Goal: Task Accomplishment & Management: Use online tool/utility

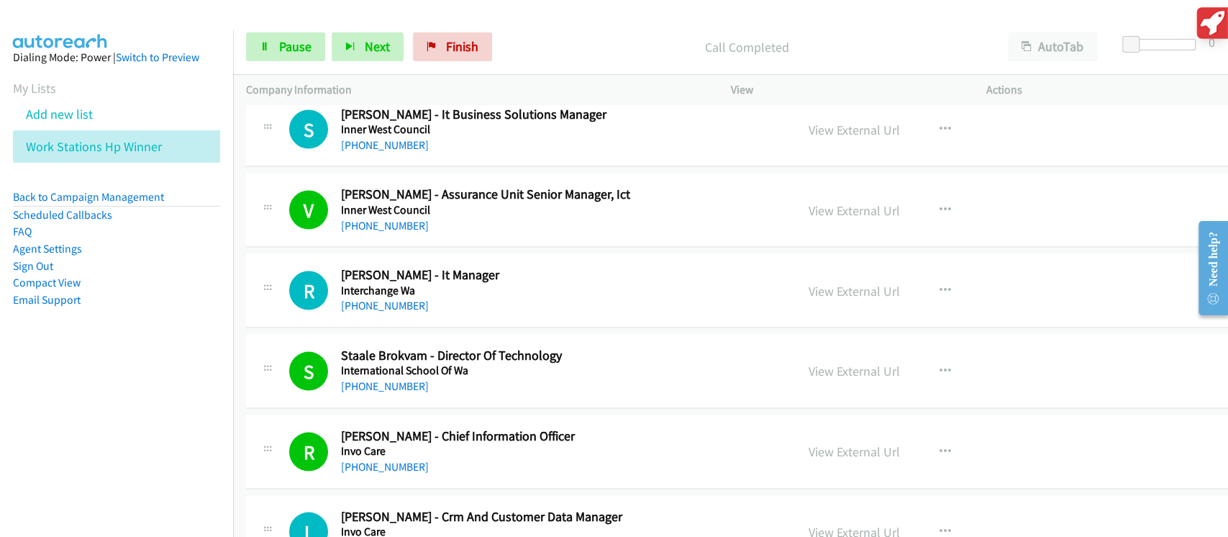
scroll to position [12946, 0]
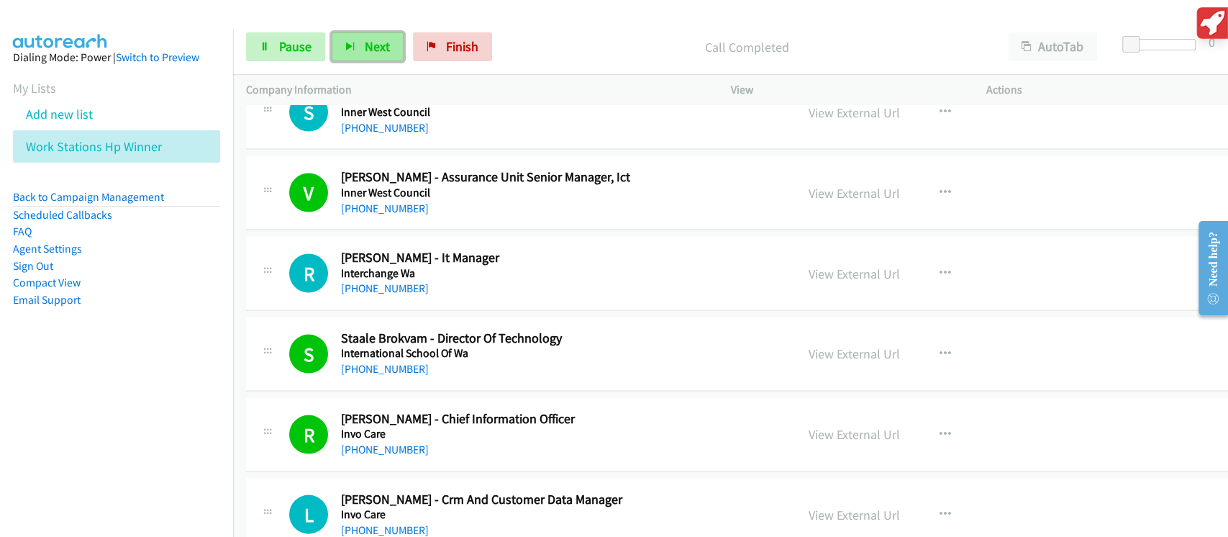
click at [374, 51] on span "Next" at bounding box center [377, 46] width 25 height 17
click at [298, 53] on span "Pause" at bounding box center [295, 46] width 32 height 17
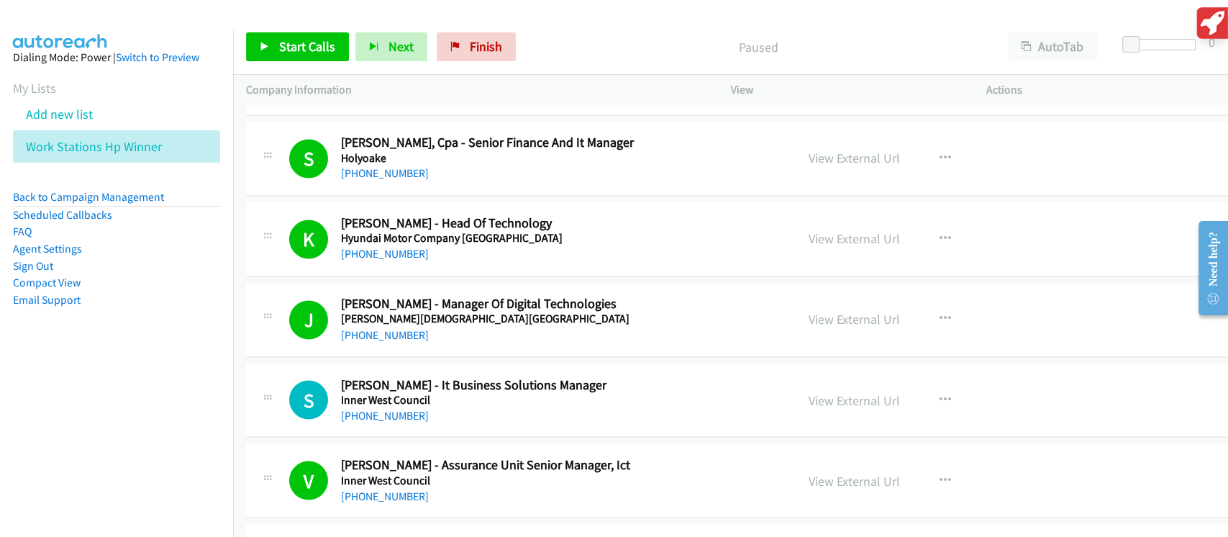
scroll to position [12466, 0]
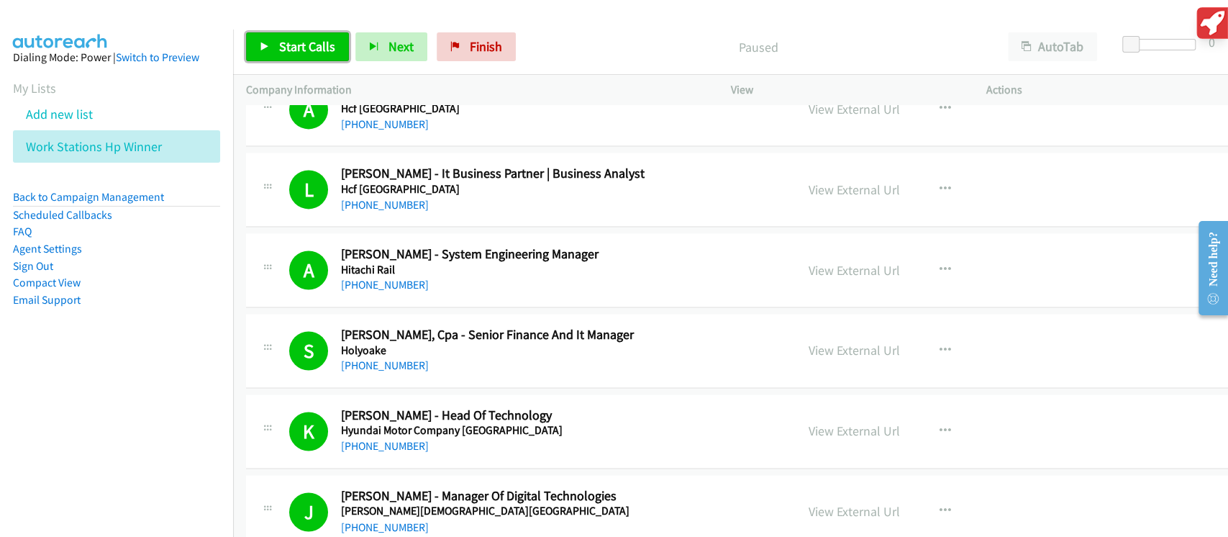
click at [312, 45] on span "Start Calls" at bounding box center [307, 46] width 56 height 17
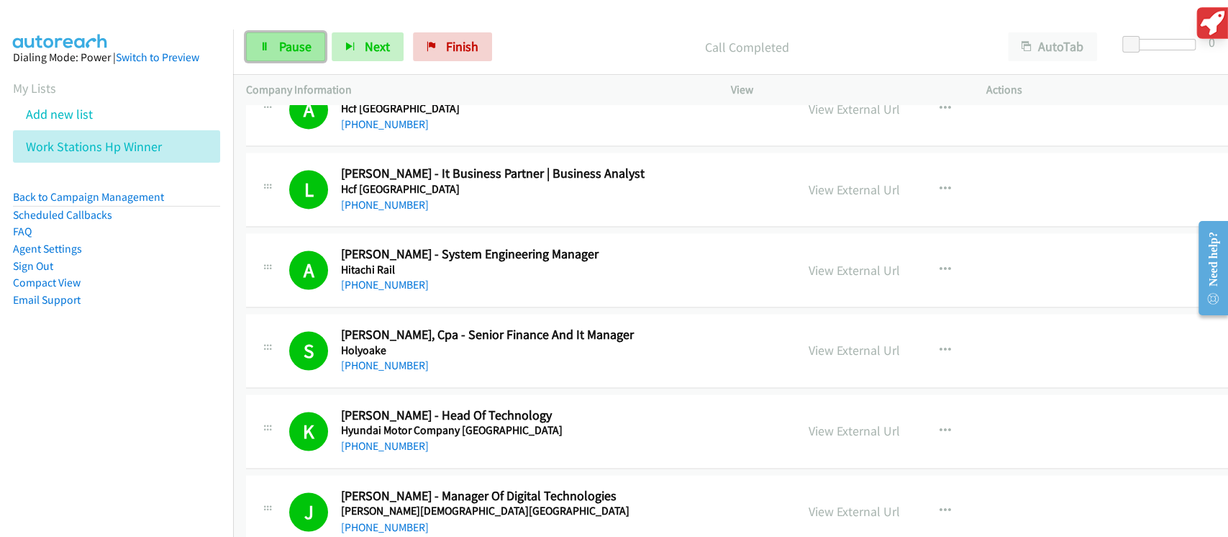
click at [298, 45] on span "Pause" at bounding box center [295, 46] width 32 height 17
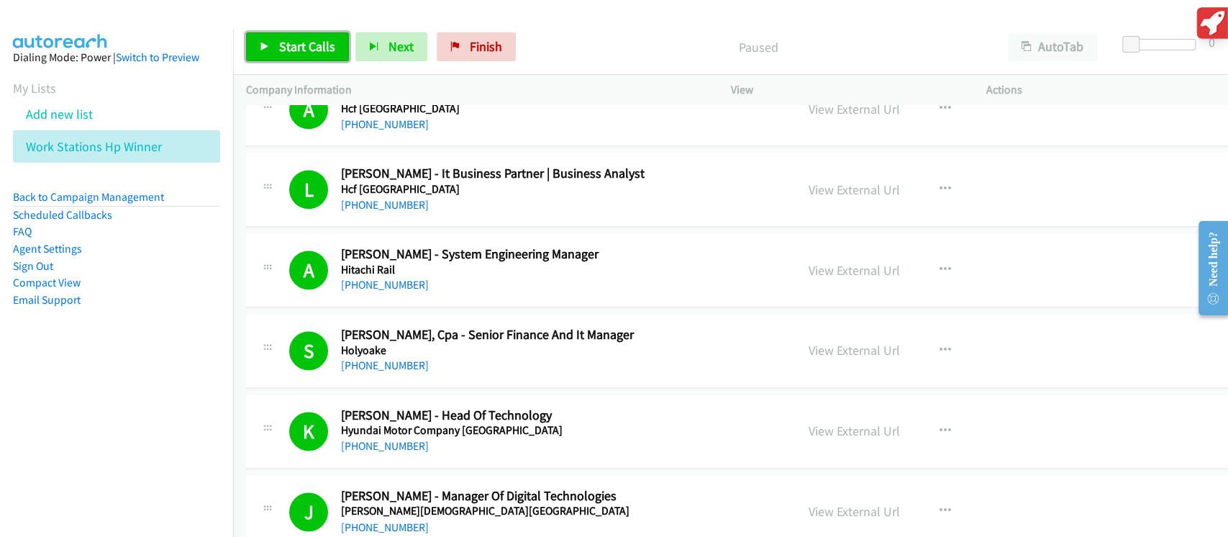
click at [298, 45] on span "Start Calls" at bounding box center [307, 46] width 56 height 17
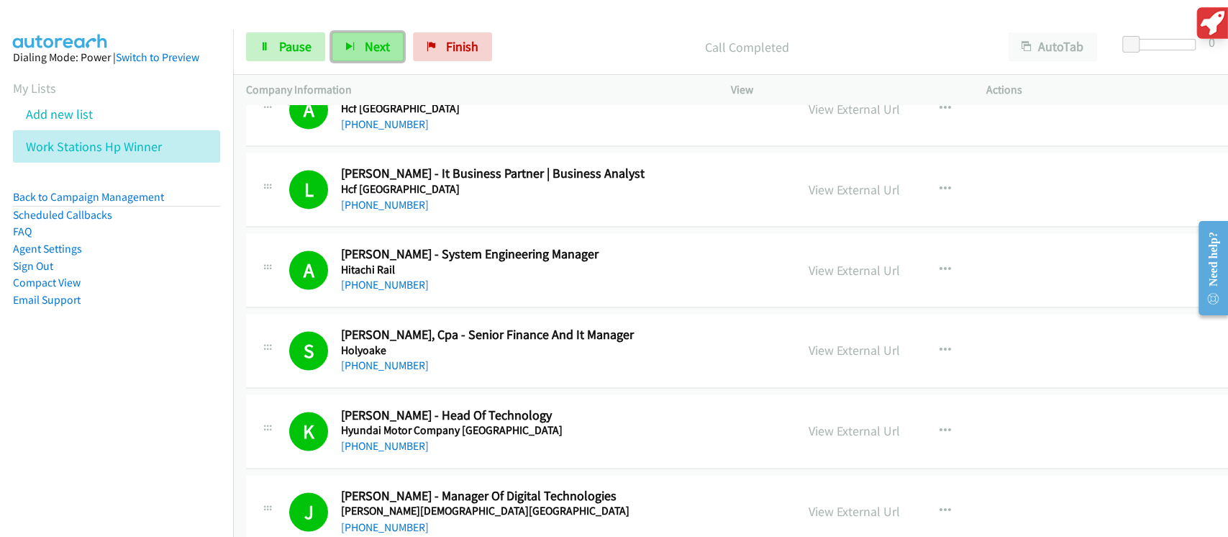
click at [356, 49] on button "Next" at bounding box center [368, 46] width 72 height 29
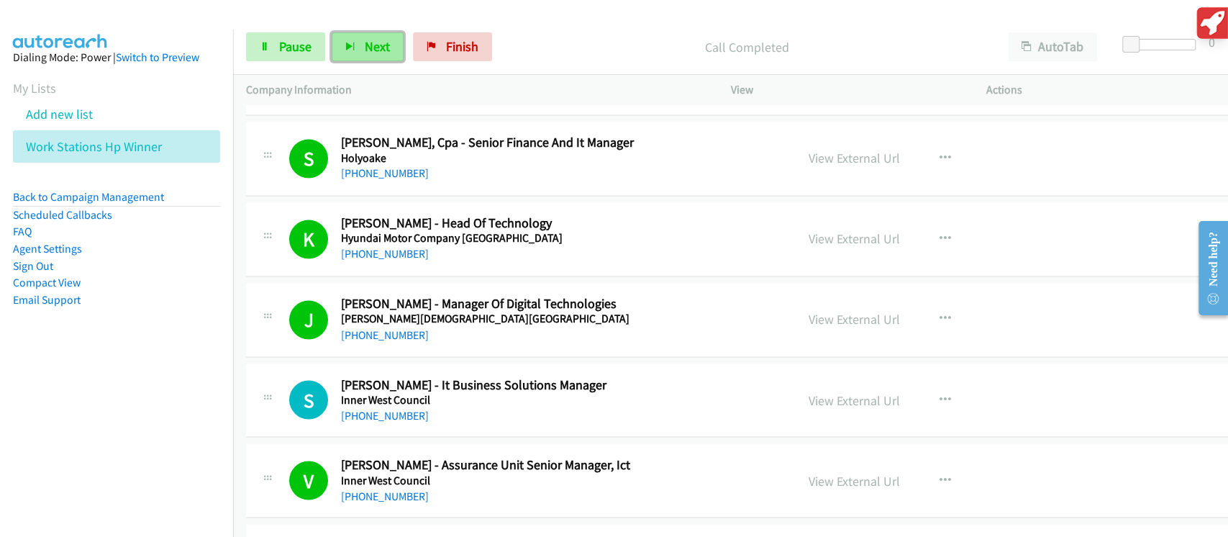
click at [351, 48] on icon "button" at bounding box center [350, 47] width 10 height 10
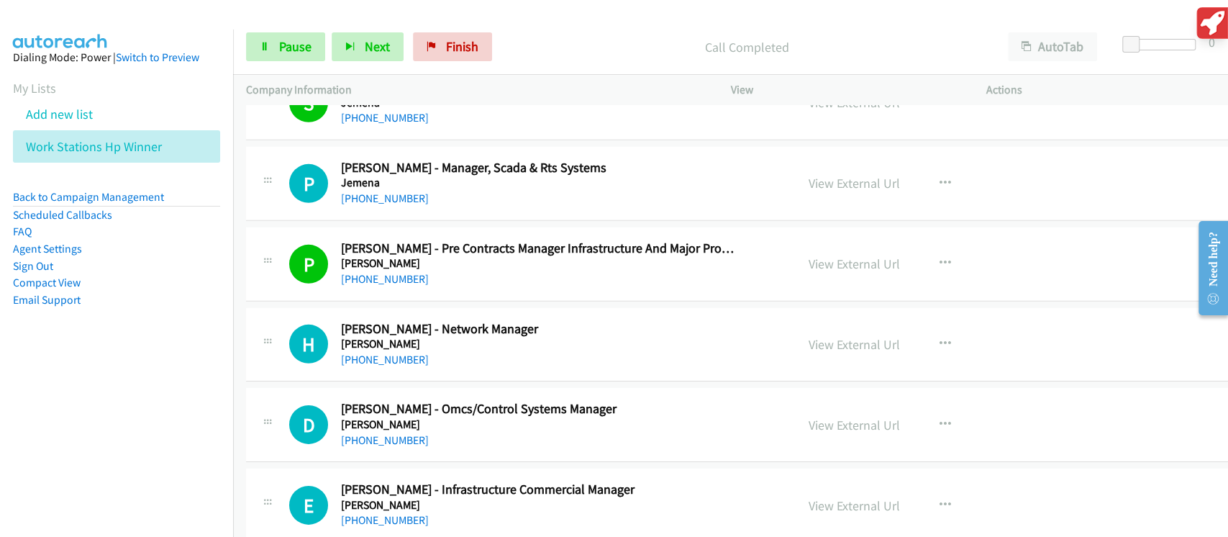
scroll to position [14097, 0]
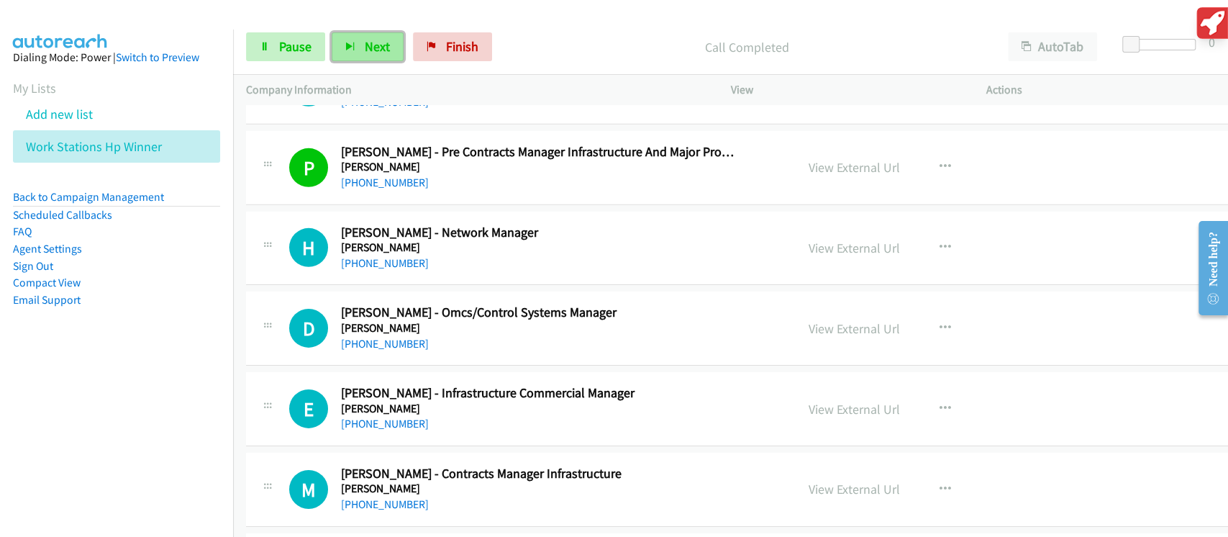
click at [356, 42] on button "Next" at bounding box center [368, 46] width 72 height 29
click at [357, 48] on button "Next" at bounding box center [368, 46] width 72 height 29
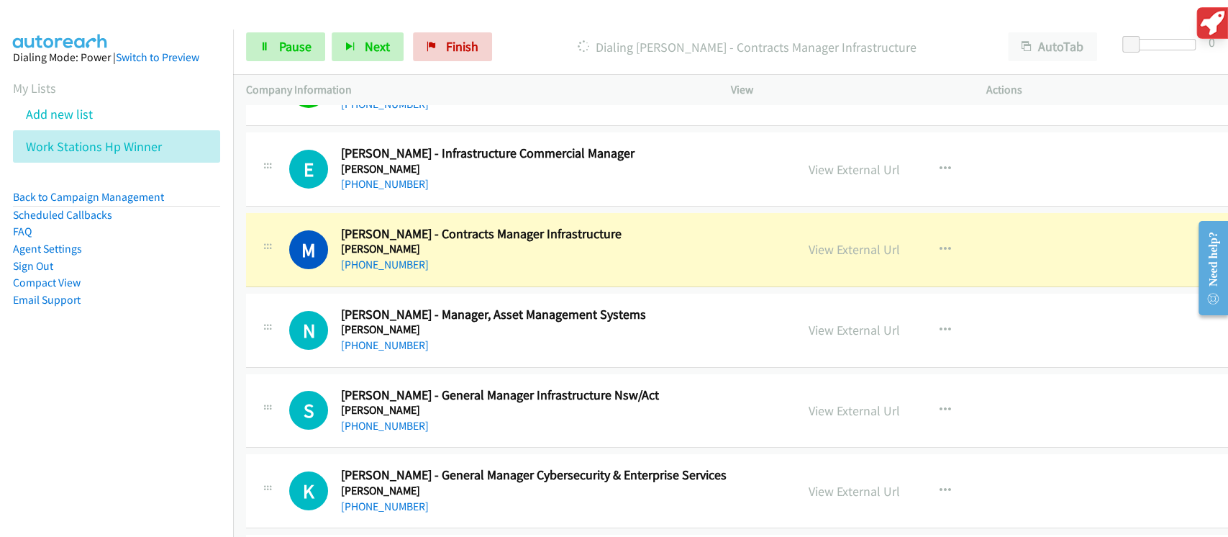
scroll to position [14385, 0]
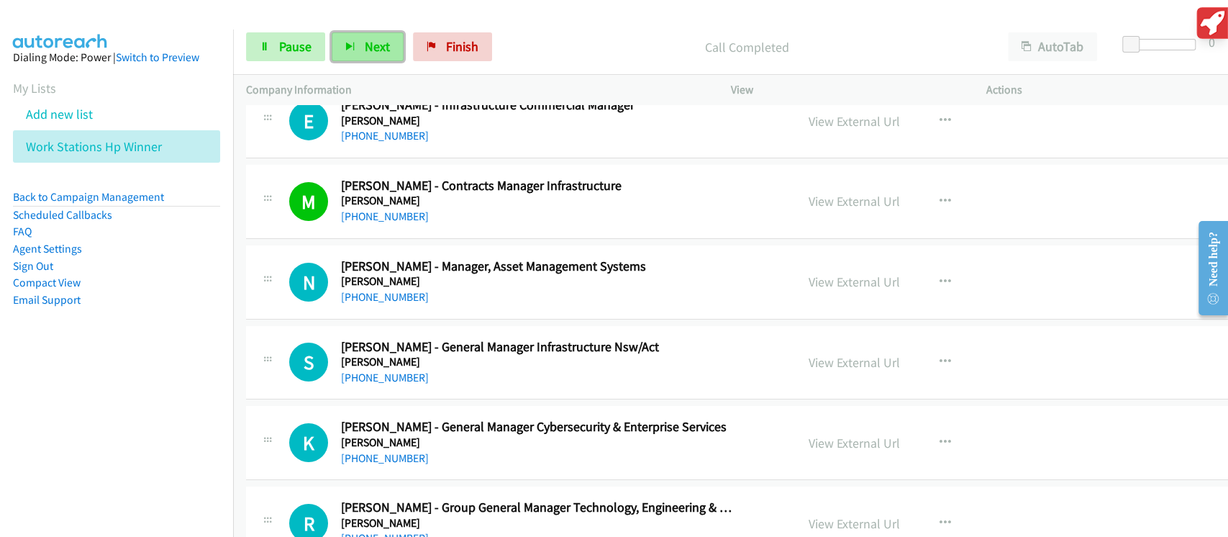
click at [350, 53] on button "Next" at bounding box center [368, 46] width 72 height 29
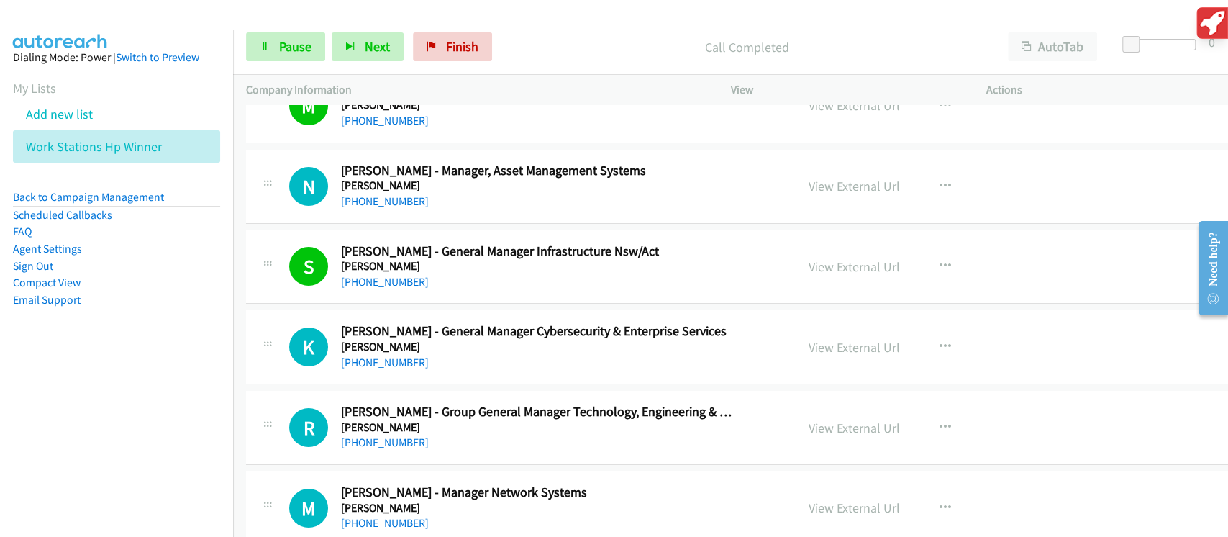
scroll to position [14576, 0]
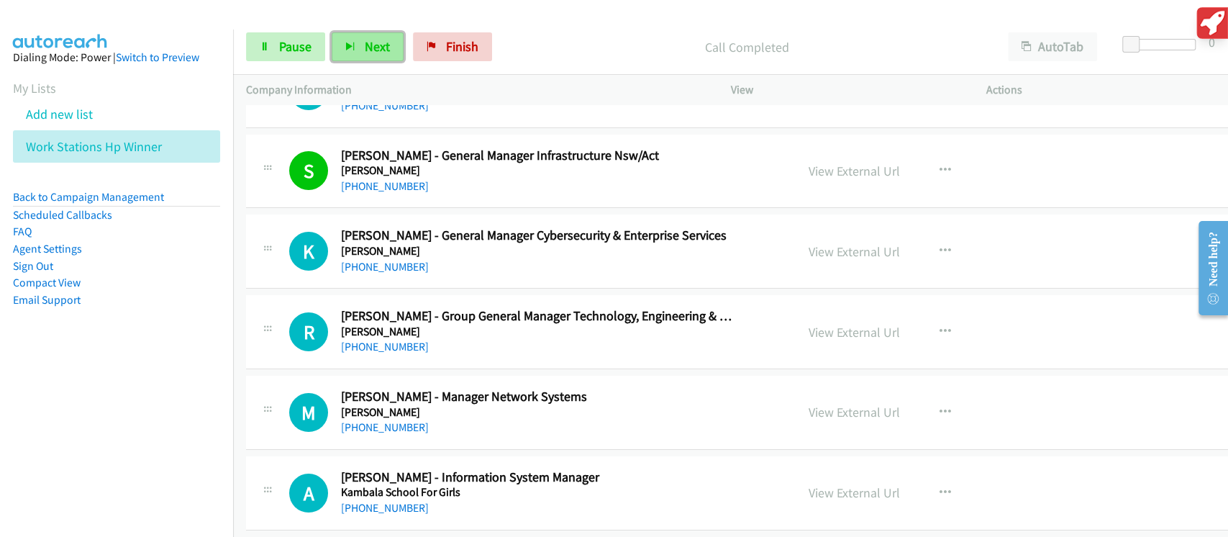
click at [338, 55] on button "Next" at bounding box center [368, 46] width 72 height 29
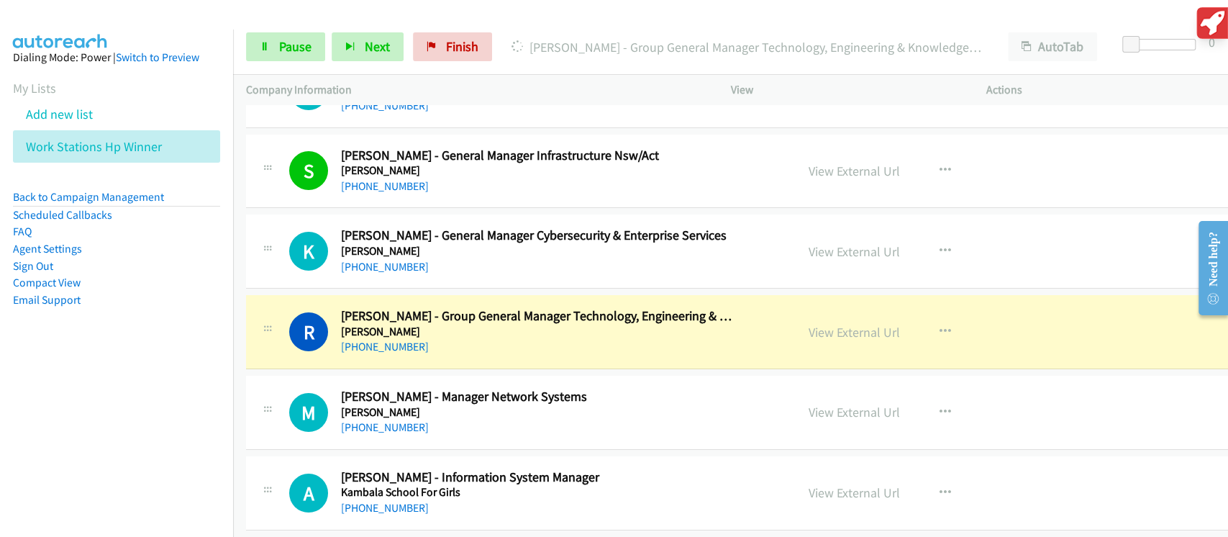
scroll to position [14672, 0]
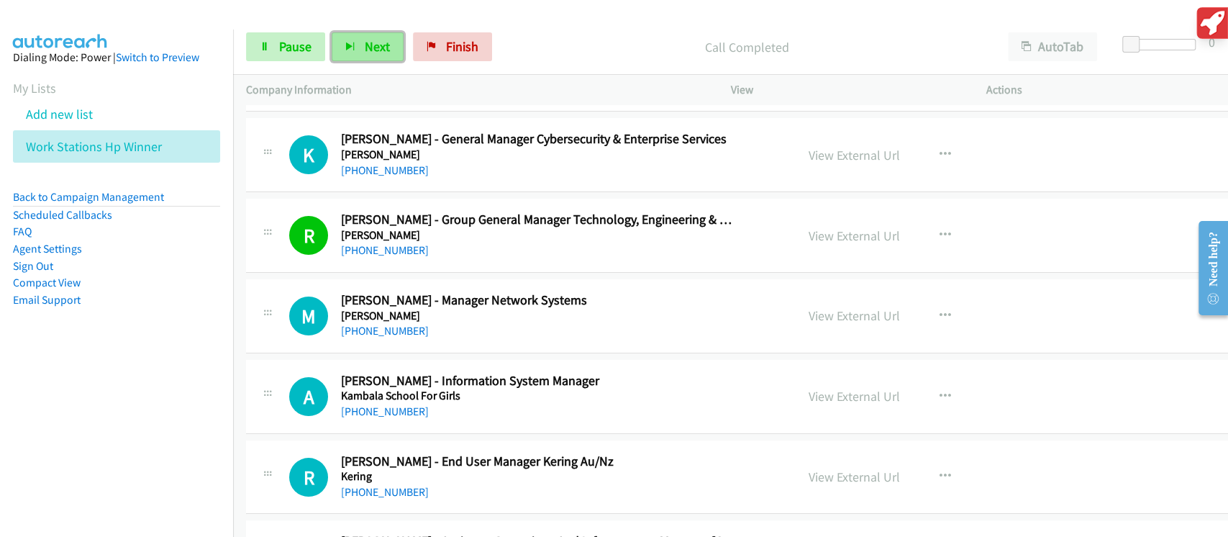
click at [375, 45] on span "Next" at bounding box center [377, 46] width 25 height 17
click at [374, 48] on span "Next" at bounding box center [377, 46] width 25 height 17
click at [351, 55] on button "Next" at bounding box center [368, 46] width 72 height 29
drag, startPoint x: 716, startPoint y: 24, endPoint x: 723, endPoint y: 17, distance: 9.7
click at [716, 24] on div "Start Calls Pause Next Finish [PERSON_NAME] - Erp Systems Manager AutoTab AutoT…" at bounding box center [730, 46] width 995 height 55
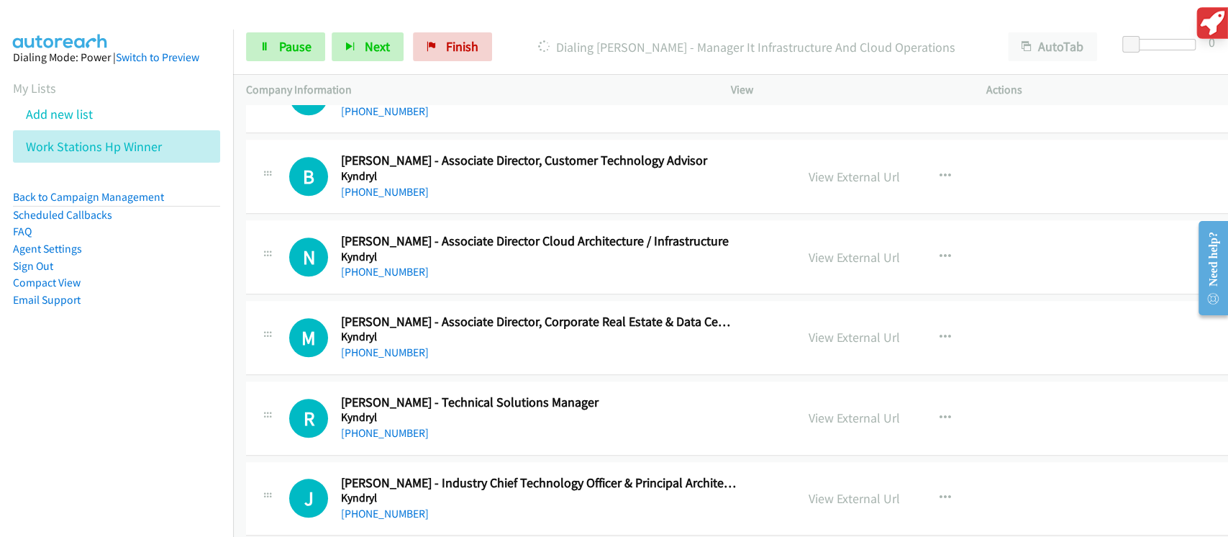
scroll to position [15343, 0]
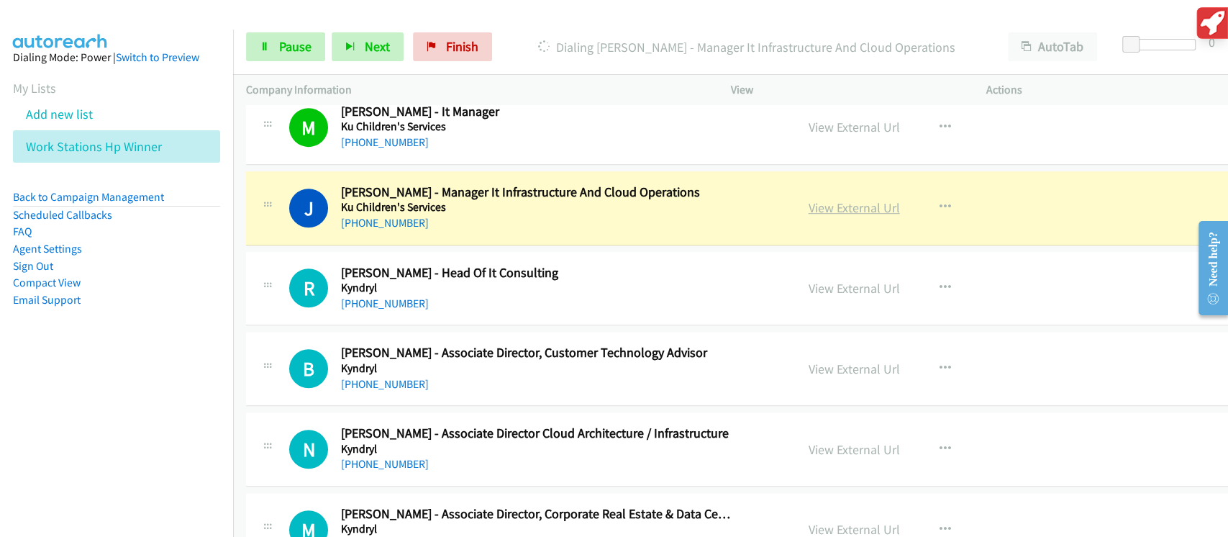
click at [845, 199] on link "View External Url" at bounding box center [853, 207] width 91 height 17
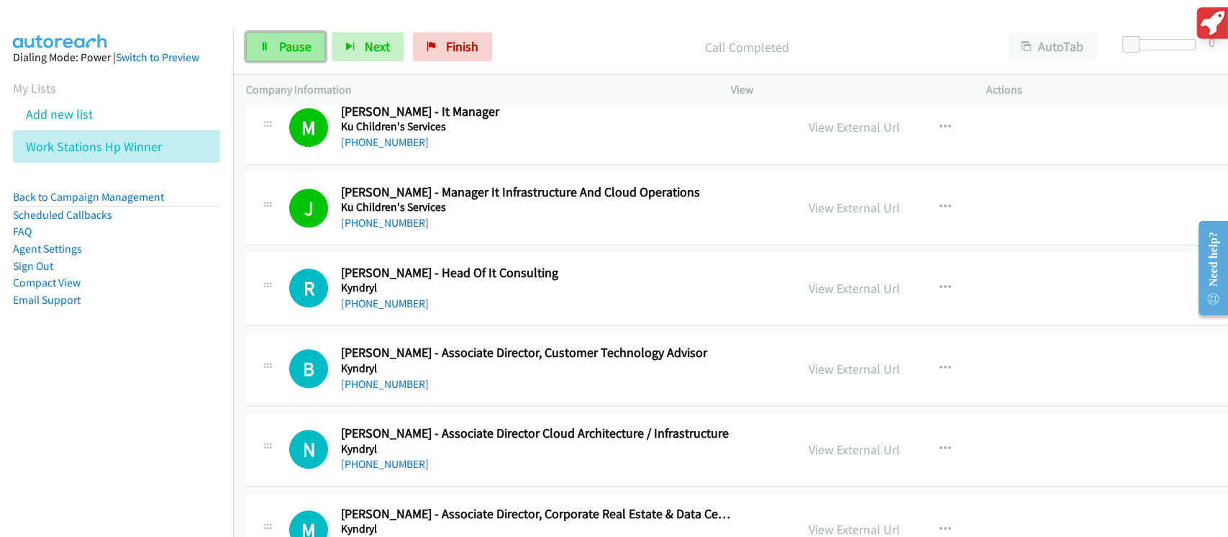
click at [303, 50] on span "Pause" at bounding box center [295, 46] width 32 height 17
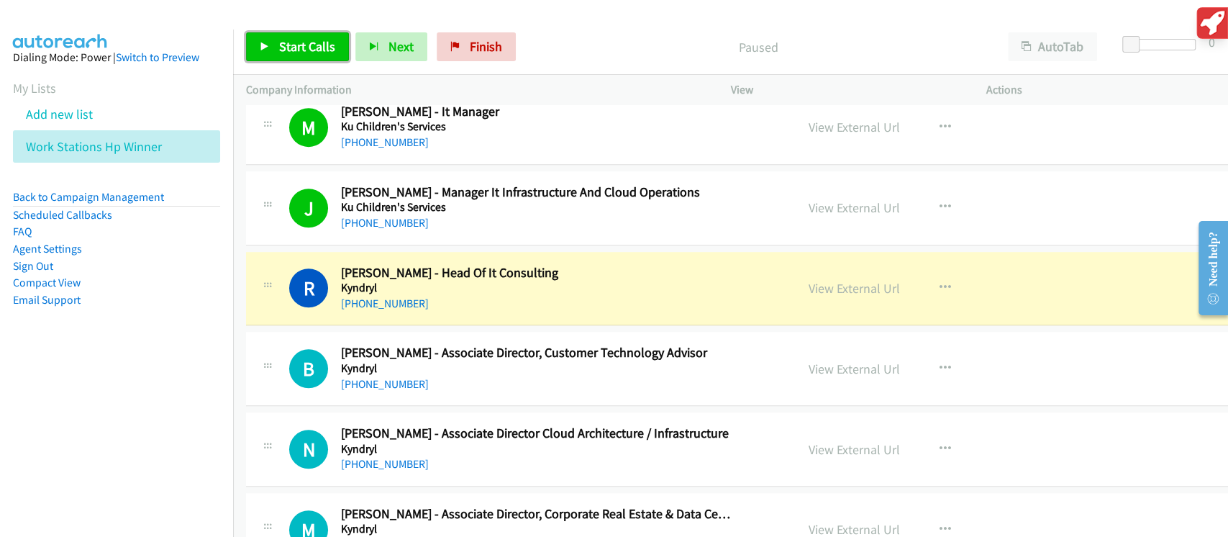
click at [262, 45] on icon at bounding box center [265, 47] width 10 height 10
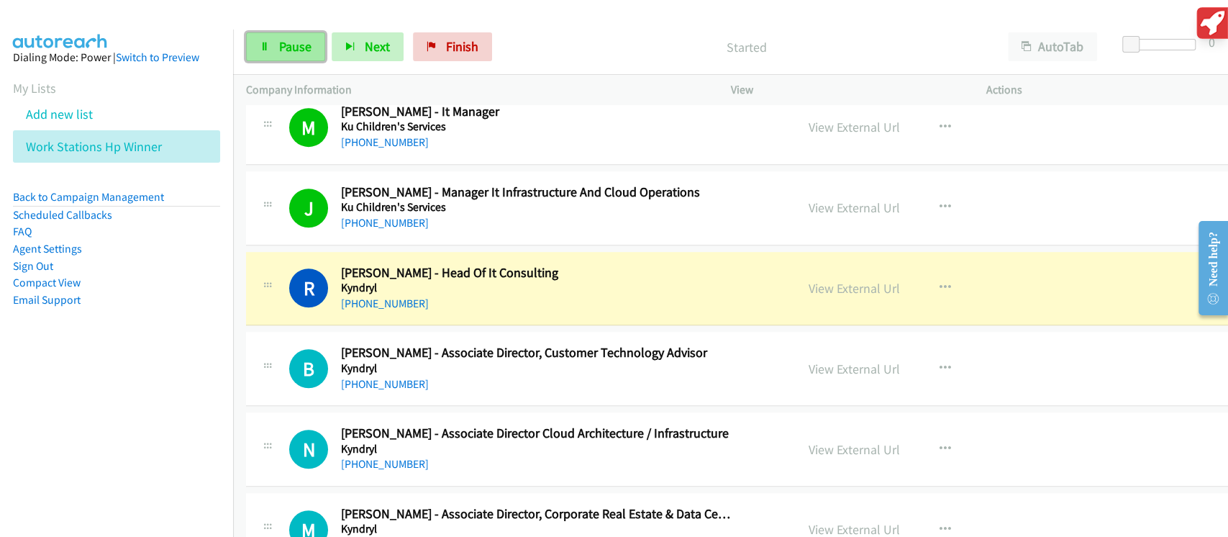
click at [279, 42] on span "Pause" at bounding box center [295, 46] width 32 height 17
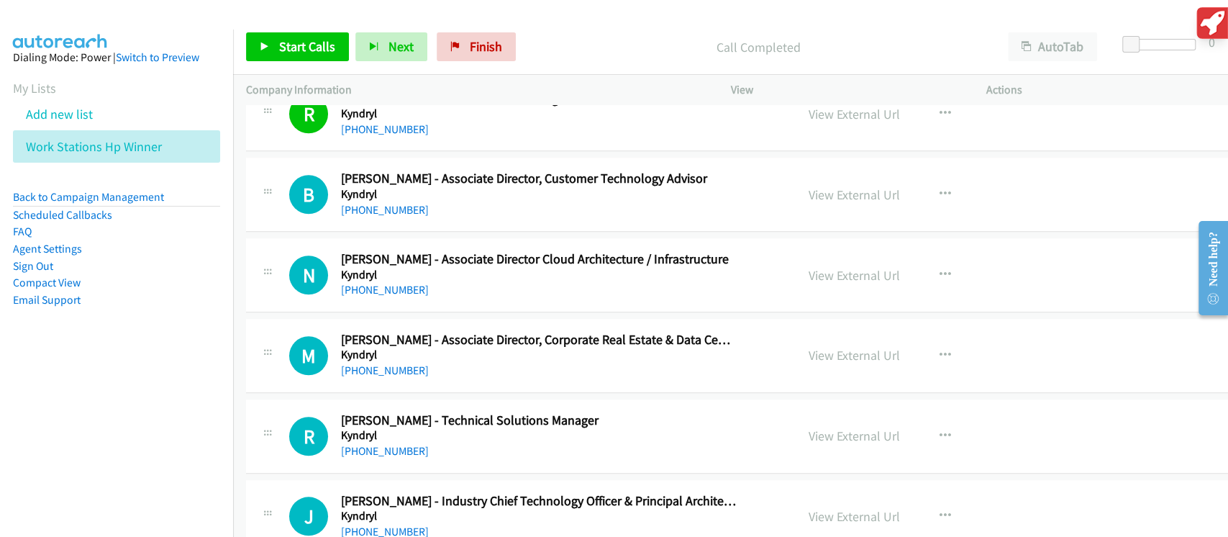
scroll to position [15535, 0]
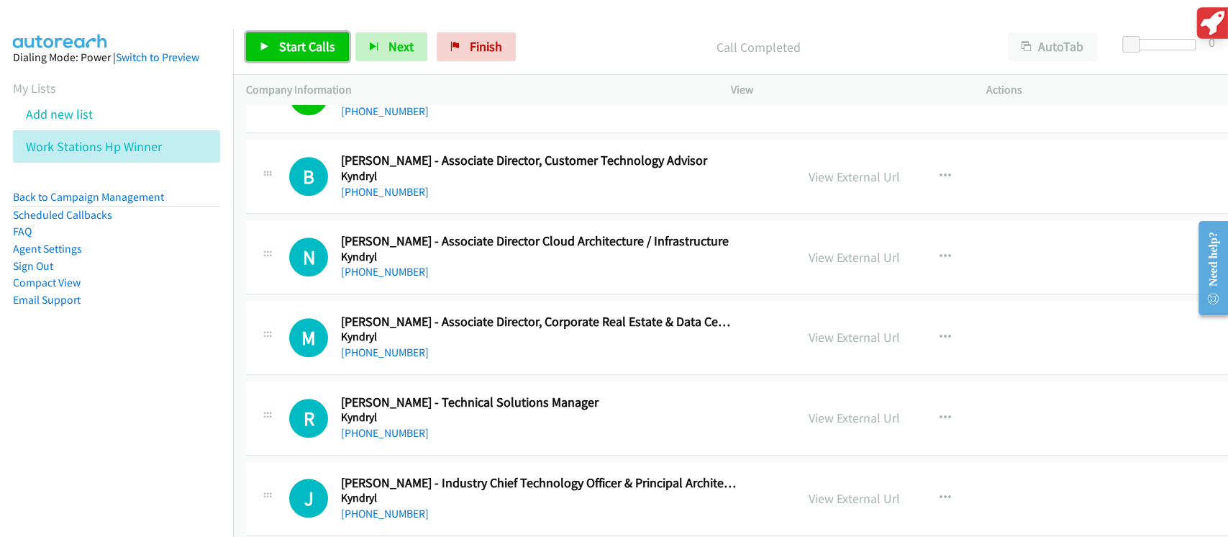
click at [295, 51] on span "Start Calls" at bounding box center [307, 46] width 56 height 17
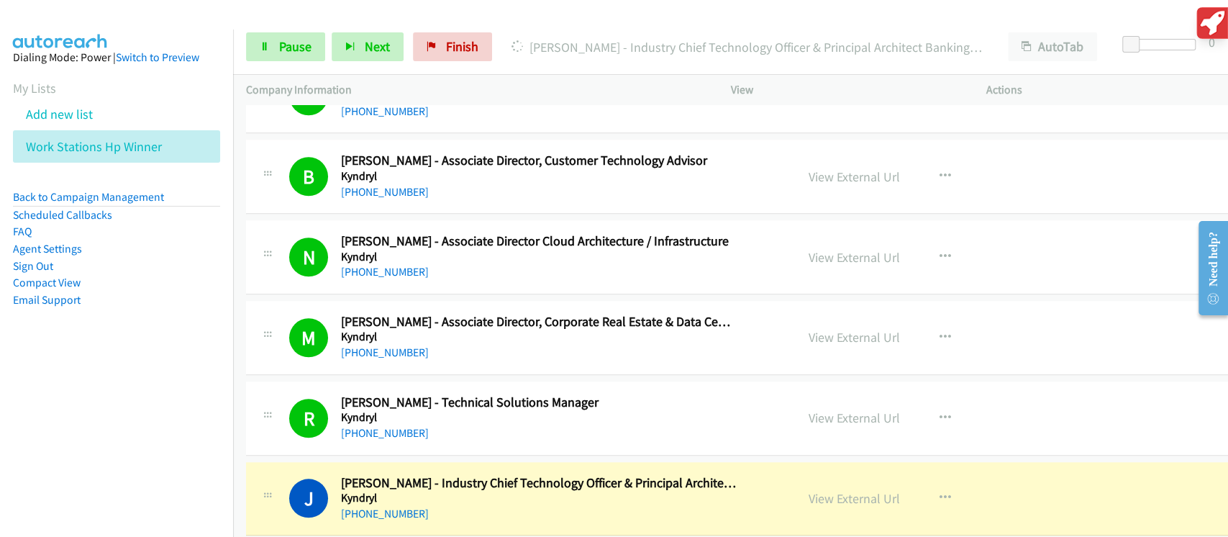
scroll to position [15631, 0]
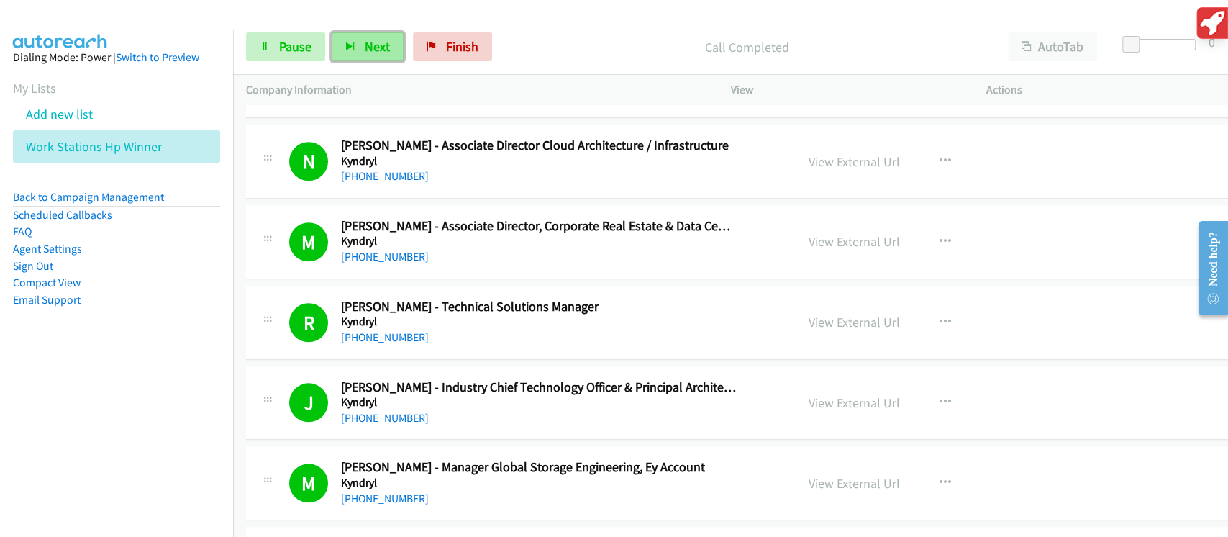
click at [373, 49] on span "Next" at bounding box center [377, 46] width 25 height 17
click at [366, 60] on button "Next" at bounding box center [368, 46] width 72 height 29
click at [354, 45] on button "Next" at bounding box center [368, 46] width 72 height 29
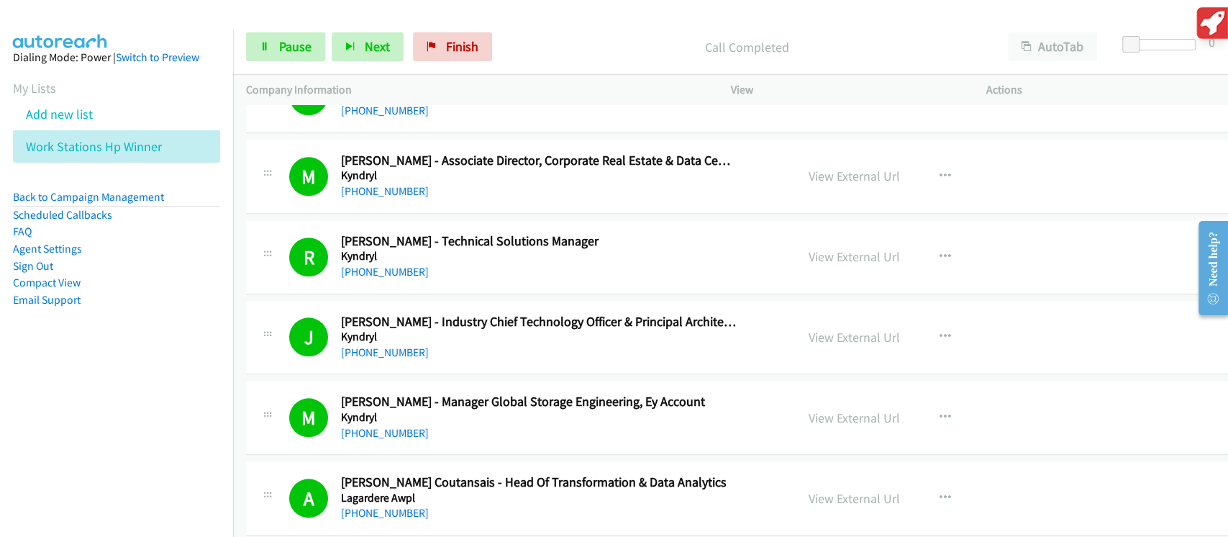
scroll to position [15727, 0]
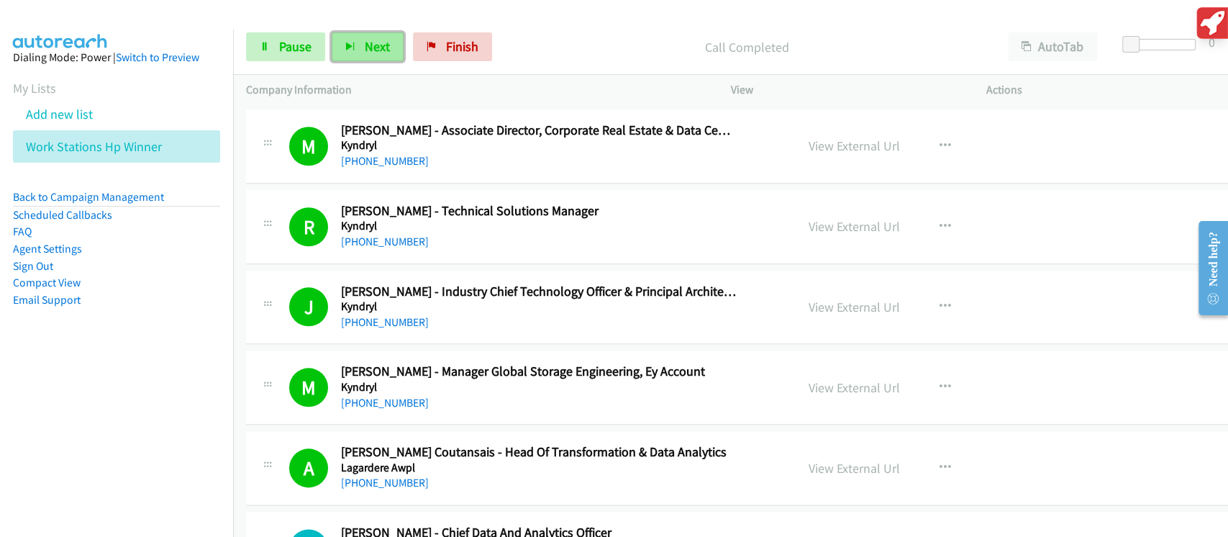
click at [347, 55] on button "Next" at bounding box center [368, 46] width 72 height 29
click at [349, 49] on icon "button" at bounding box center [350, 47] width 10 height 10
click at [365, 43] on span "Next" at bounding box center [377, 46] width 25 height 17
click at [378, 56] on button "Next" at bounding box center [368, 46] width 72 height 29
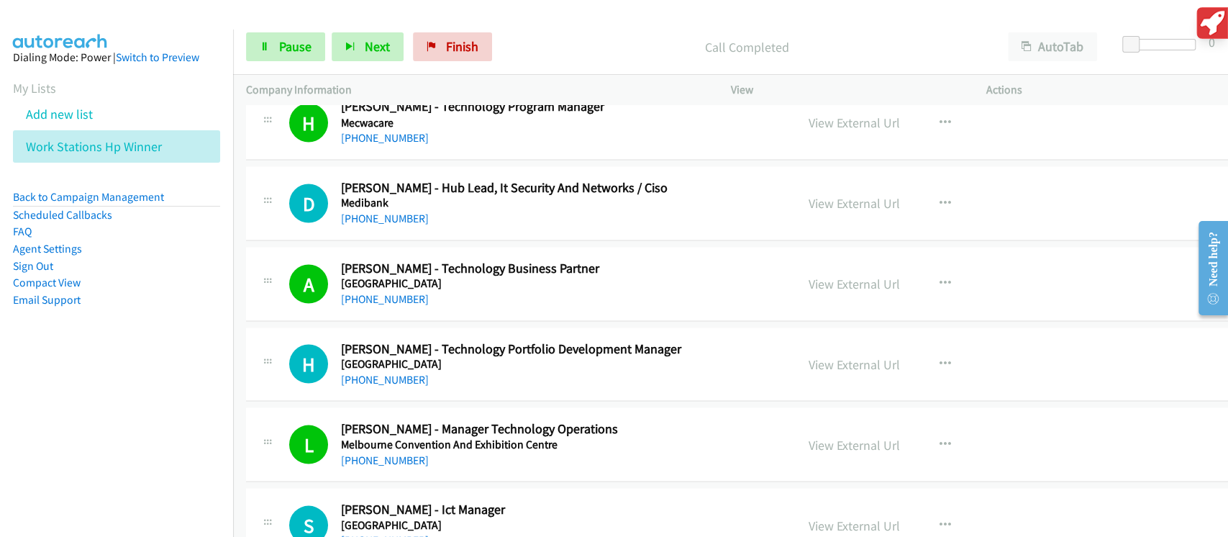
scroll to position [16494, 0]
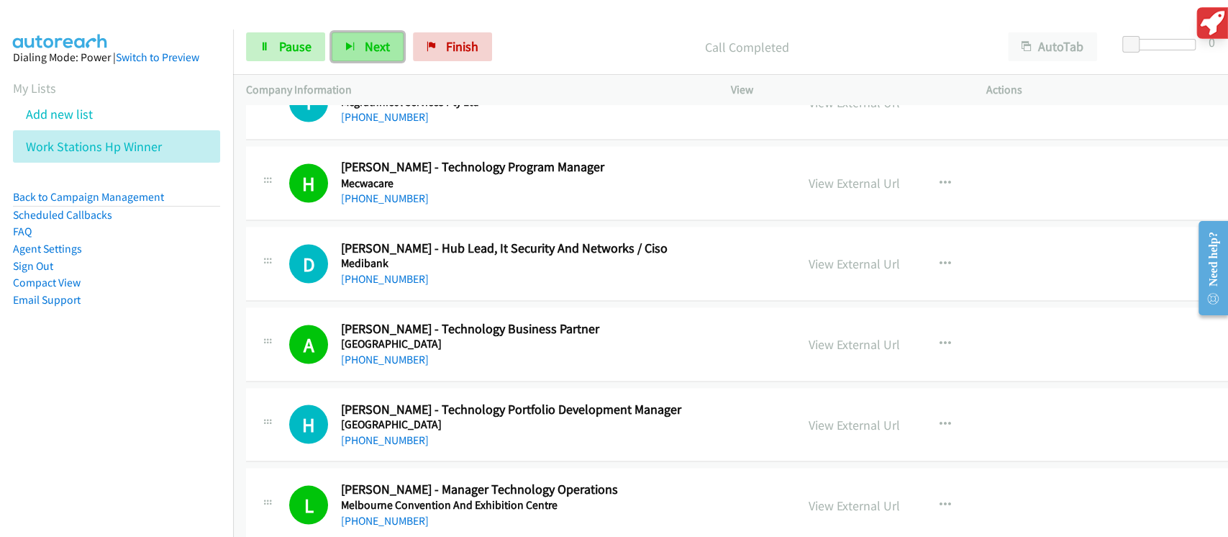
click at [386, 55] on button "Next" at bounding box center [368, 46] width 72 height 29
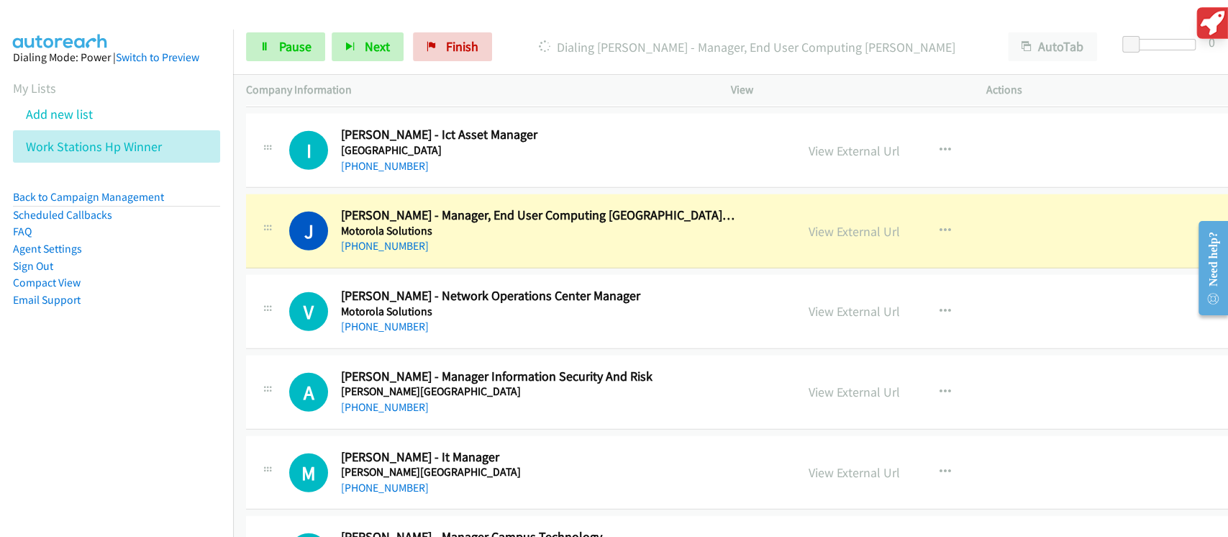
scroll to position [17261, 0]
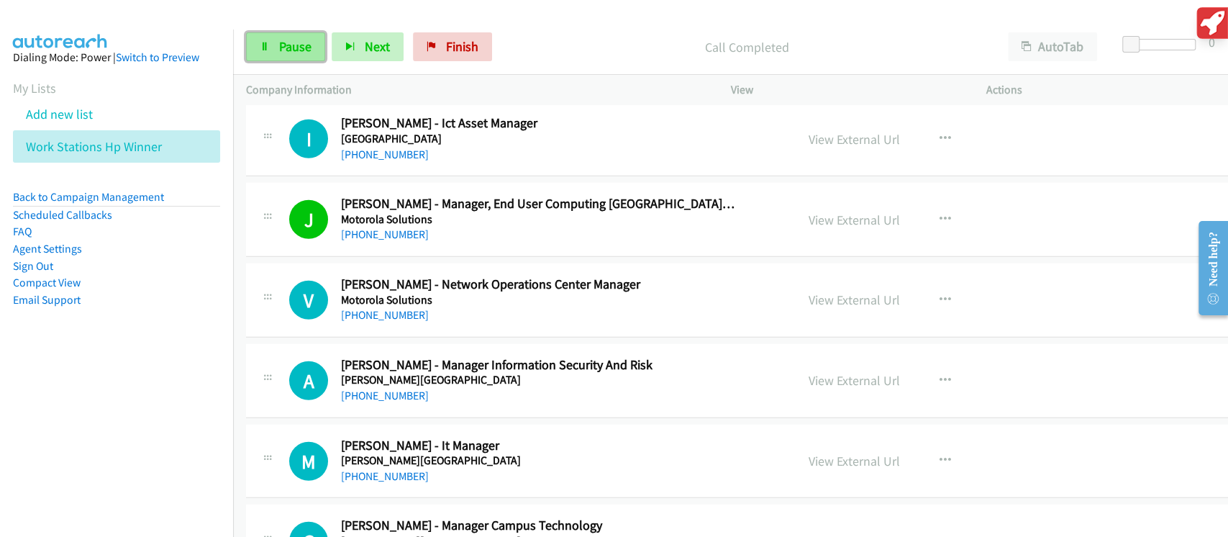
click at [321, 53] on link "Pause" at bounding box center [285, 46] width 79 height 29
click at [364, 48] on button "Next" at bounding box center [368, 46] width 72 height 29
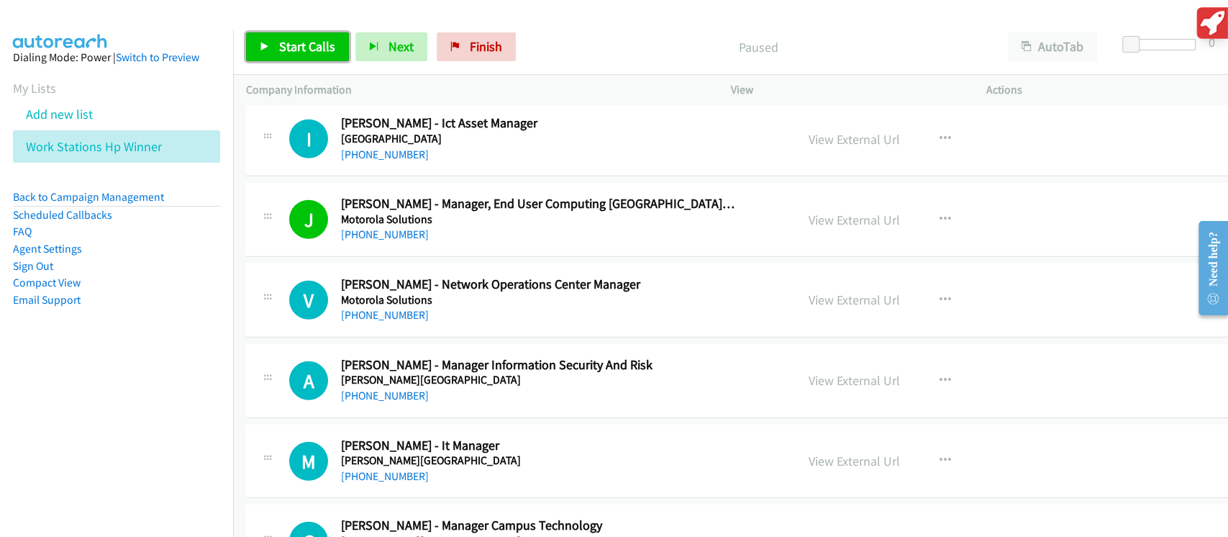
click at [299, 38] on span "Start Calls" at bounding box center [307, 46] width 56 height 17
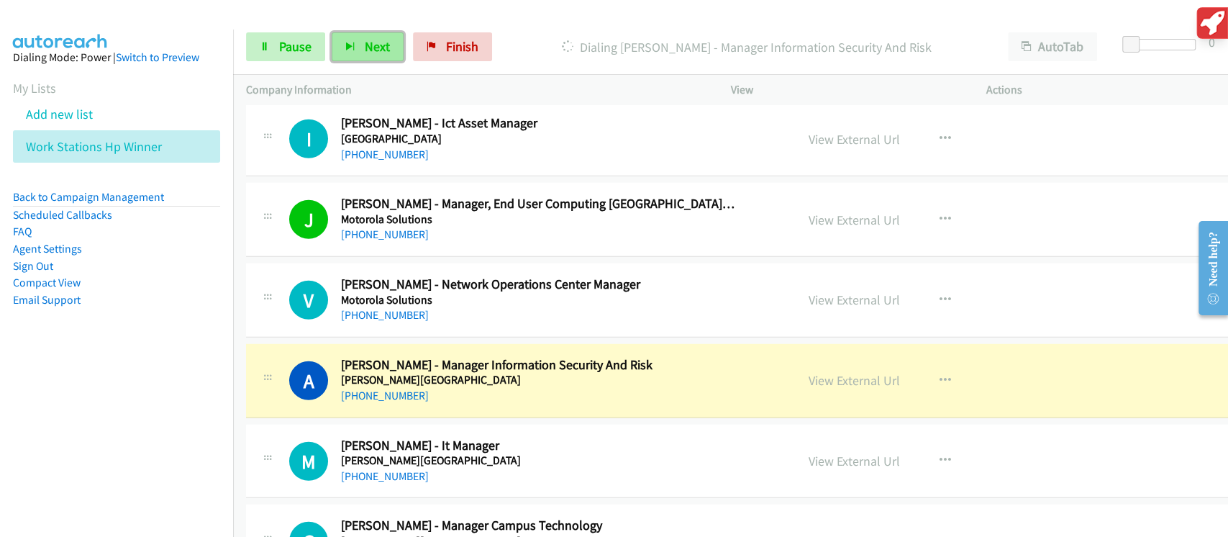
click at [357, 36] on button "Next" at bounding box center [368, 46] width 72 height 29
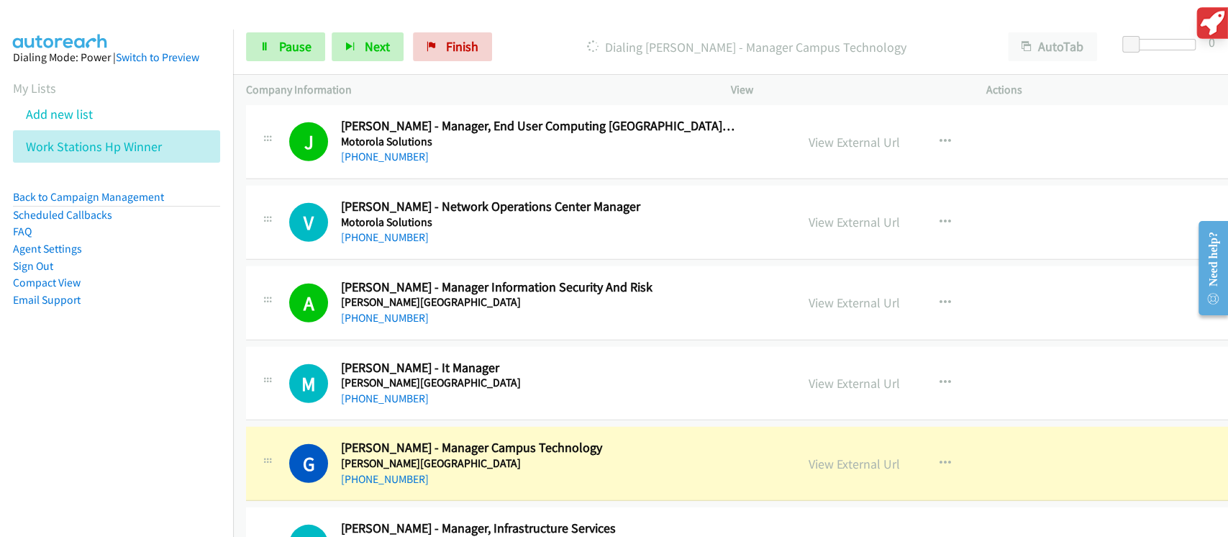
scroll to position [17549, 0]
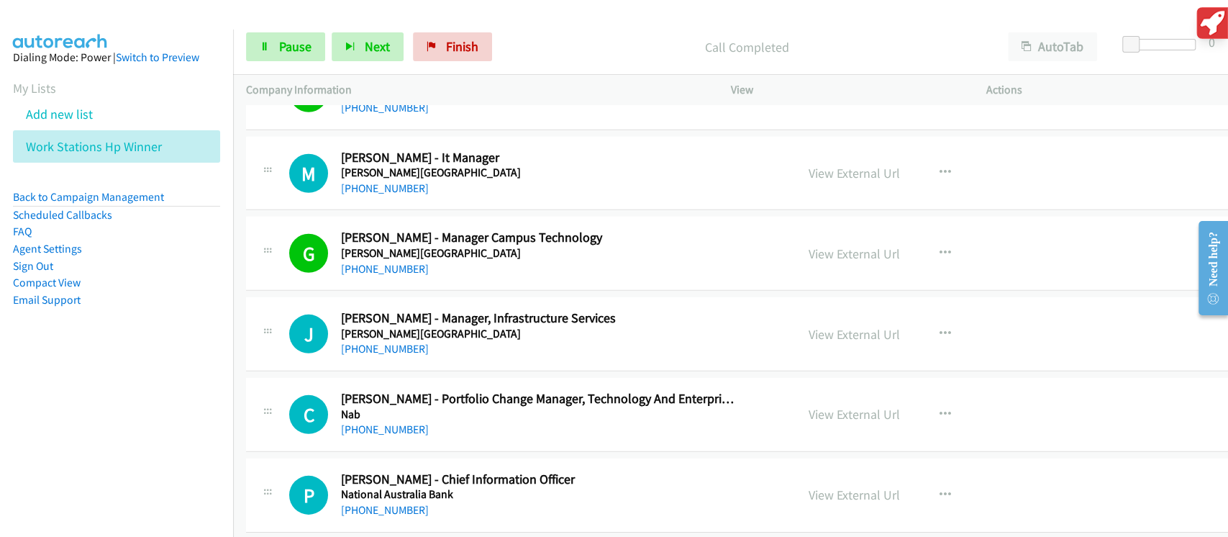
click at [347, 61] on div "Start Calls Pause Next Finish Call Completed AutoTab AutoTab 0" at bounding box center [730, 46] width 995 height 55
click at [358, 55] on button "Next" at bounding box center [368, 46] width 72 height 29
click at [359, 46] on button "Next" at bounding box center [368, 46] width 72 height 29
click at [365, 53] on span "Next" at bounding box center [377, 46] width 25 height 17
drag, startPoint x: 298, startPoint y: 62, endPoint x: 298, endPoint y: 51, distance: 10.8
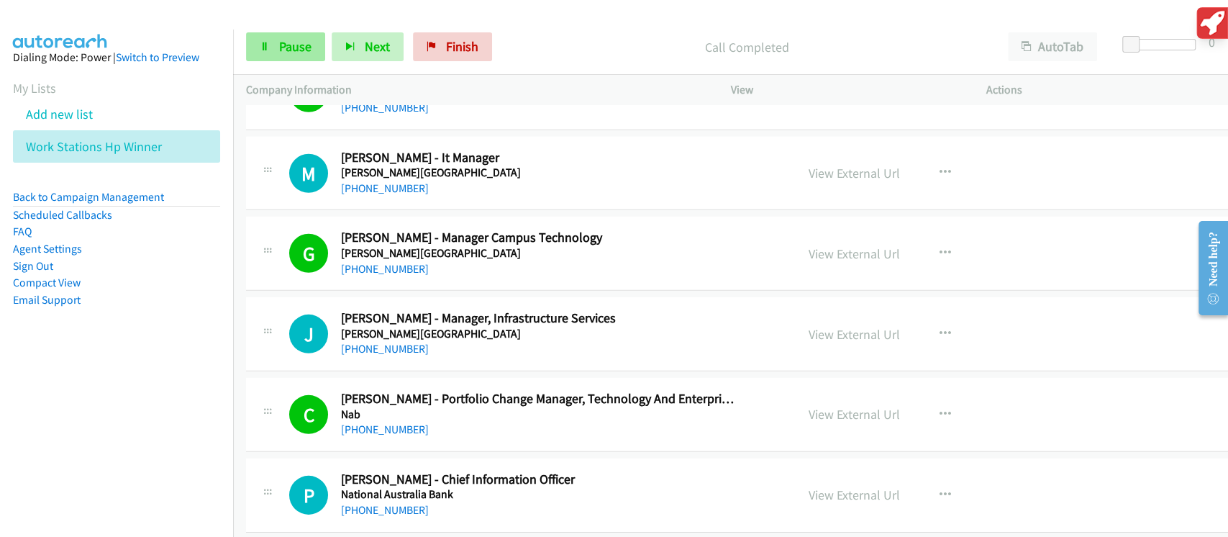
click at [298, 60] on div "Start Calls Pause Next Finish Call Completed AutoTab AutoTab 0" at bounding box center [730, 46] width 995 height 55
click at [296, 40] on span "Pause" at bounding box center [295, 46] width 32 height 17
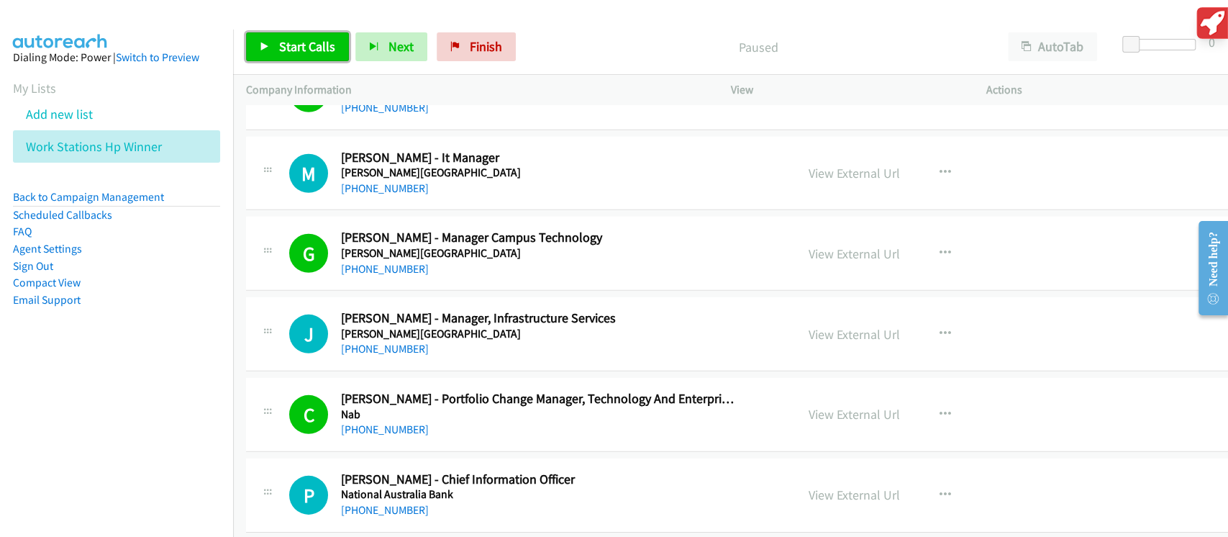
click at [316, 45] on span "Start Calls" at bounding box center [307, 46] width 56 height 17
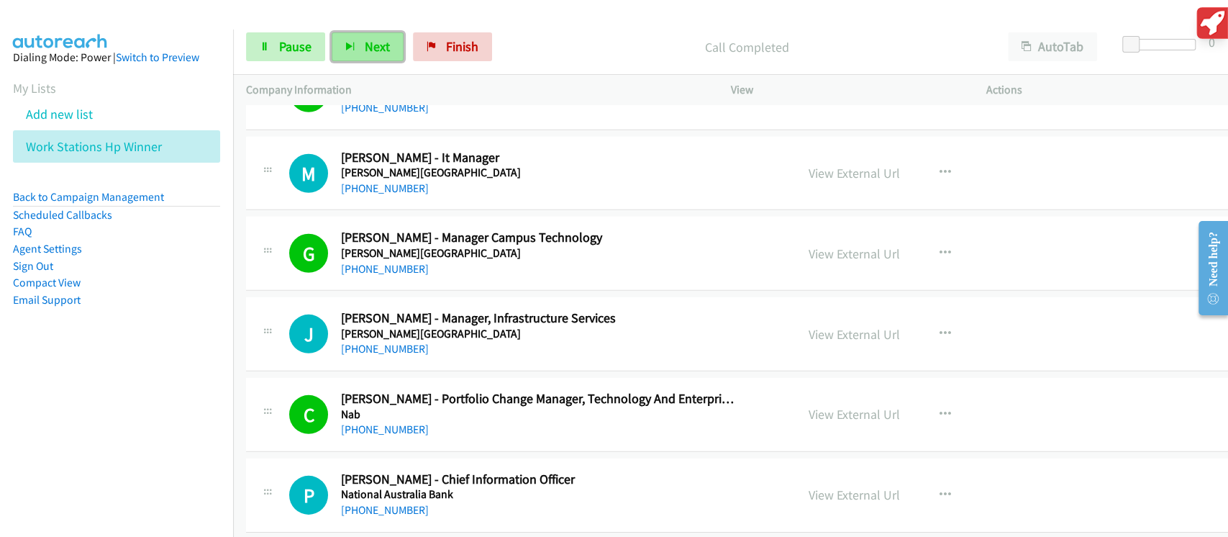
click at [384, 48] on span "Next" at bounding box center [377, 46] width 25 height 17
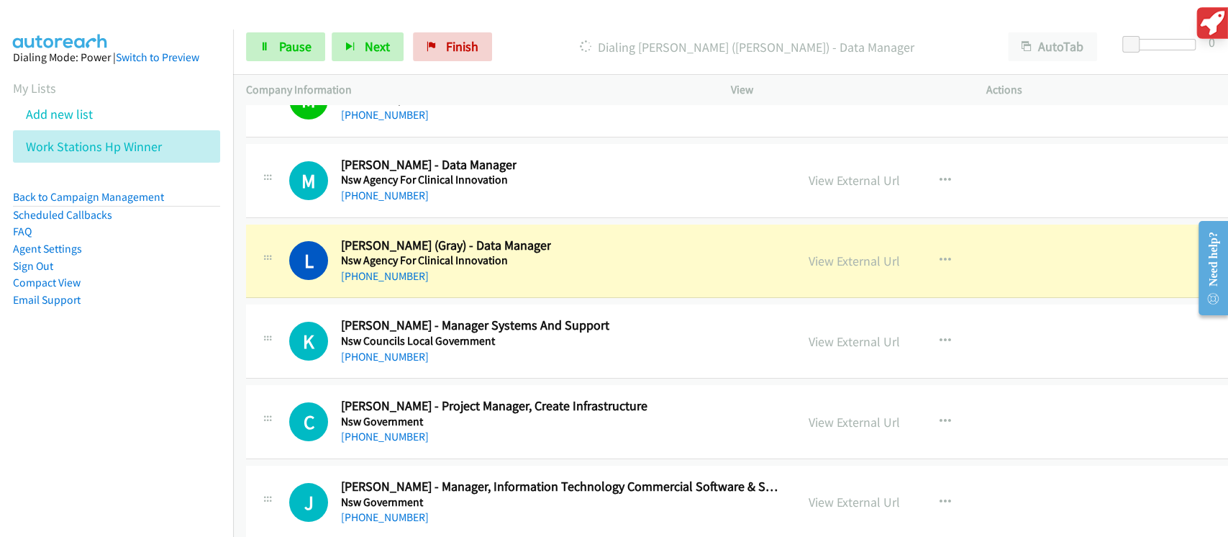
scroll to position [18316, 0]
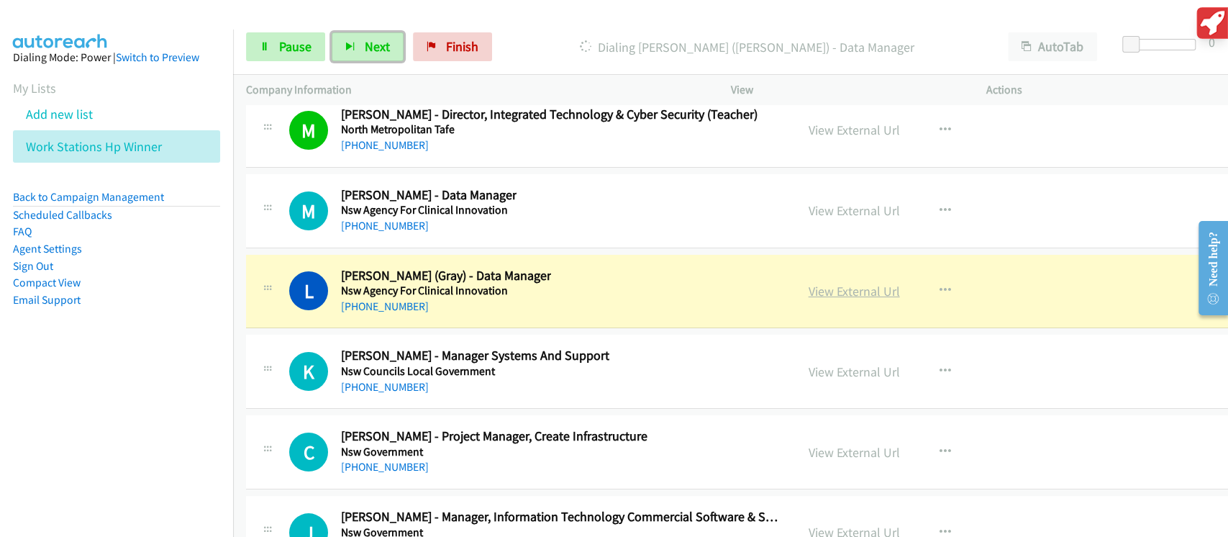
click at [824, 283] on link "View External Url" at bounding box center [853, 291] width 91 height 17
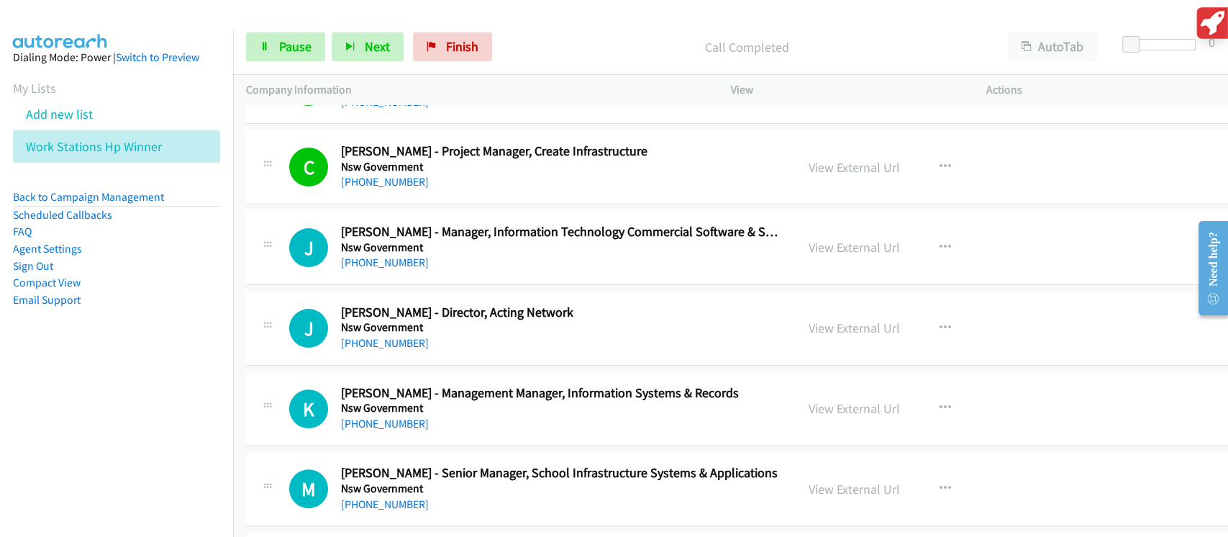
scroll to position [18604, 0]
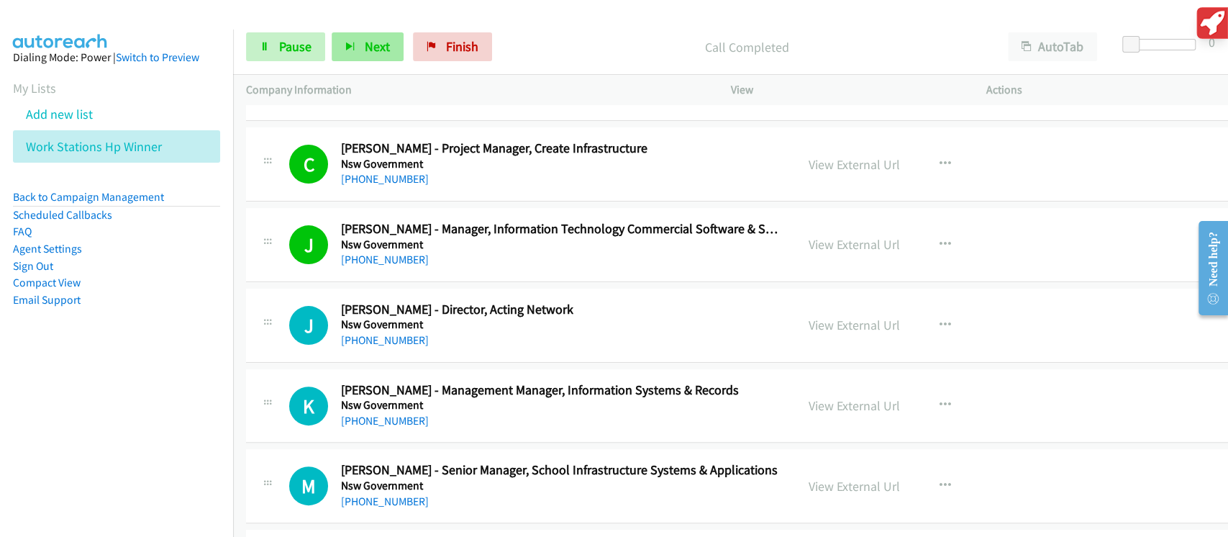
click at [333, 66] on div "Start Calls Pause Next Finish Call Completed AutoTab AutoTab 0" at bounding box center [730, 46] width 995 height 55
click at [348, 45] on icon "button" at bounding box center [350, 47] width 10 height 10
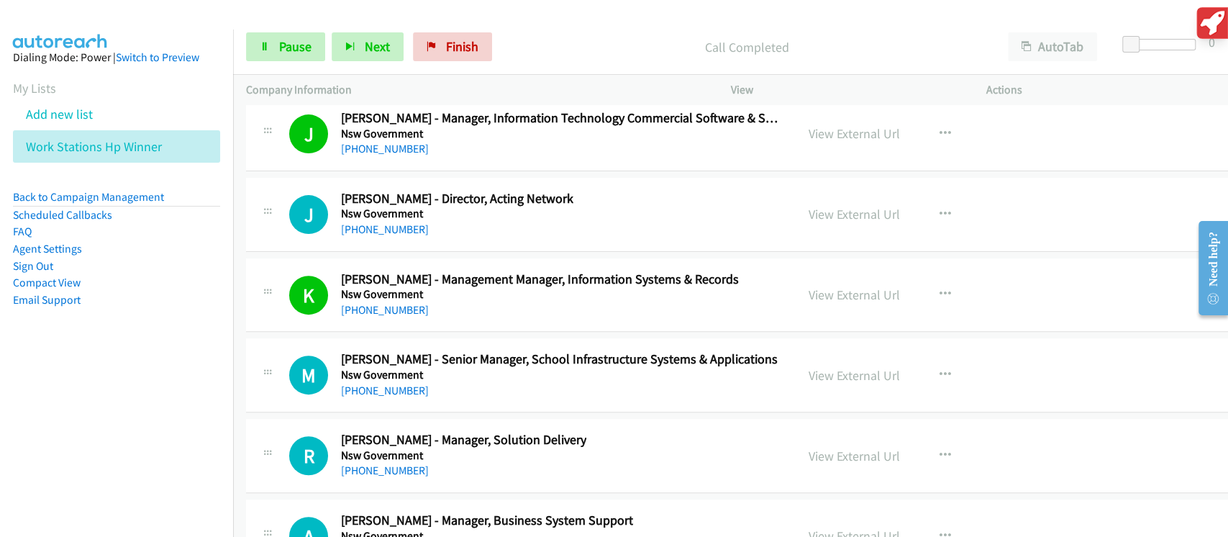
scroll to position [18796, 0]
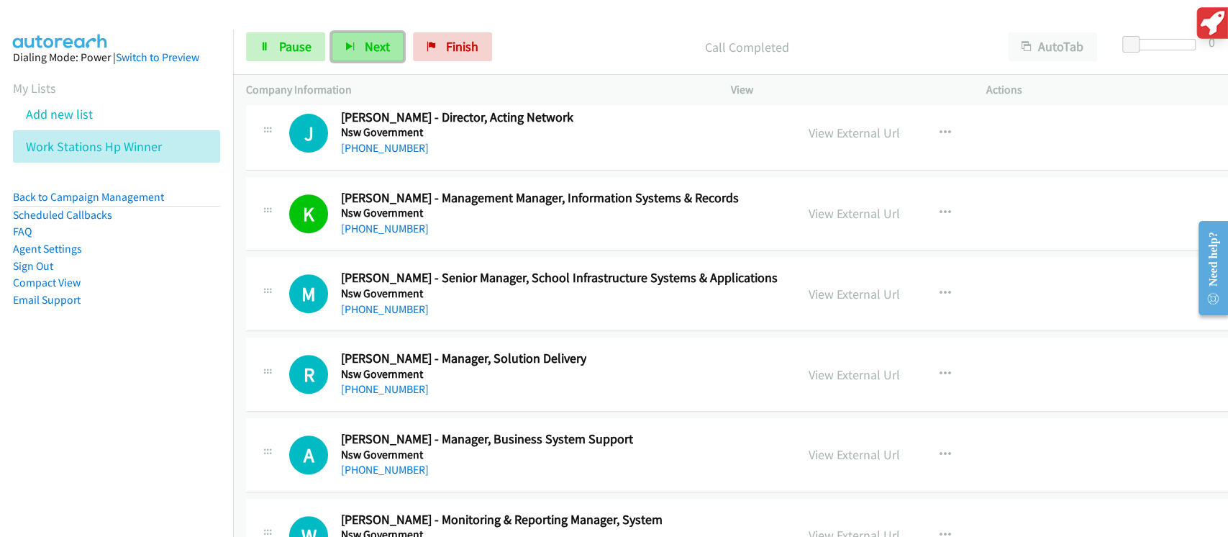
click at [370, 52] on span "Next" at bounding box center [377, 46] width 25 height 17
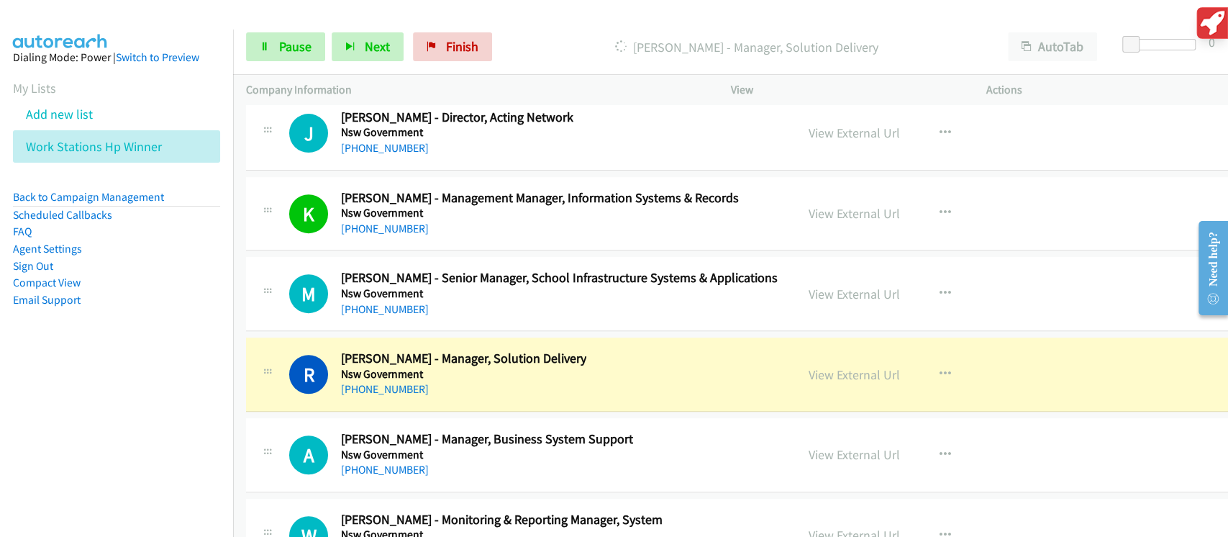
scroll to position [18891, 0]
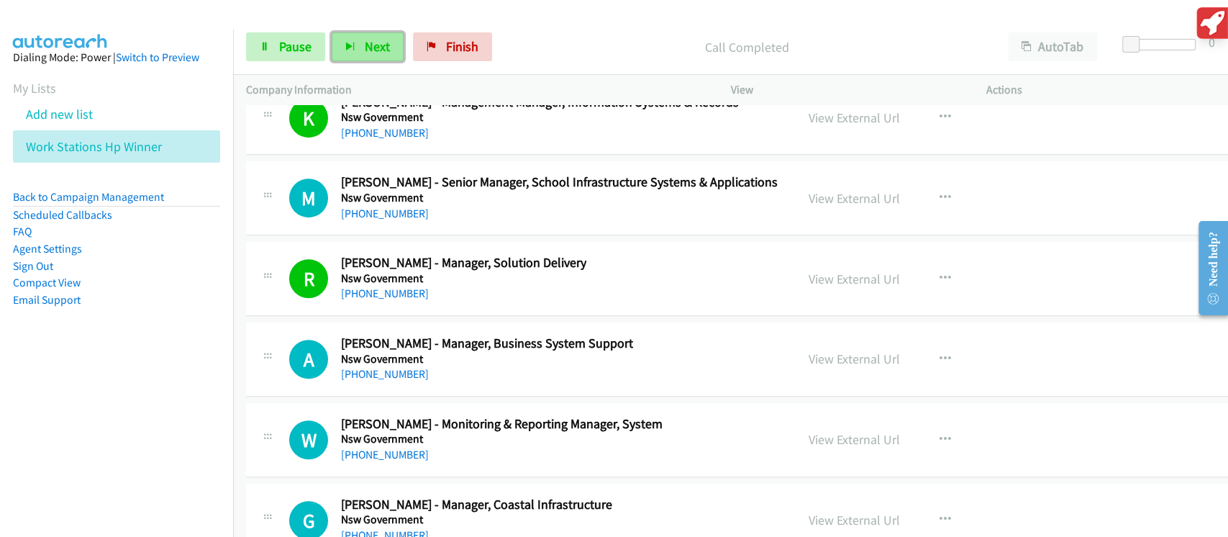
click at [347, 50] on icon "button" at bounding box center [350, 47] width 10 height 10
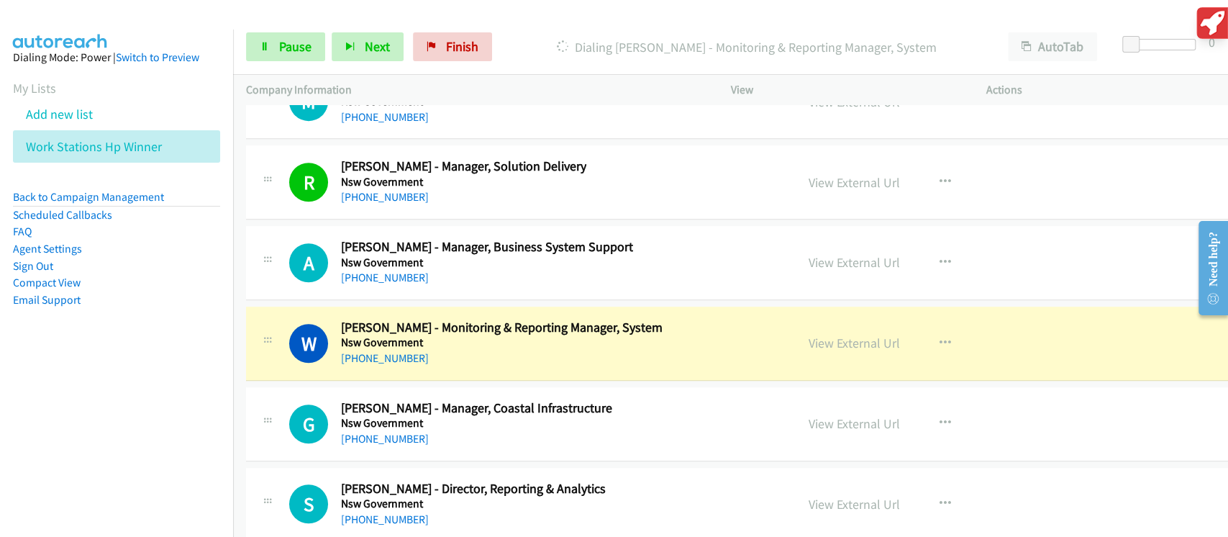
scroll to position [19083, 0]
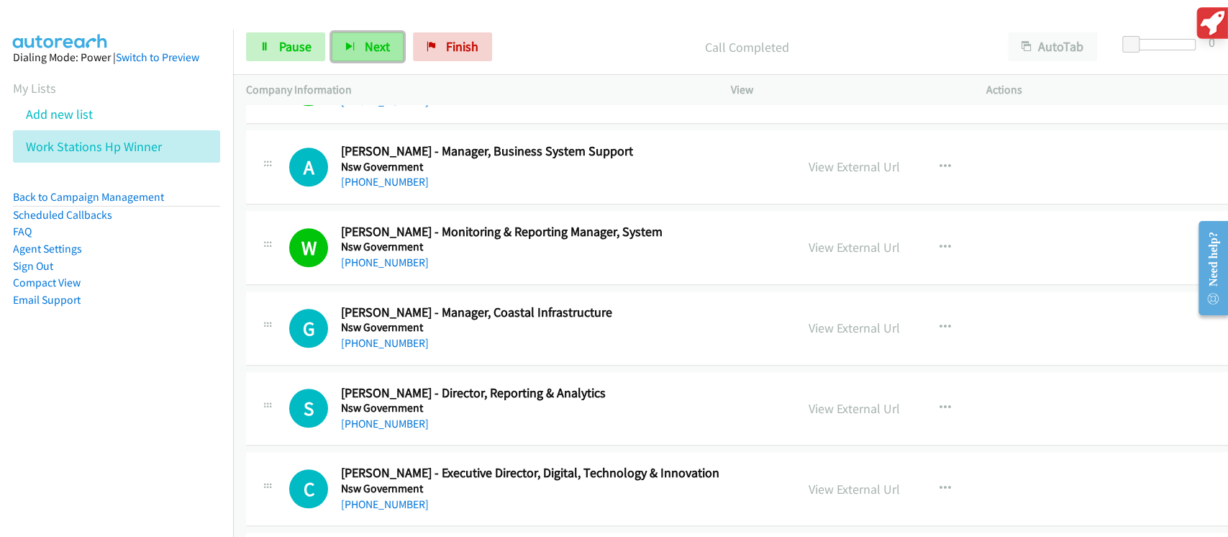
click at [368, 45] on span "Next" at bounding box center [377, 46] width 25 height 17
click at [378, 46] on span "Next" at bounding box center [377, 46] width 25 height 17
click at [378, 38] on span "Next" at bounding box center [377, 46] width 25 height 17
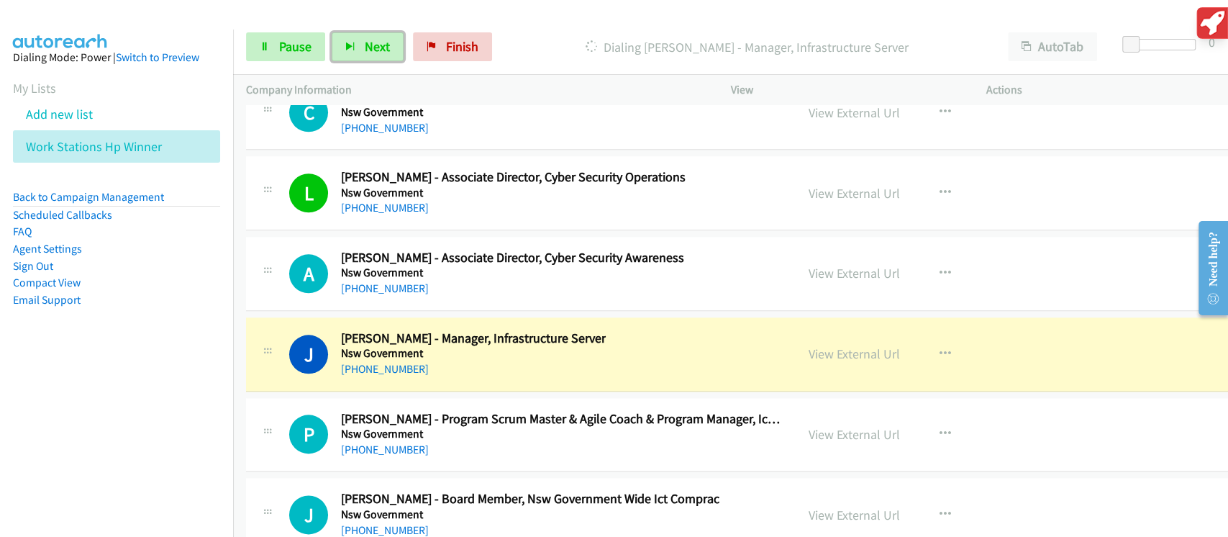
scroll to position [19563, 0]
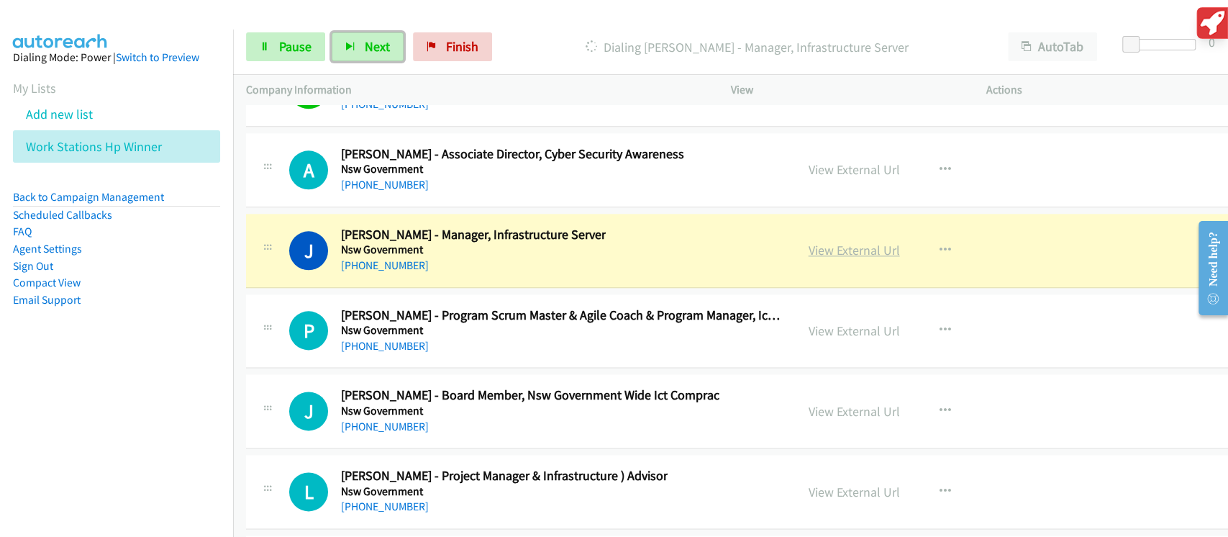
click at [859, 242] on link "View External Url" at bounding box center [853, 250] width 91 height 17
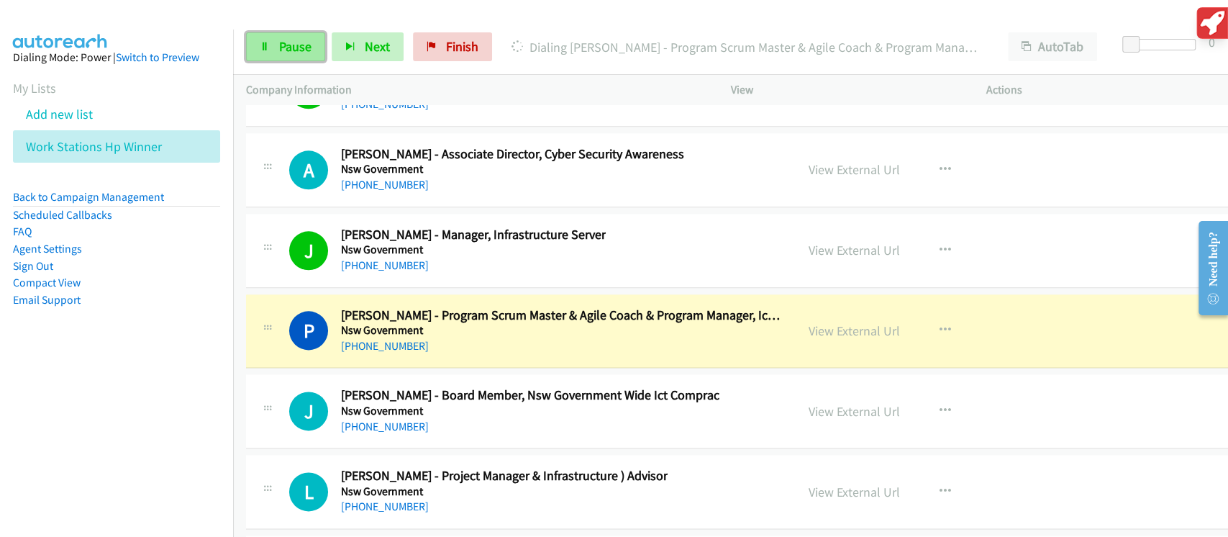
click at [301, 49] on span "Pause" at bounding box center [295, 46] width 32 height 17
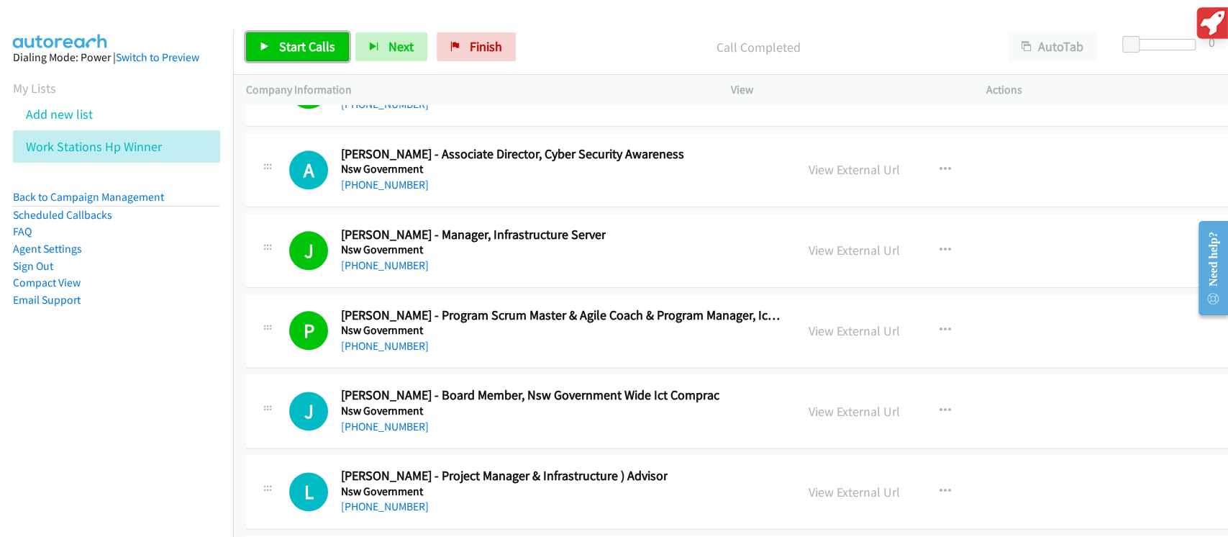
click at [334, 43] on link "Start Calls" at bounding box center [297, 46] width 103 height 29
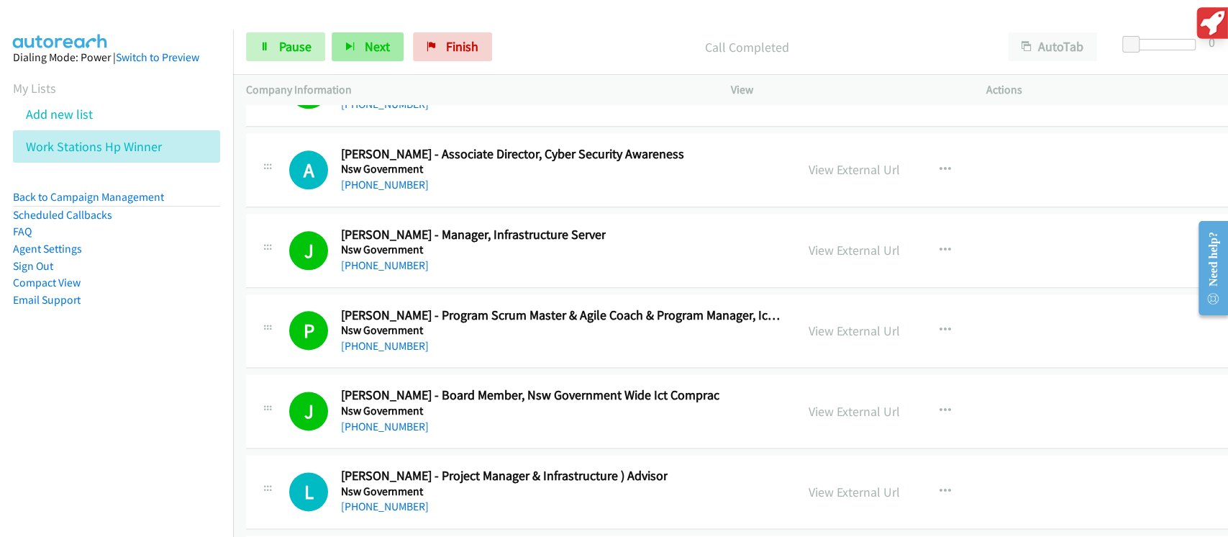
drag, startPoint x: 403, startPoint y: 49, endPoint x: 383, endPoint y: 47, distance: 20.2
click at [399, 53] on div "Start Calls Pause Next Finish" at bounding box center [372, 46] width 252 height 29
click at [381, 47] on span "Next" at bounding box center [377, 46] width 25 height 17
click at [381, 58] on button "Next" at bounding box center [368, 46] width 72 height 29
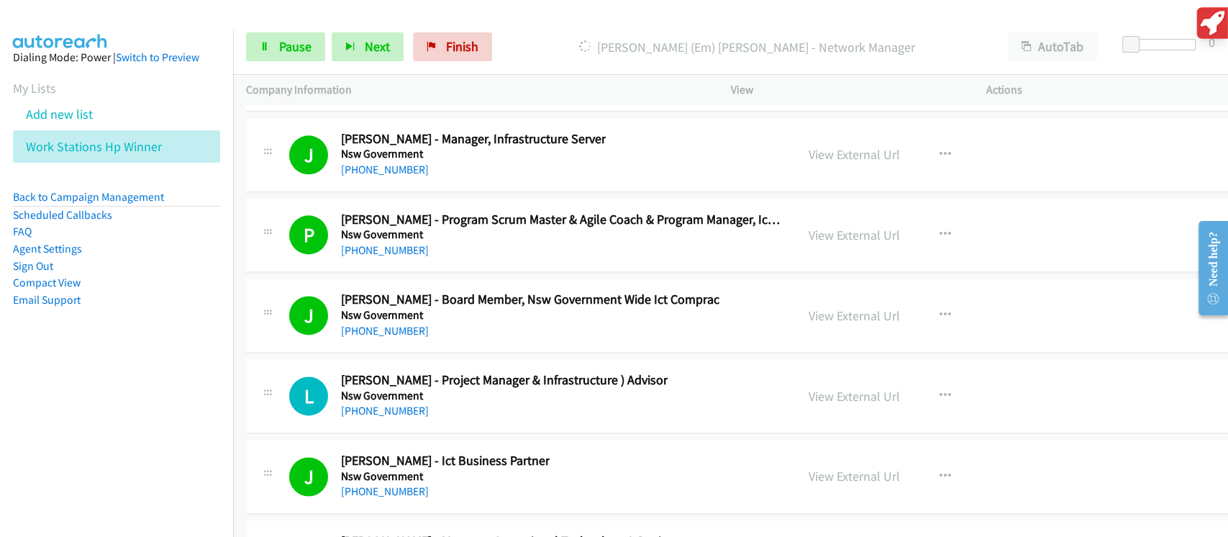
scroll to position [19946, 0]
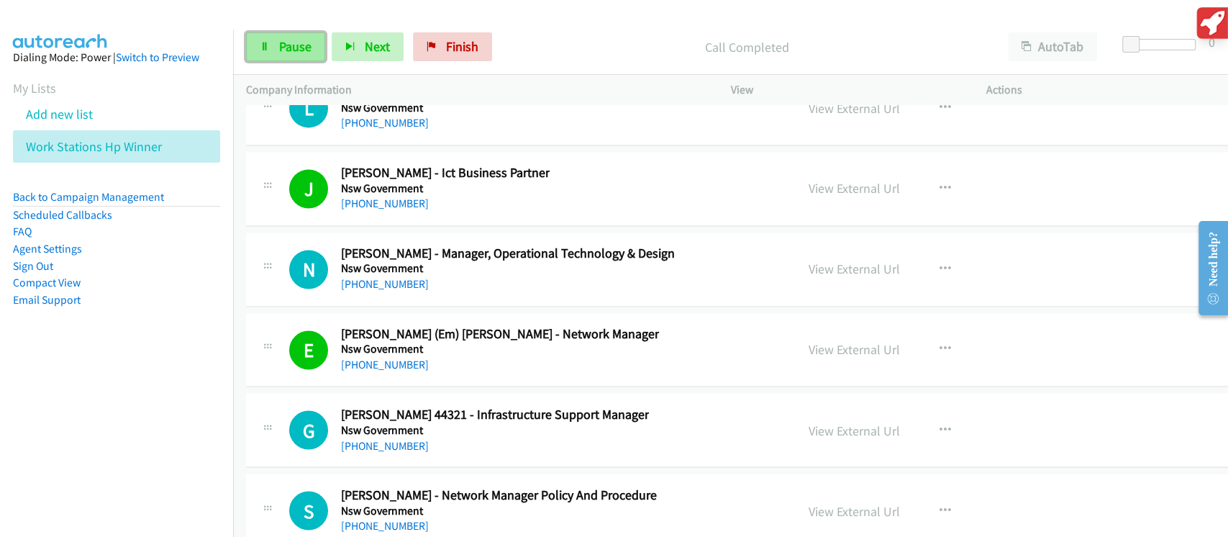
click at [306, 50] on span "Pause" at bounding box center [295, 46] width 32 height 17
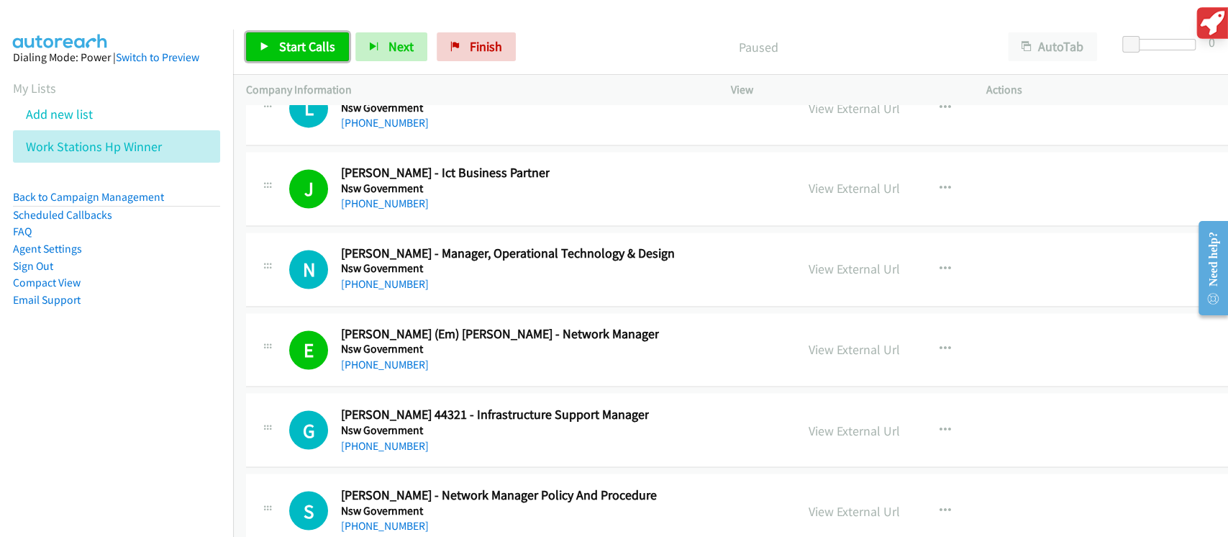
click at [311, 51] on span "Start Calls" at bounding box center [307, 46] width 56 height 17
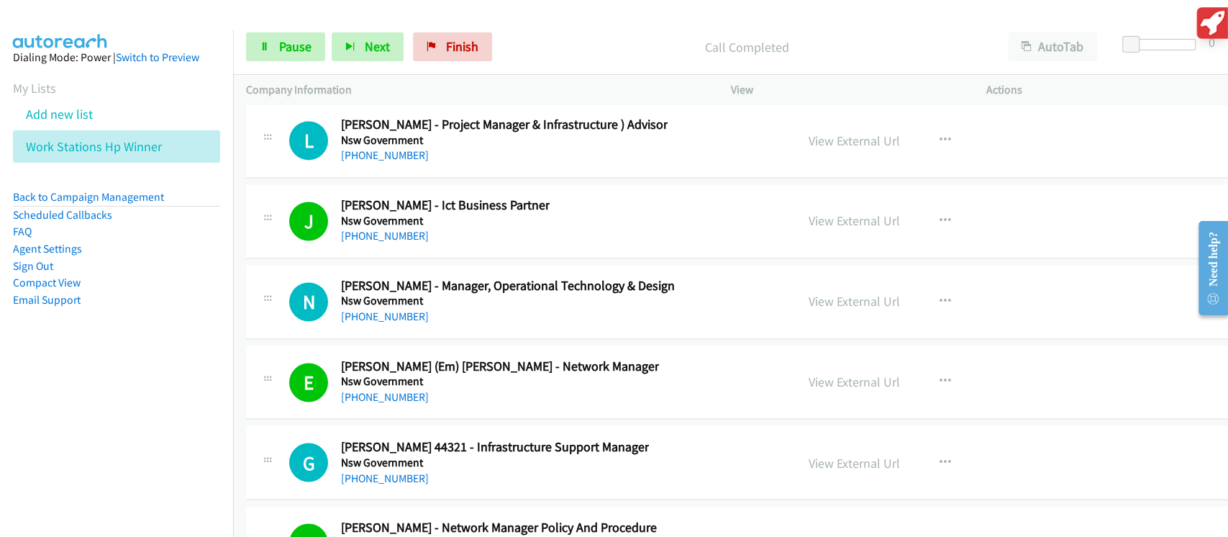
scroll to position [19851, 0]
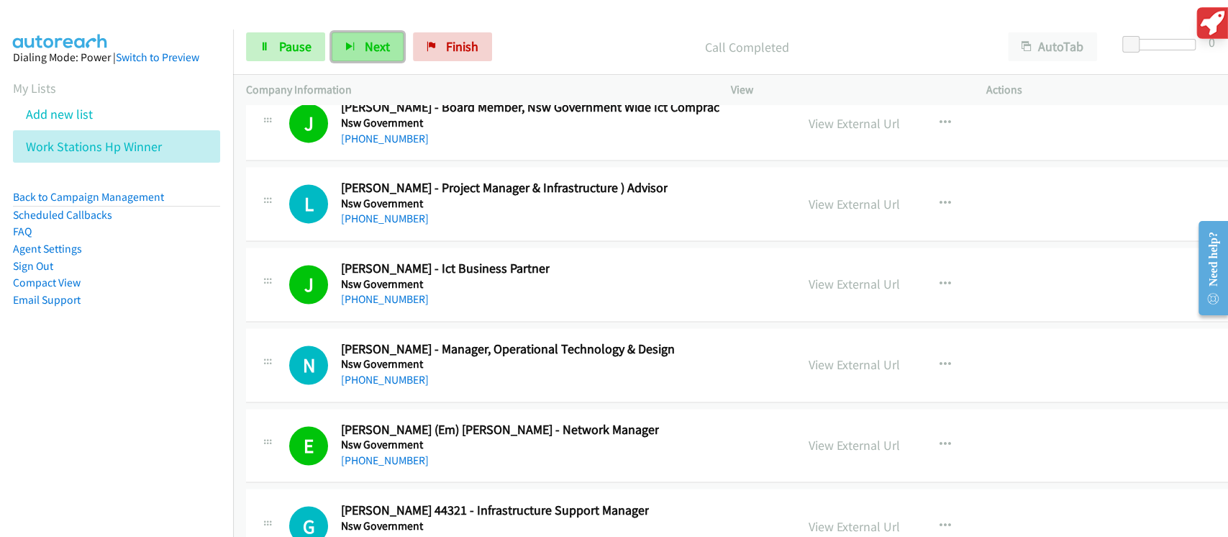
click at [367, 46] on span "Next" at bounding box center [377, 46] width 25 height 17
drag, startPoint x: 356, startPoint y: 63, endPoint x: 380, endPoint y: 38, distance: 34.6
click at [356, 63] on div "Start Calls Pause Next Finish Call Completed AutoTab AutoTab 0" at bounding box center [730, 46] width 995 height 55
click at [382, 37] on button "Next" at bounding box center [368, 46] width 72 height 29
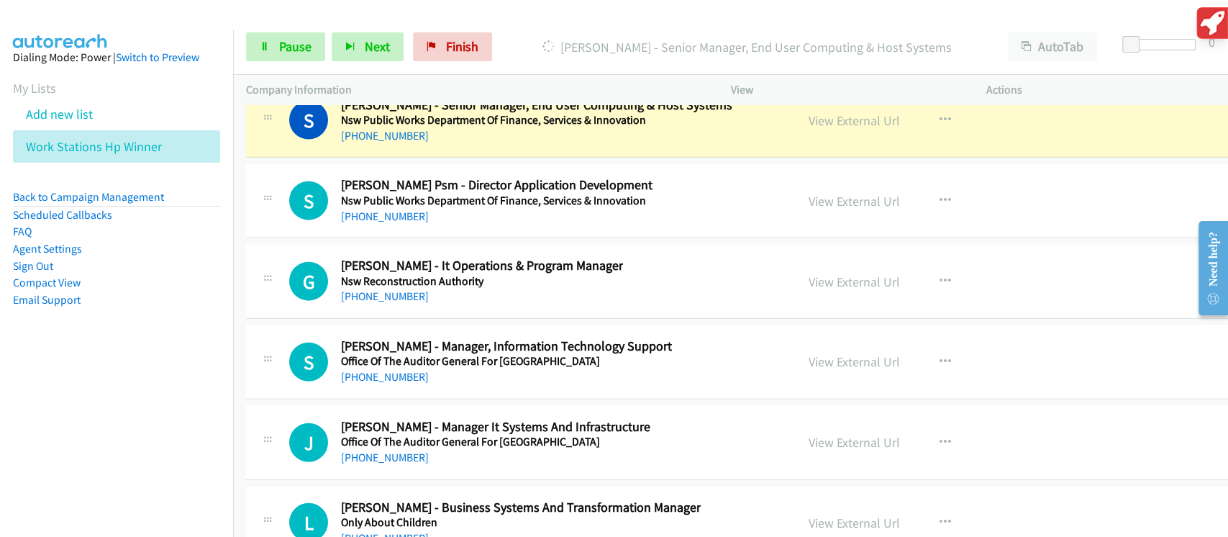
scroll to position [20617, 0]
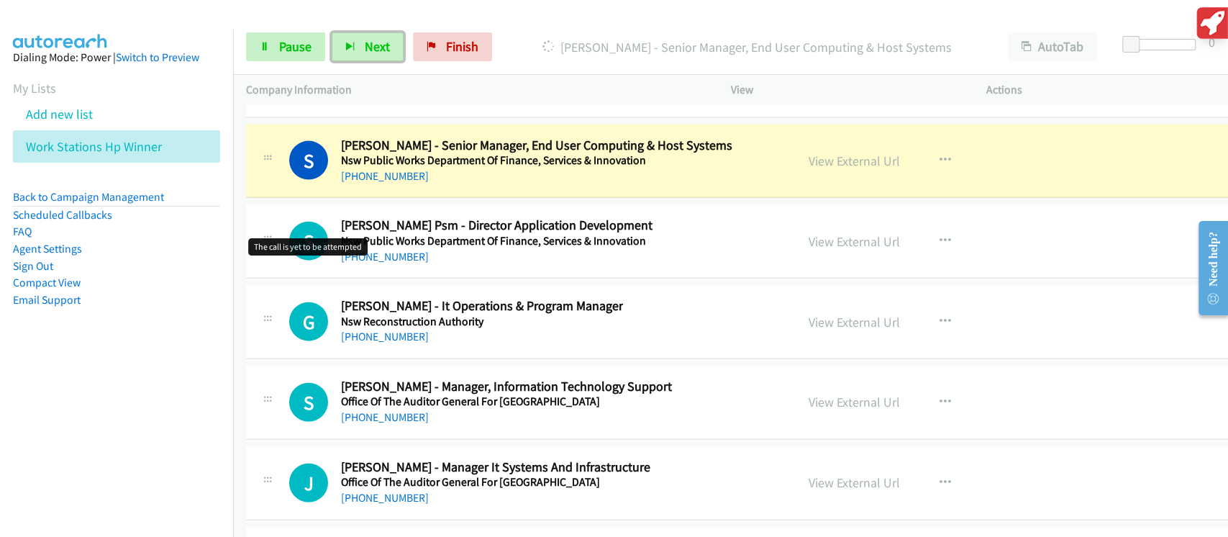
drag, startPoint x: 324, startPoint y: 224, endPoint x: 383, endPoint y: 288, distance: 87.5
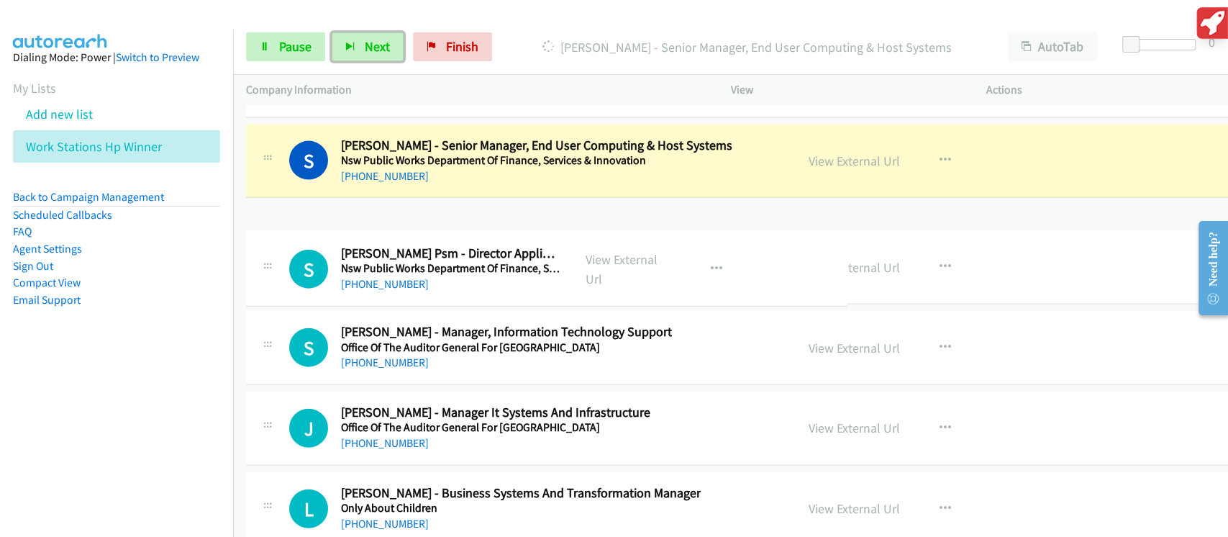
click at [560, 245] on div "S Callback Scheduled [PERSON_NAME] Psm - Director Application Development Nsw P…" at bounding box center [424, 268] width 270 height 47
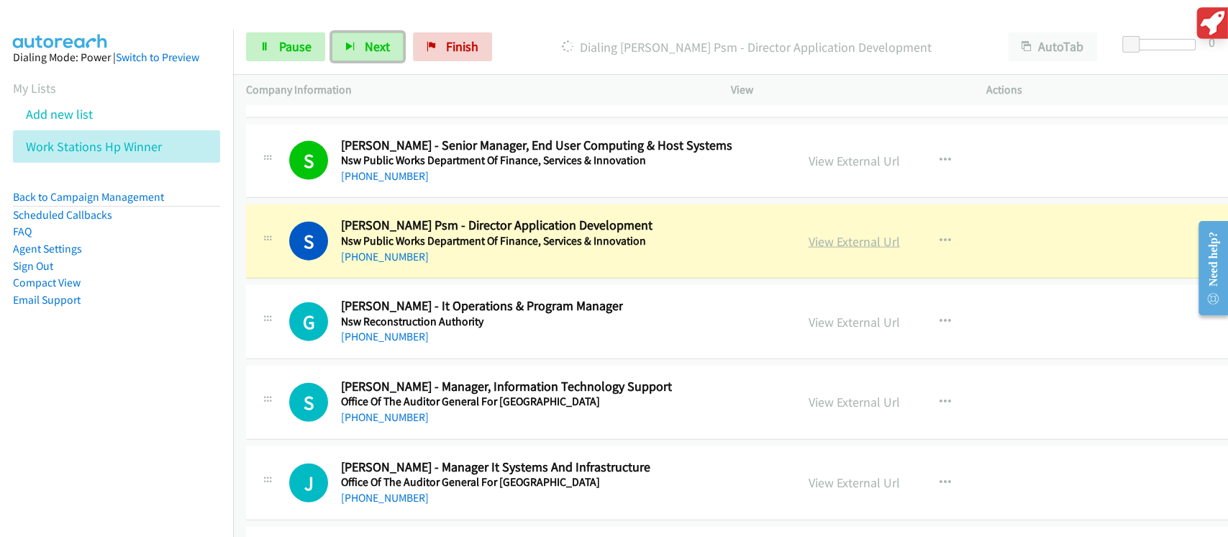
click at [831, 233] on link "View External Url" at bounding box center [853, 241] width 91 height 17
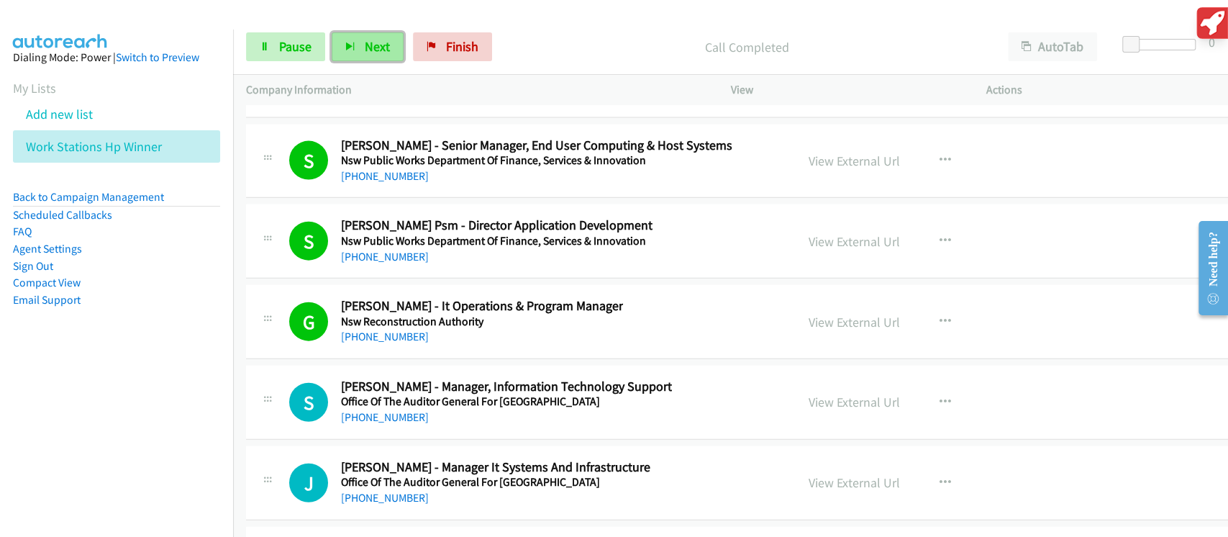
click at [368, 36] on button "Next" at bounding box center [368, 46] width 72 height 29
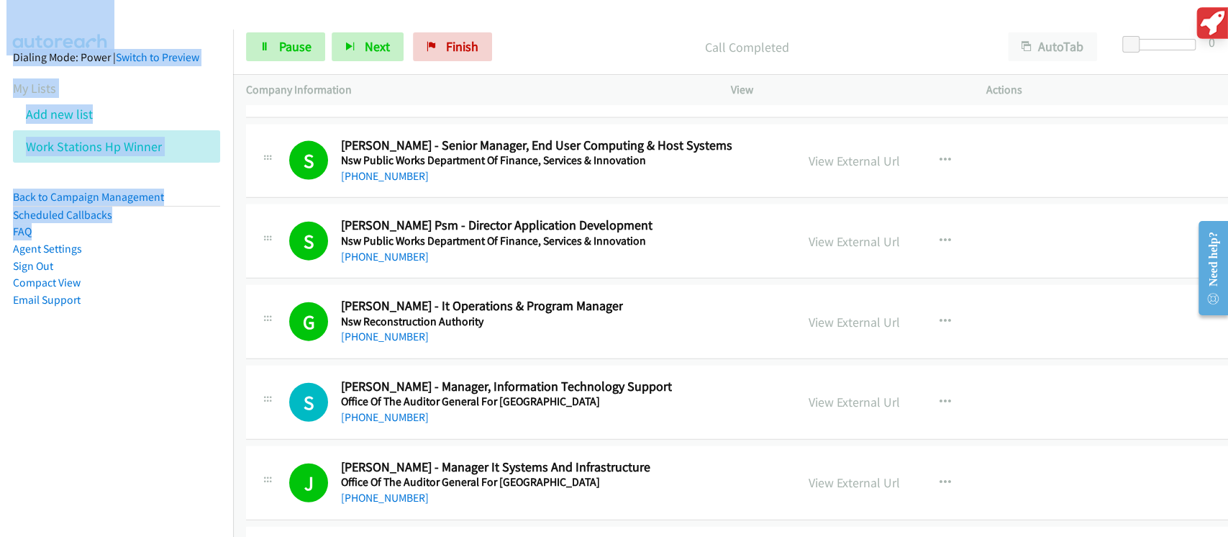
drag, startPoint x: 0, startPoint y: 242, endPoint x: 0, endPoint y: 573, distance: 330.8
click at [0, 68] on html "Start Calls Pause Next Finish Call Completed AutoTab AutoTab 0 Company Informat…" at bounding box center [614, 34] width 1228 height 68
click at [380, 48] on span "Next" at bounding box center [377, 46] width 25 height 17
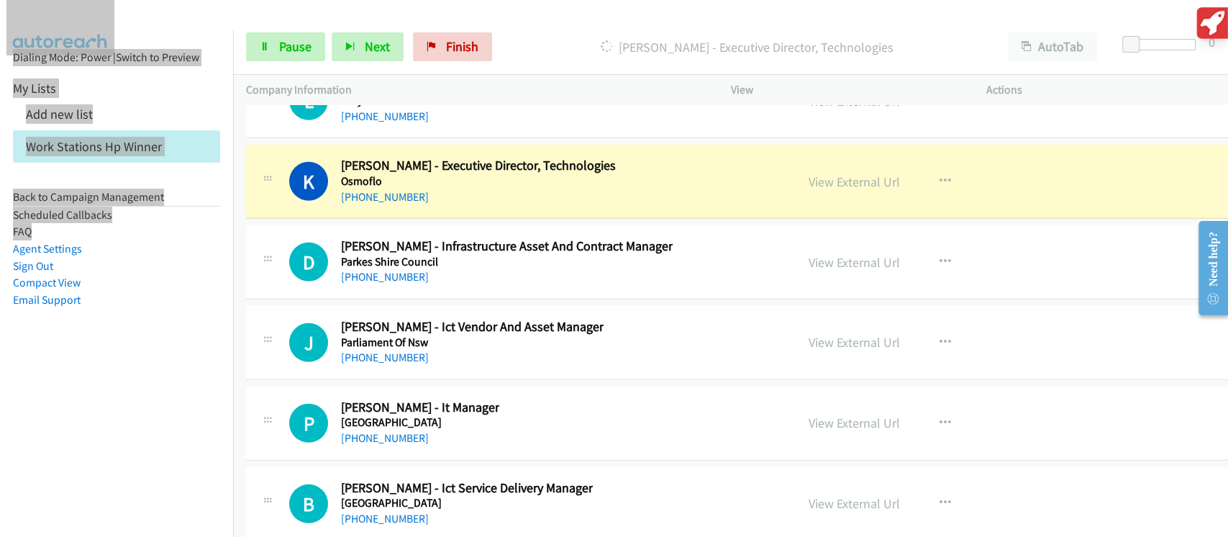
scroll to position [21097, 0]
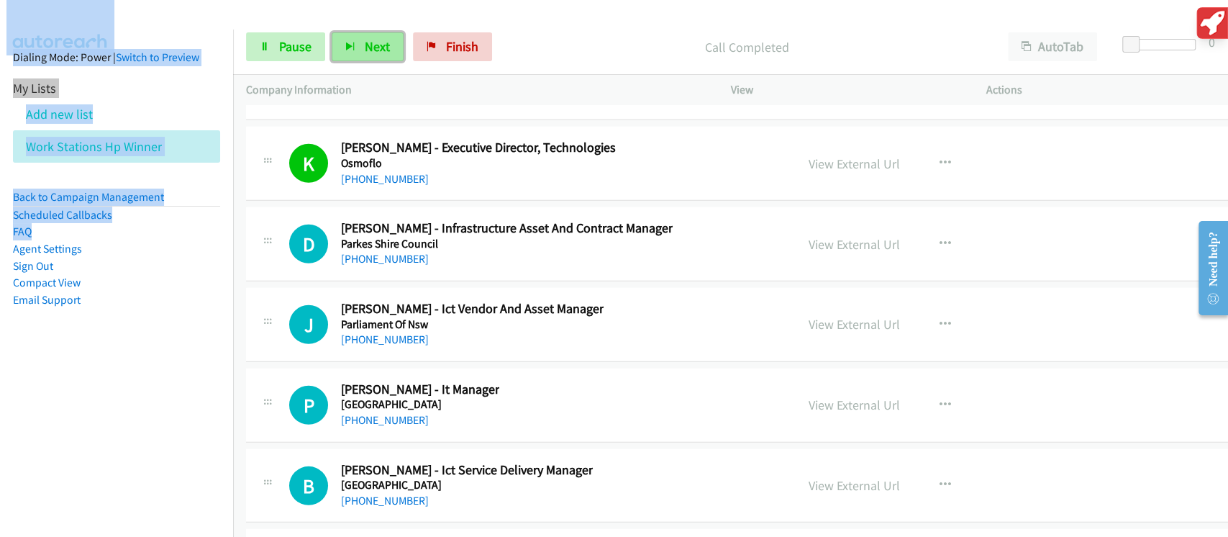
click at [372, 40] on span "Next" at bounding box center [377, 46] width 25 height 17
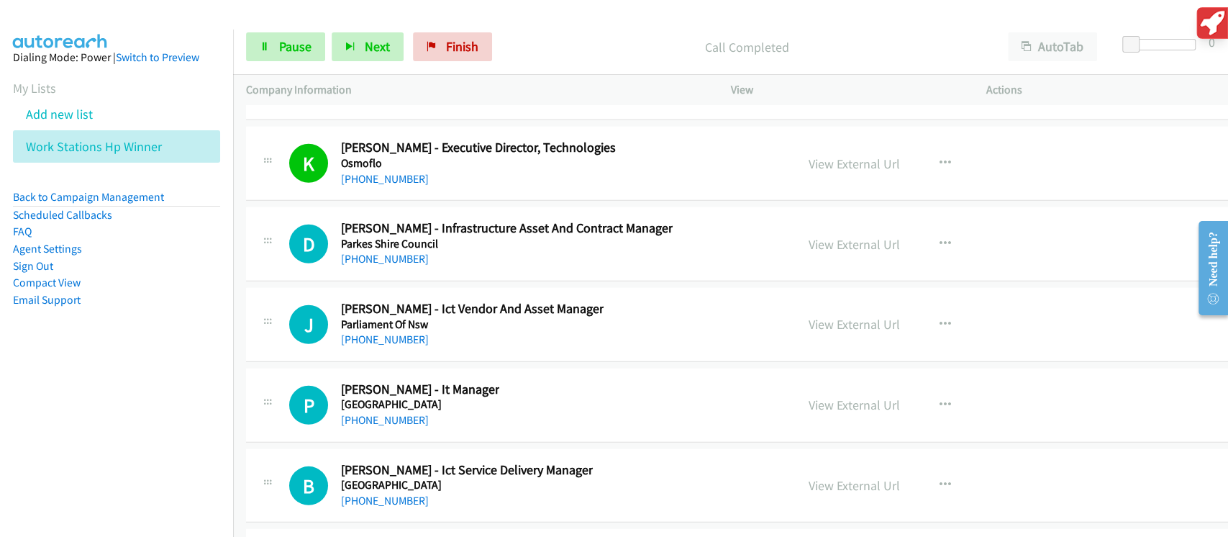
click at [173, 353] on aside "Dialing Mode: Power | Switch to Preview My Lists Add new list Work Stations Hp …" at bounding box center [116, 201] width 233 height 344
click at [378, 49] on span "Next" at bounding box center [377, 46] width 25 height 17
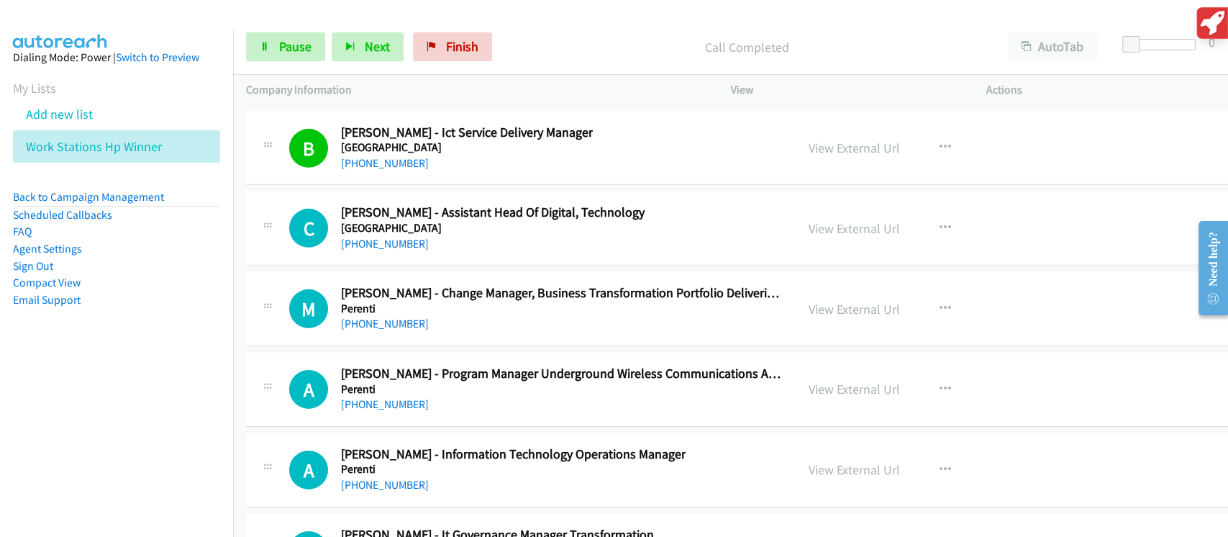
scroll to position [21480, 0]
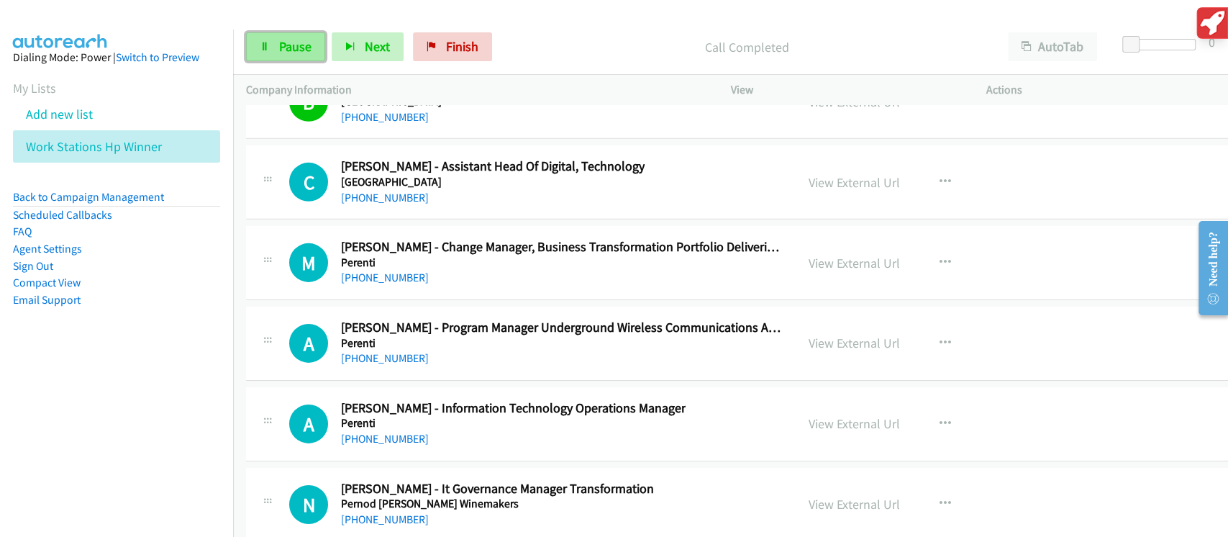
click at [304, 48] on span "Pause" at bounding box center [295, 46] width 32 height 17
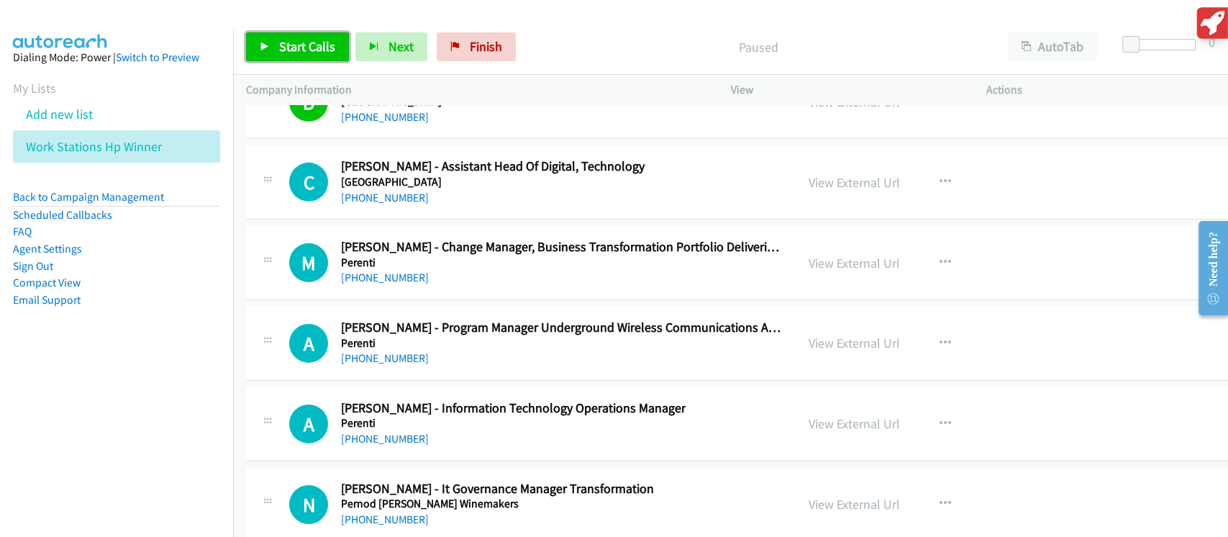
click at [304, 48] on span "Start Calls" at bounding box center [307, 46] width 56 height 17
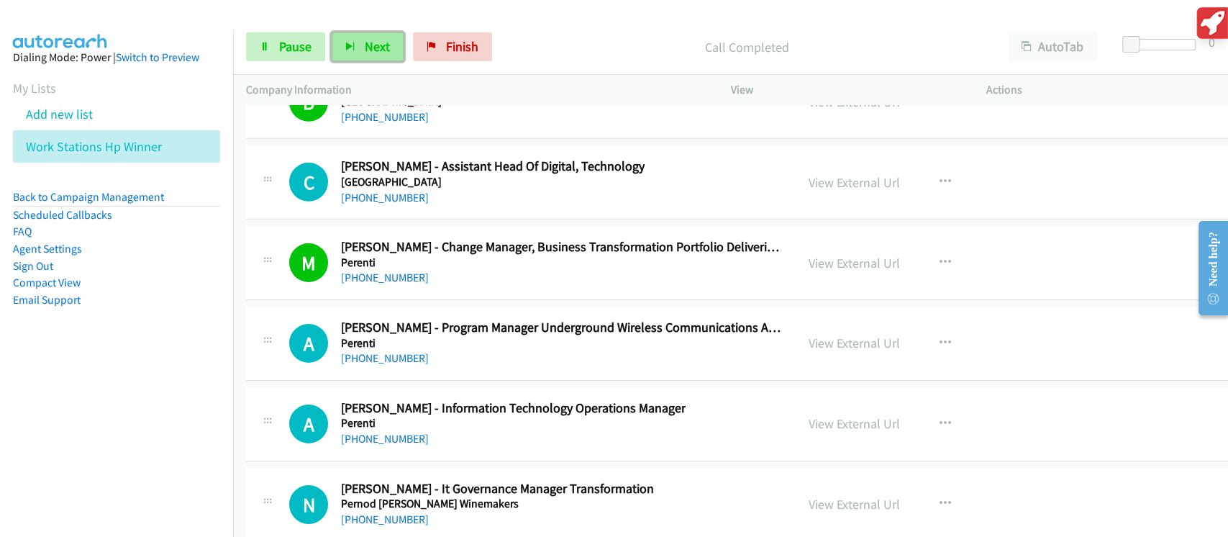
click at [365, 41] on span "Next" at bounding box center [377, 46] width 25 height 17
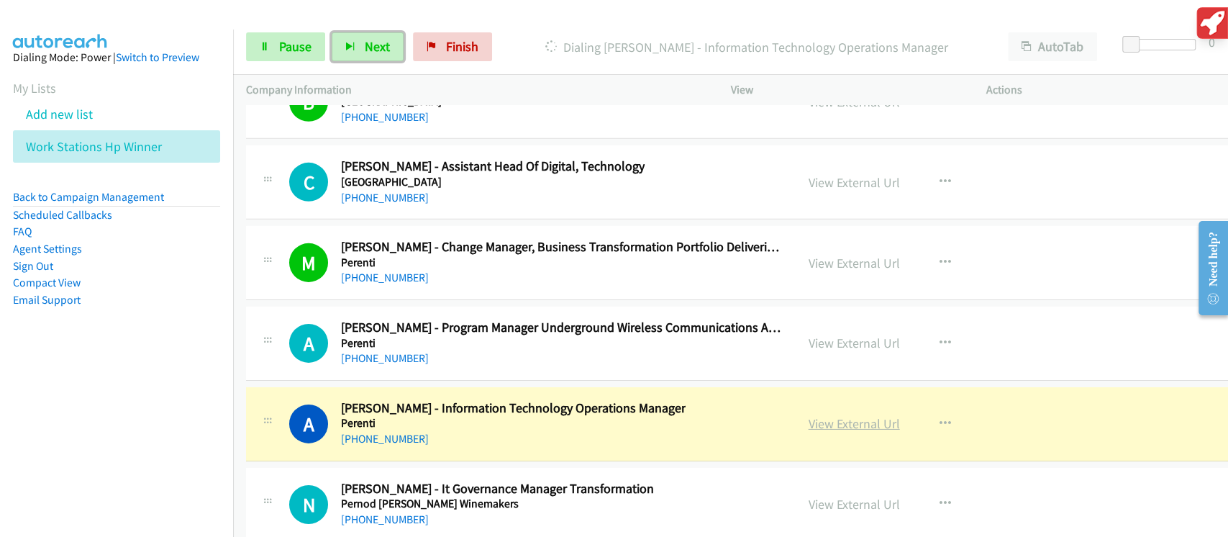
click at [840, 415] on link "View External Url" at bounding box center [853, 423] width 91 height 17
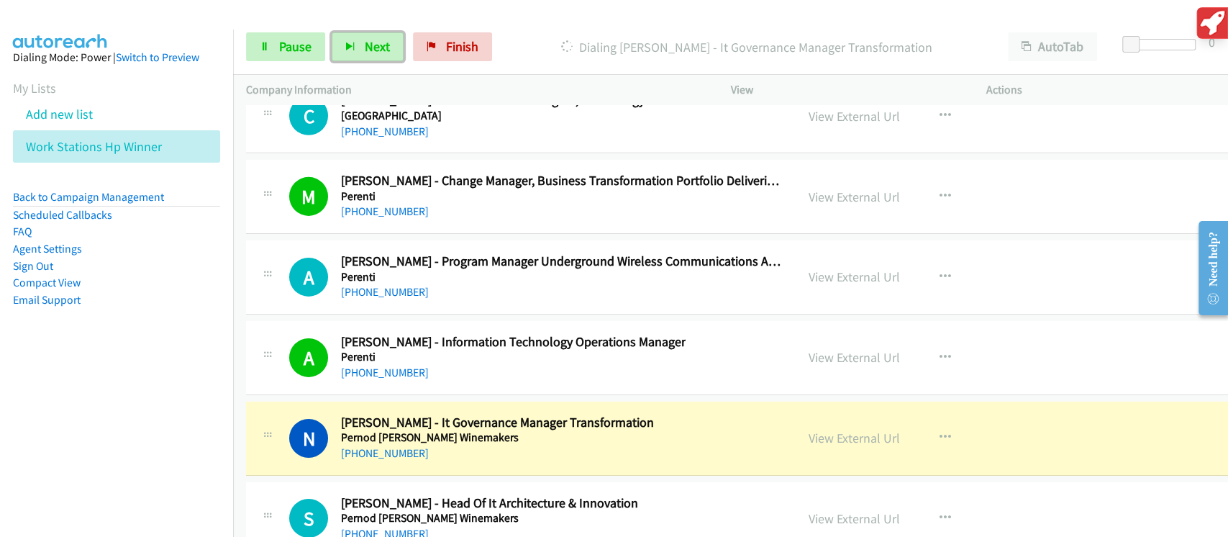
scroll to position [21577, 0]
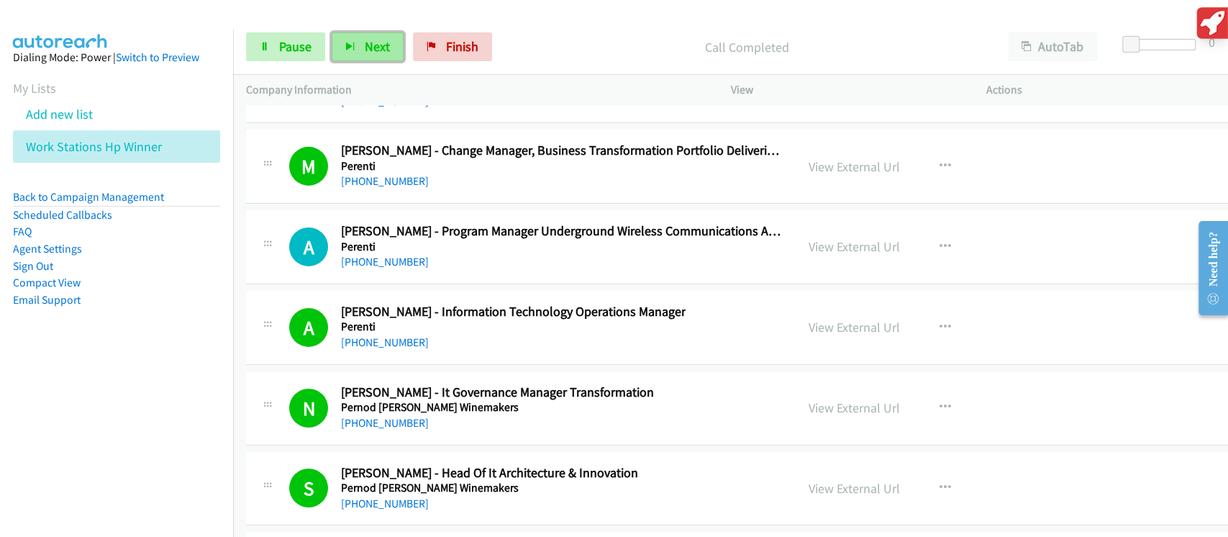
click at [365, 40] on button "Next" at bounding box center [368, 46] width 72 height 29
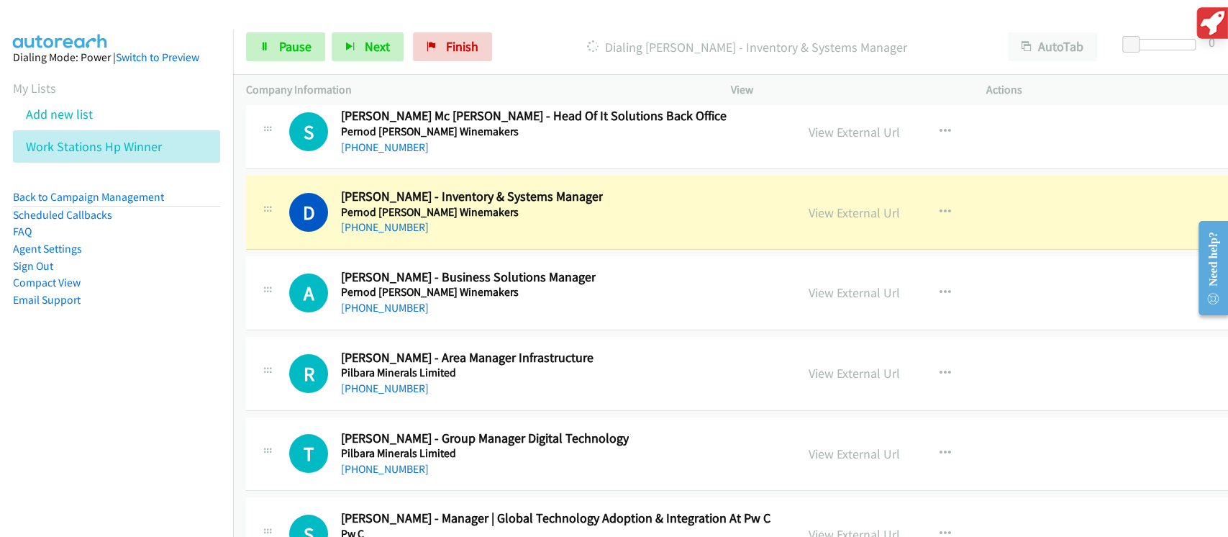
scroll to position [22056, 0]
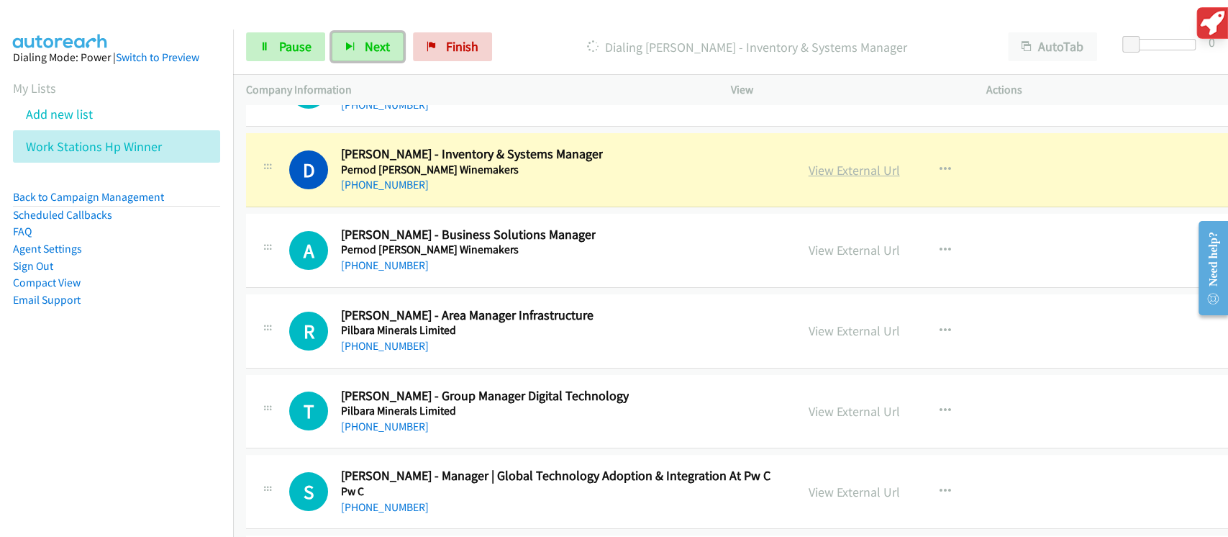
click at [839, 162] on link "View External Url" at bounding box center [853, 170] width 91 height 17
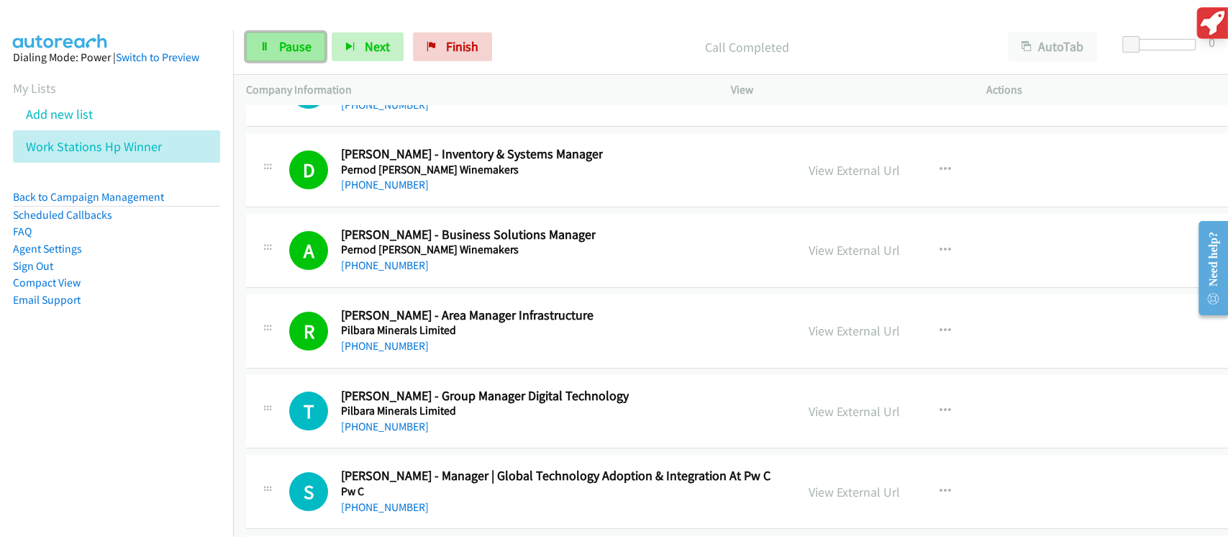
click at [311, 44] on link "Pause" at bounding box center [285, 46] width 79 height 29
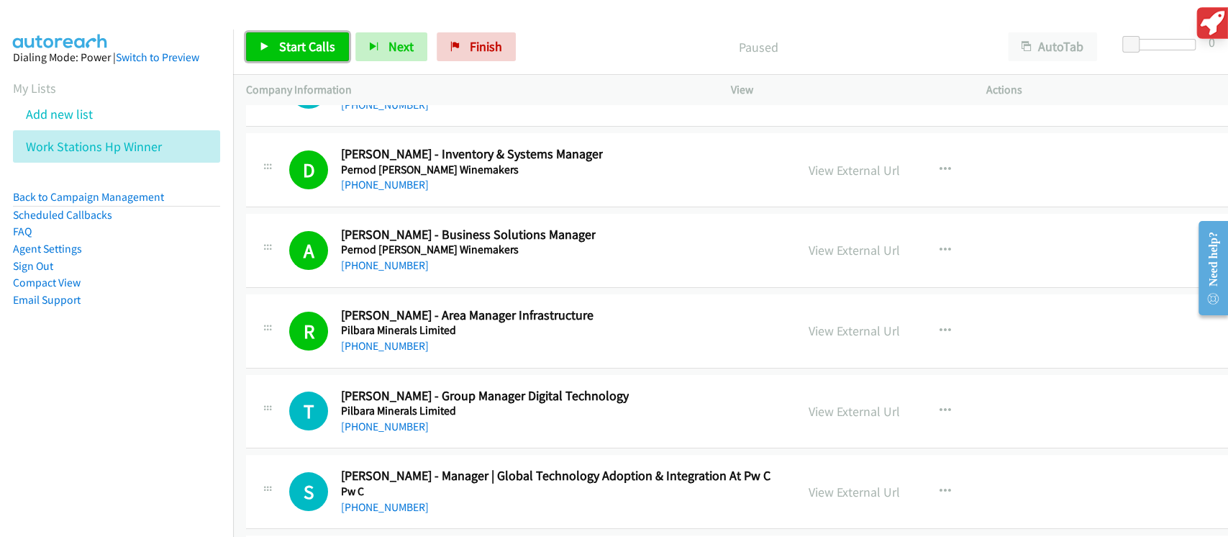
click at [321, 44] on span "Start Calls" at bounding box center [307, 46] width 56 height 17
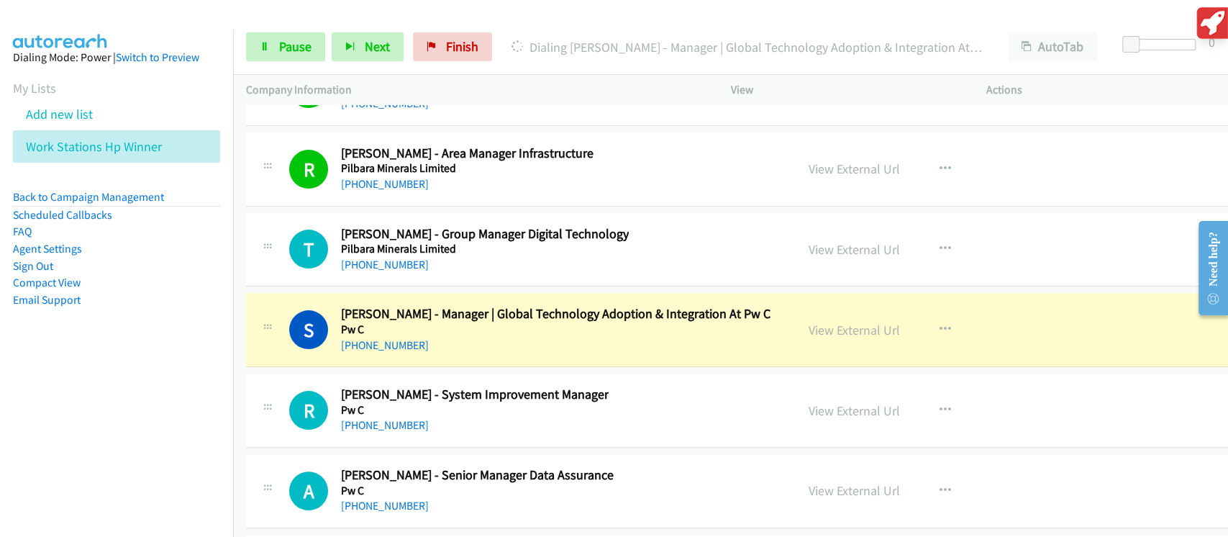
scroll to position [22248, 0]
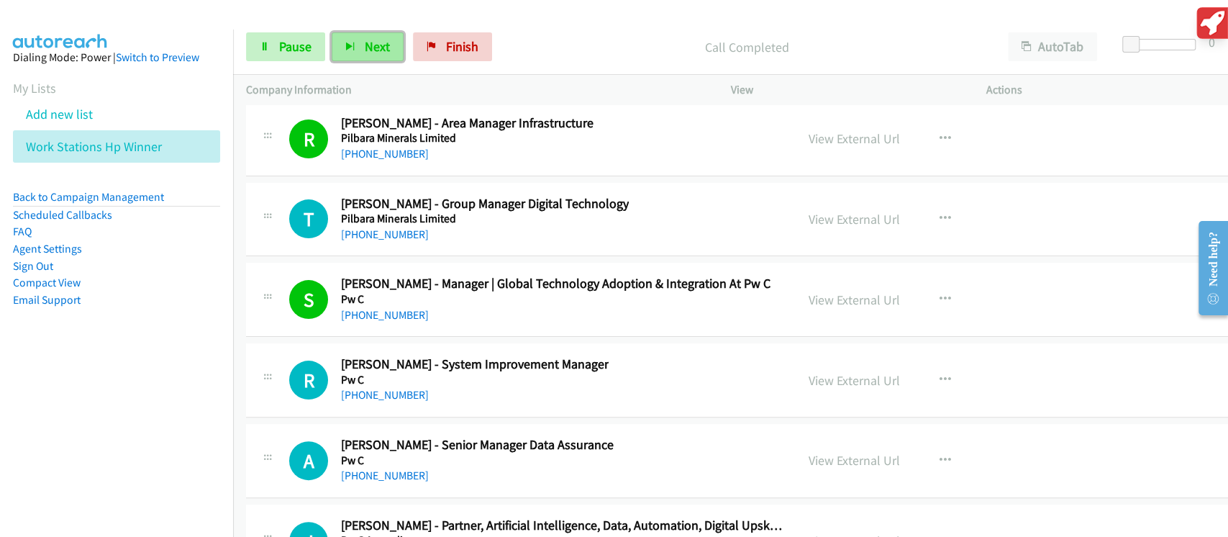
click at [354, 48] on button "Next" at bounding box center [368, 46] width 72 height 29
click at [368, 51] on span "Next" at bounding box center [377, 46] width 25 height 17
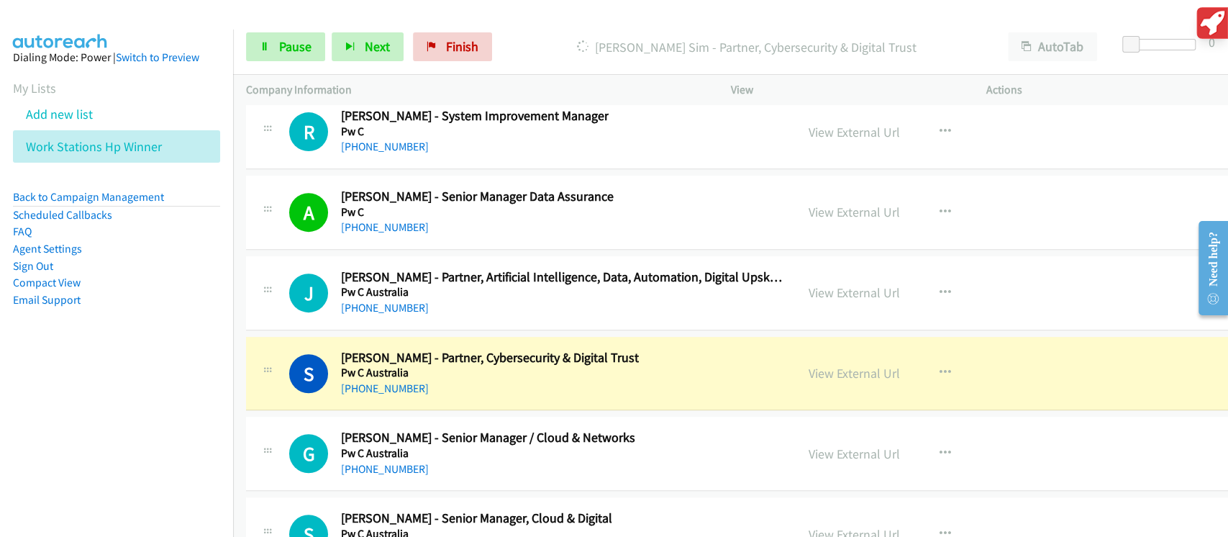
scroll to position [22536, 0]
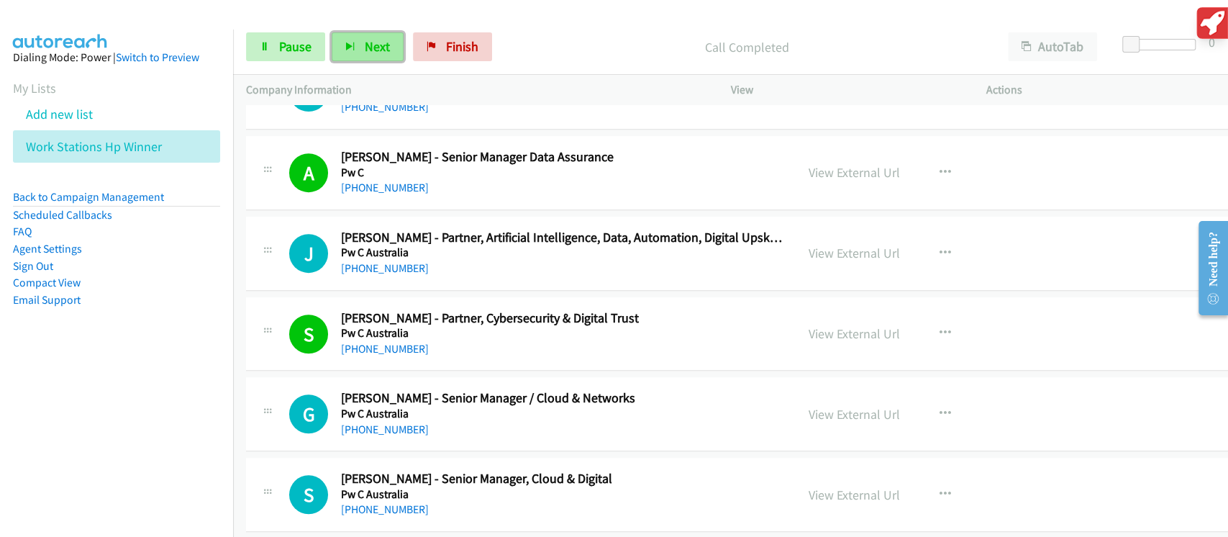
click at [349, 45] on icon "button" at bounding box center [350, 47] width 10 height 10
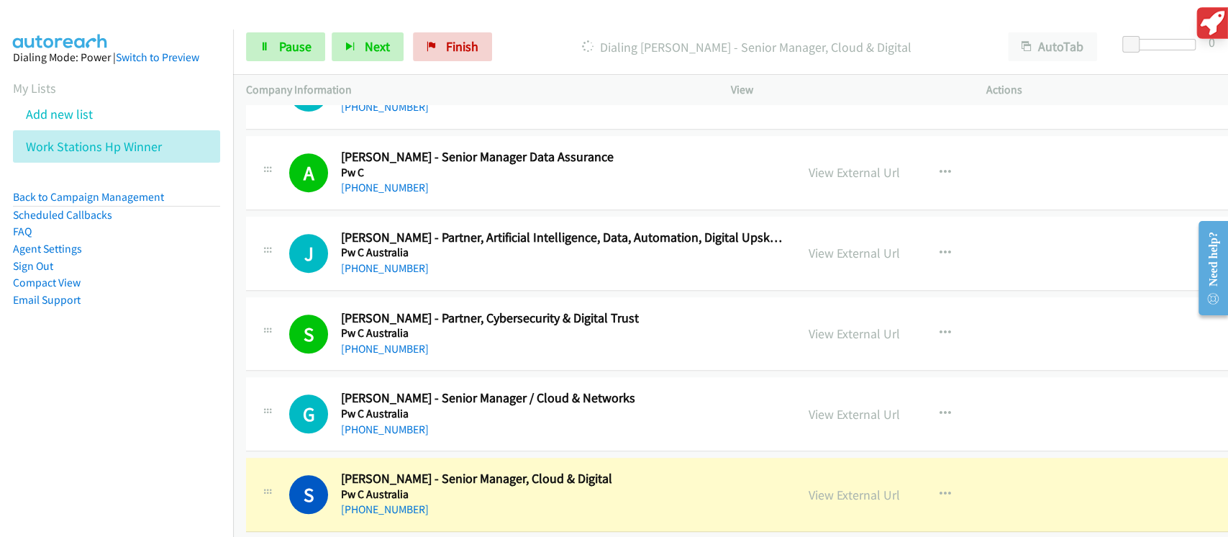
scroll to position [22631, 0]
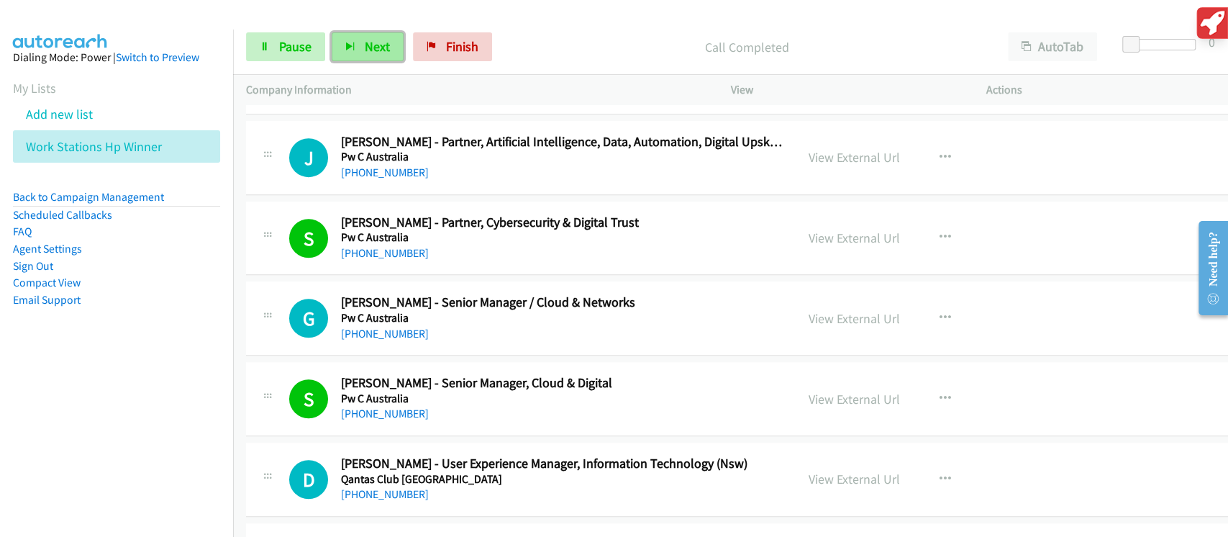
click at [370, 46] on span "Next" at bounding box center [377, 46] width 25 height 17
click at [306, 49] on span "Pause" at bounding box center [295, 46] width 32 height 17
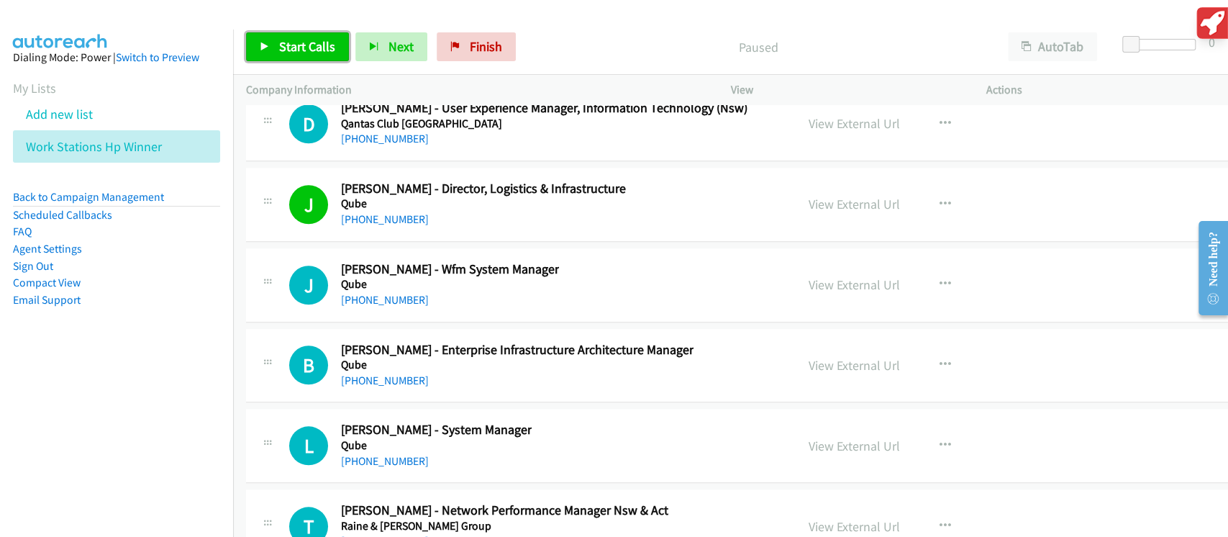
scroll to position [23015, 0]
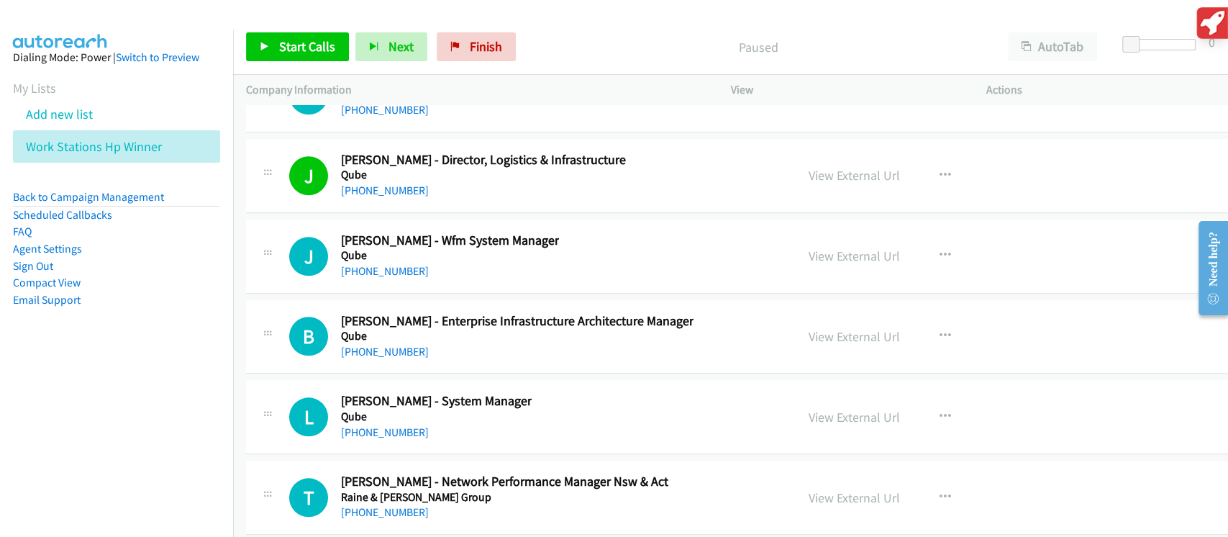
click at [298, 30] on div "Start Calls Pause Next Finish Paused AutoTab AutoTab 0" at bounding box center [730, 46] width 995 height 55
click at [281, 51] on span "Start Calls" at bounding box center [307, 46] width 56 height 17
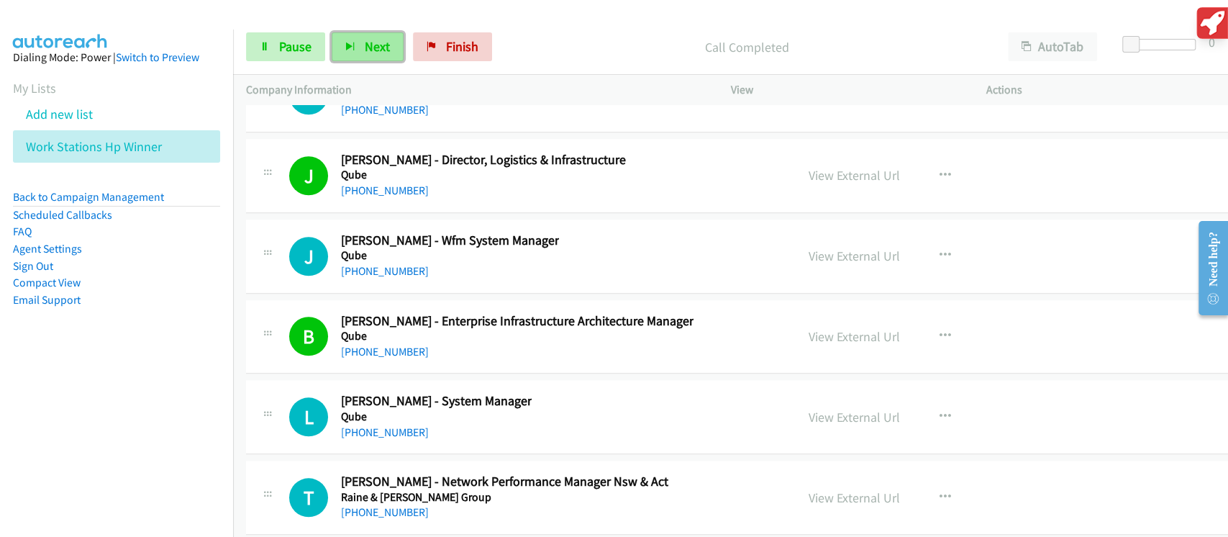
click at [362, 49] on button "Next" at bounding box center [368, 46] width 72 height 29
click at [354, 54] on button "Next" at bounding box center [368, 46] width 72 height 29
click at [365, 45] on span "Next" at bounding box center [377, 46] width 25 height 17
click at [351, 47] on icon "button" at bounding box center [350, 47] width 10 height 10
click at [393, 58] on button "Next" at bounding box center [368, 46] width 72 height 29
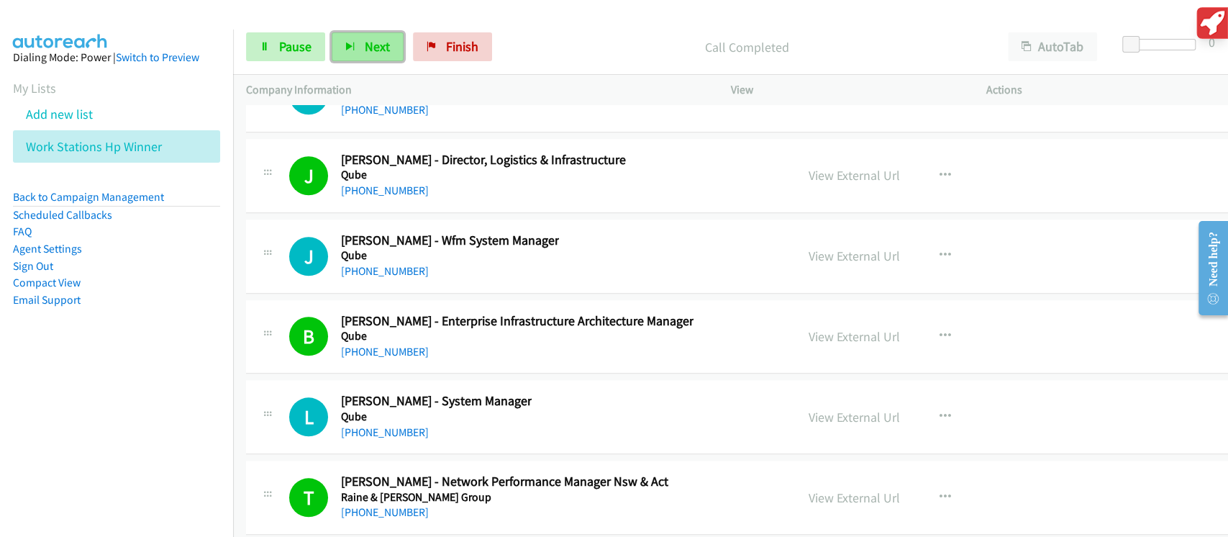
click at [360, 42] on button "Next" at bounding box center [368, 46] width 72 height 29
click at [375, 45] on span "Next" at bounding box center [377, 46] width 25 height 17
click at [372, 40] on span "Next" at bounding box center [377, 46] width 25 height 17
click at [355, 47] on button "Next" at bounding box center [368, 46] width 72 height 29
click at [359, 45] on button "Next" at bounding box center [368, 46] width 72 height 29
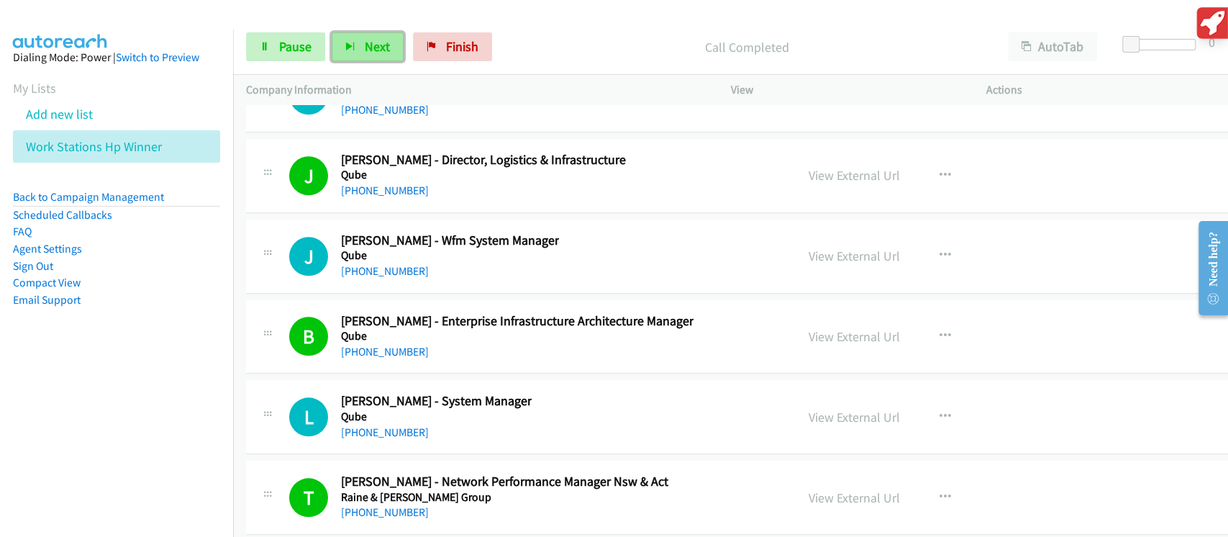
click at [377, 43] on span "Next" at bounding box center [377, 46] width 25 height 17
click at [382, 48] on span "Next" at bounding box center [377, 46] width 25 height 17
click at [365, 33] on button "Next" at bounding box center [368, 46] width 72 height 29
click at [366, 52] on span "Next" at bounding box center [377, 46] width 25 height 17
click at [292, 44] on span "Pause" at bounding box center [295, 46] width 32 height 17
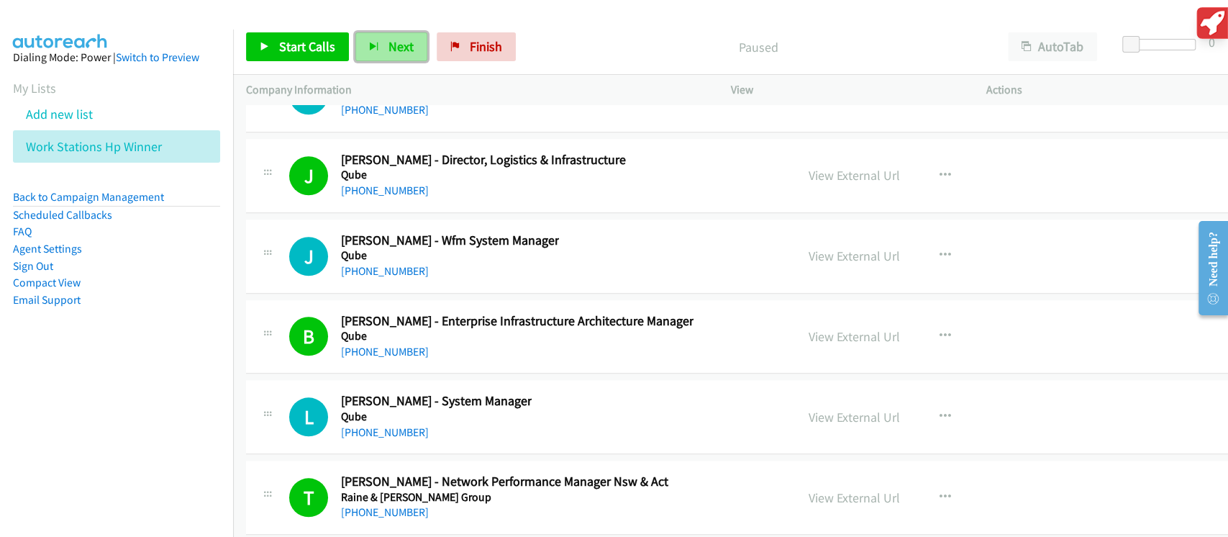
click at [369, 42] on icon "button" at bounding box center [374, 47] width 10 height 10
click at [321, 44] on span "Start Calls" at bounding box center [307, 46] width 56 height 17
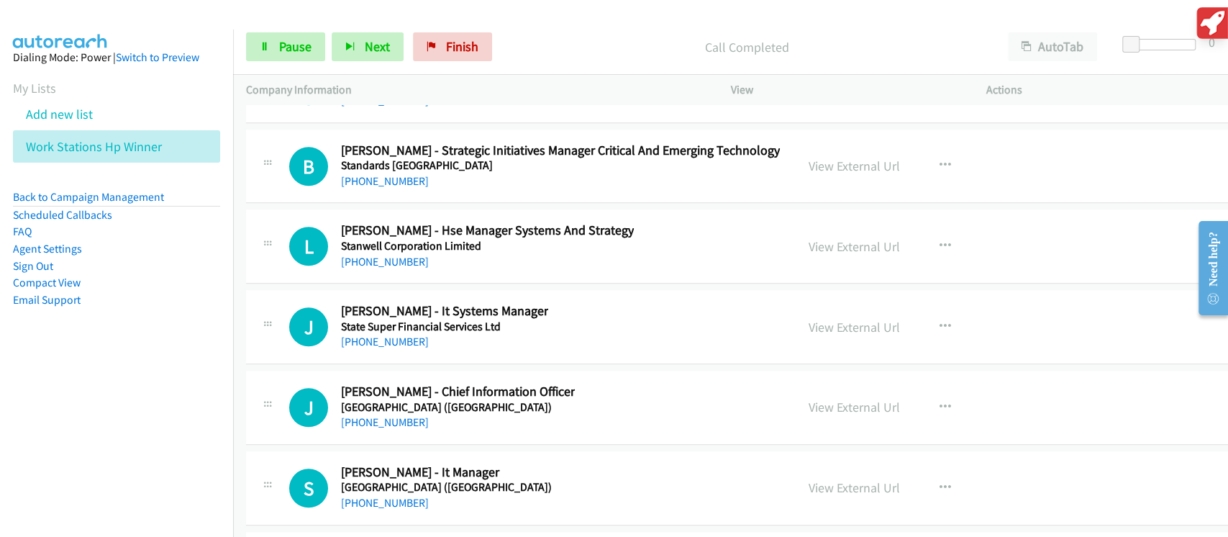
scroll to position [26851, 0]
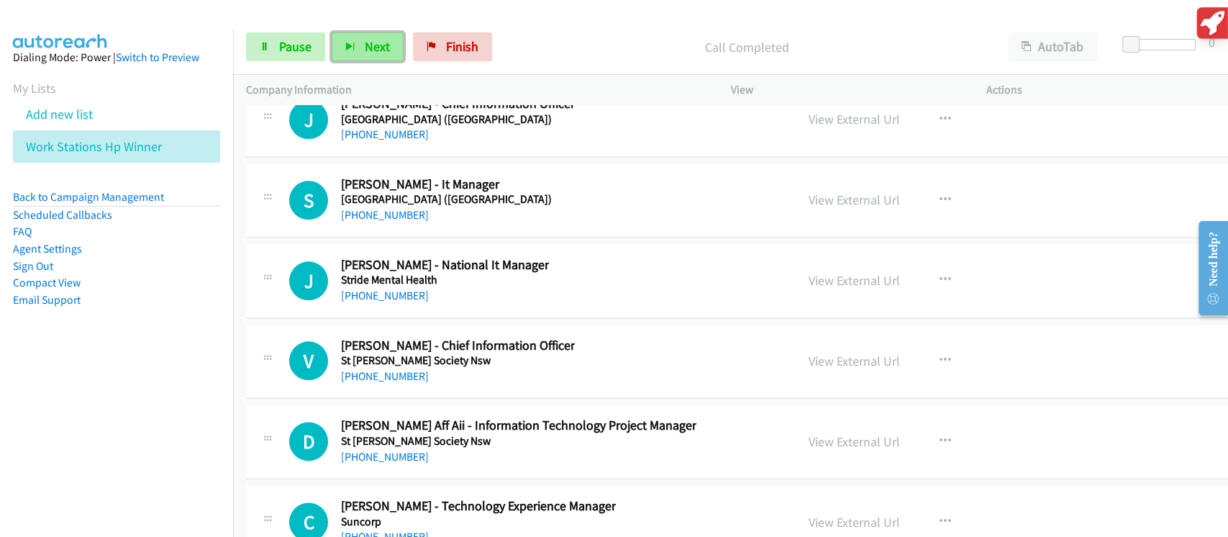
click at [376, 55] on button "Next" at bounding box center [368, 46] width 72 height 29
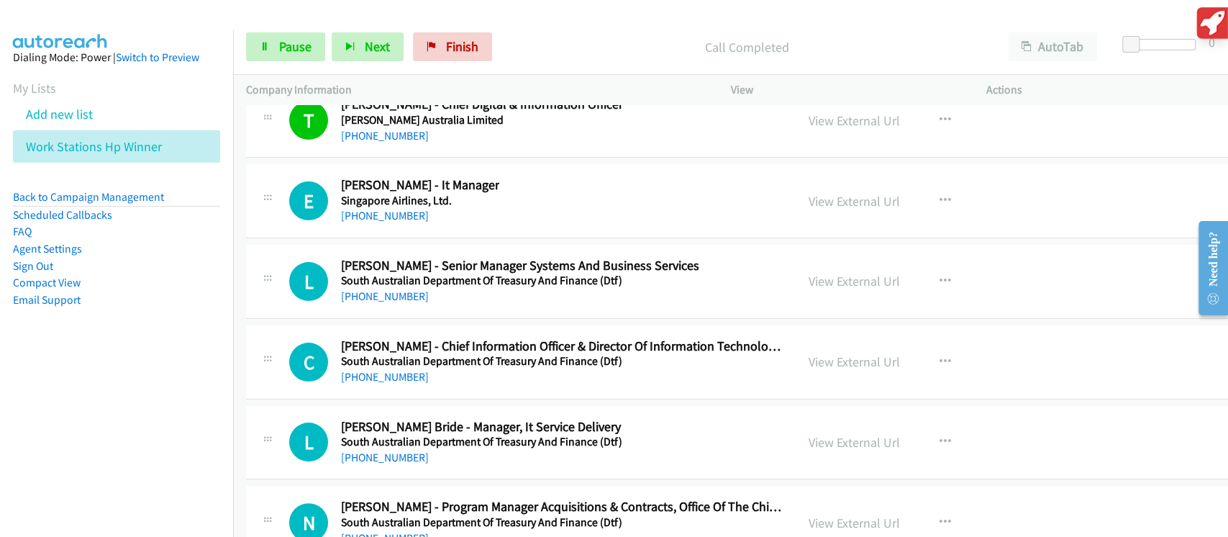
scroll to position [25892, 0]
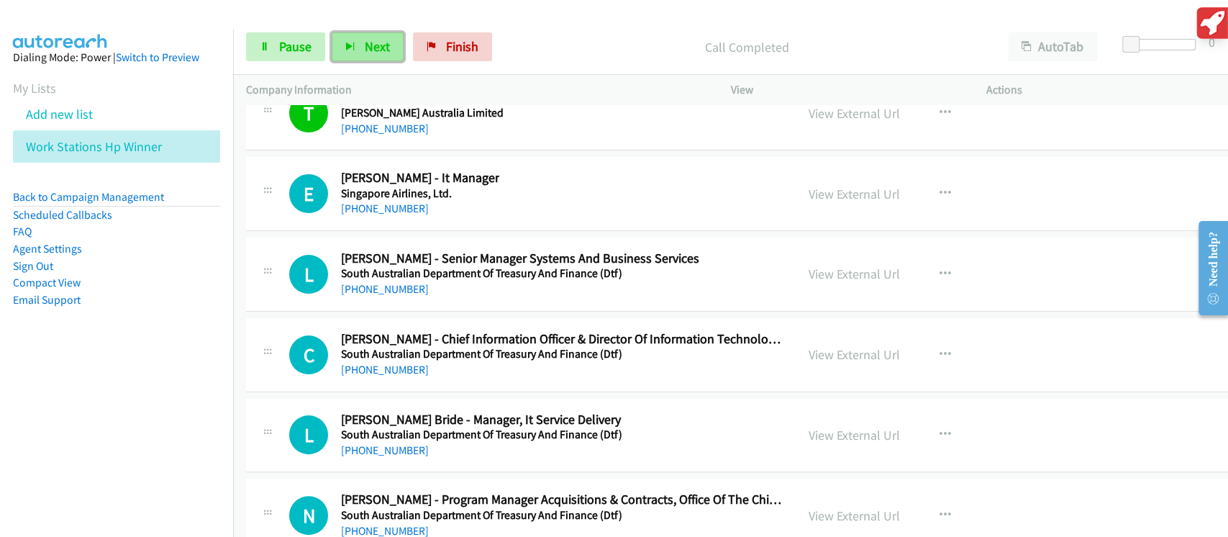
click at [371, 55] on span "Next" at bounding box center [377, 46] width 25 height 17
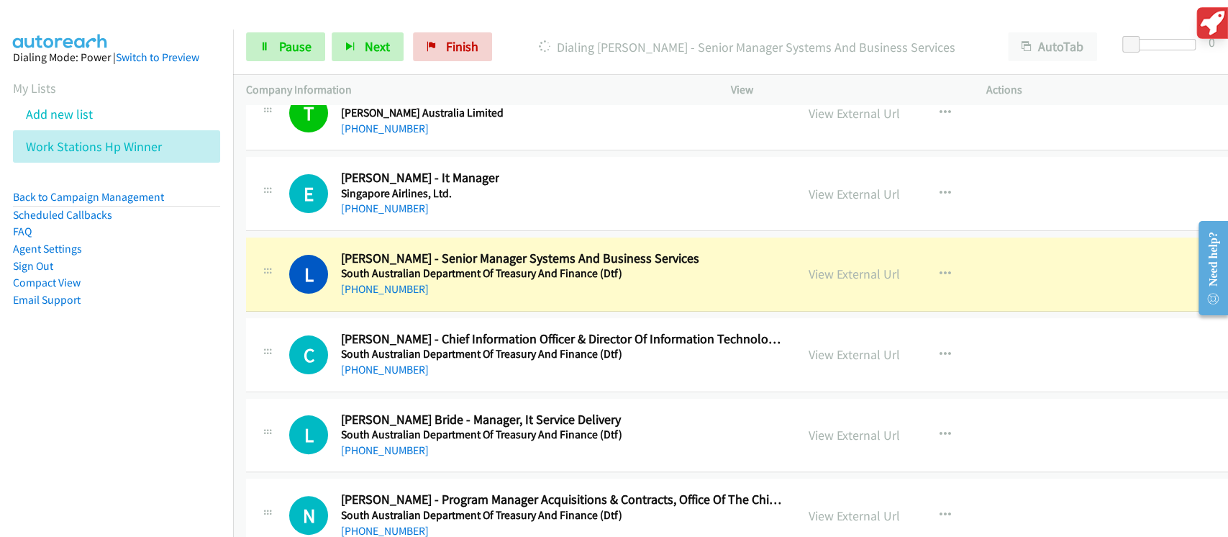
scroll to position [25988, 0]
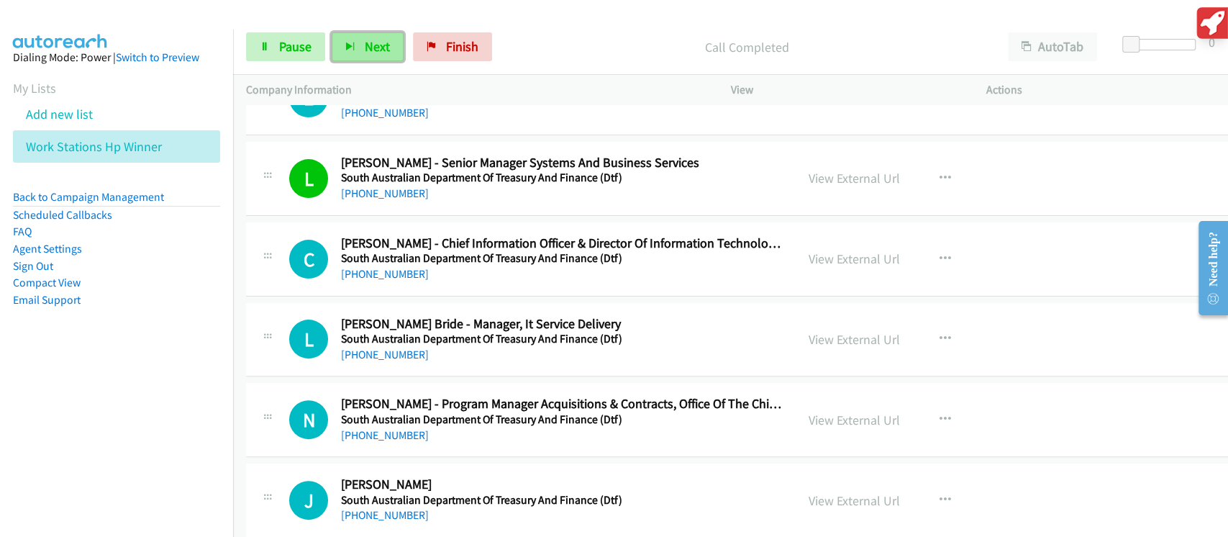
click at [367, 58] on button "Next" at bounding box center [368, 46] width 72 height 29
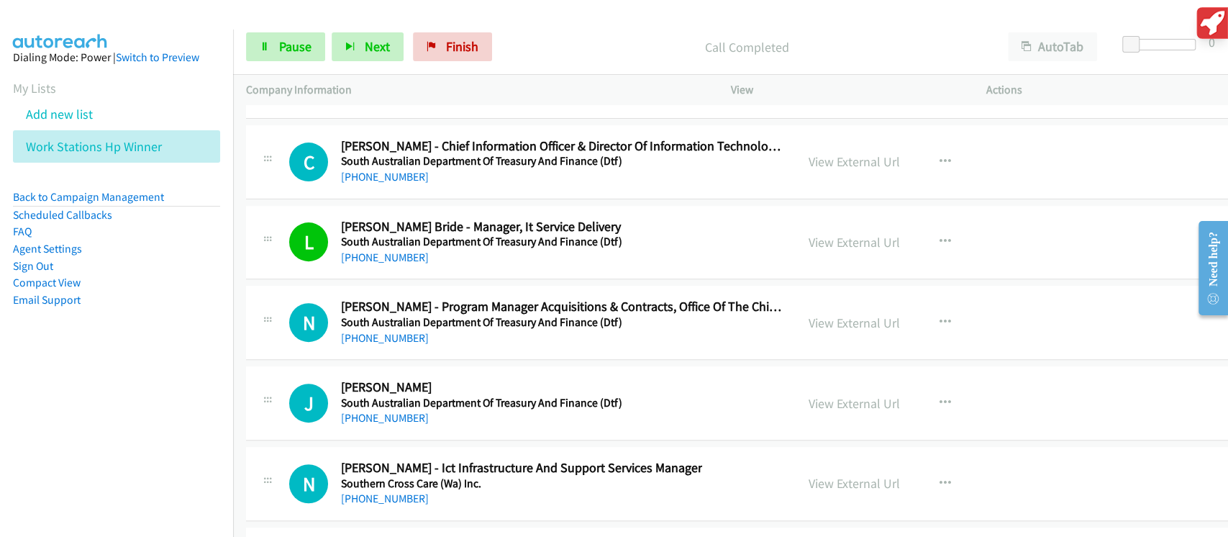
scroll to position [26180, 0]
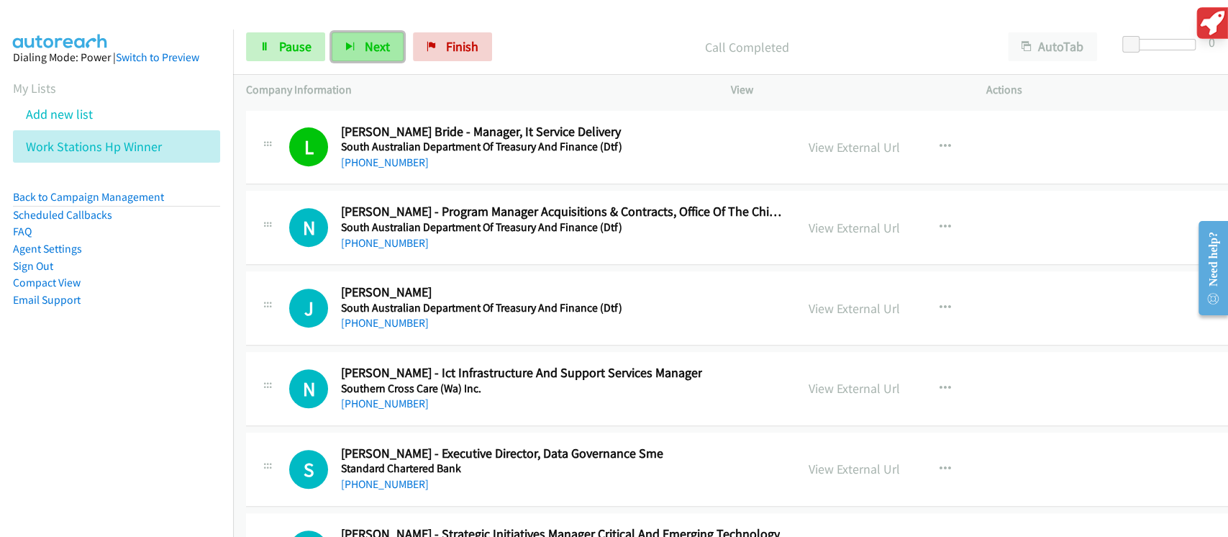
click at [354, 44] on button "Next" at bounding box center [368, 46] width 72 height 29
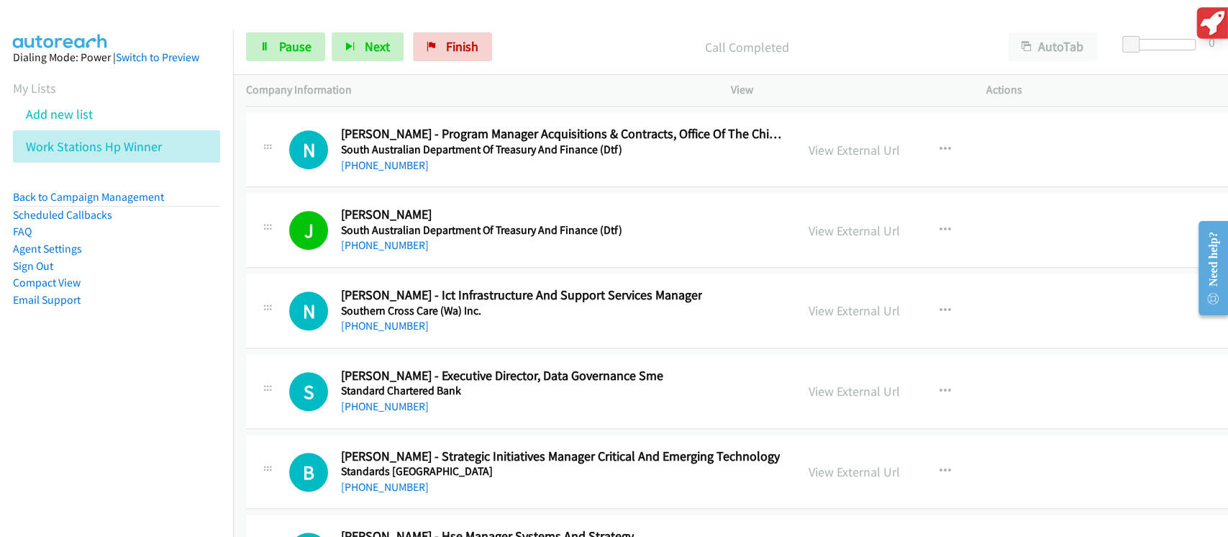
scroll to position [26275, 0]
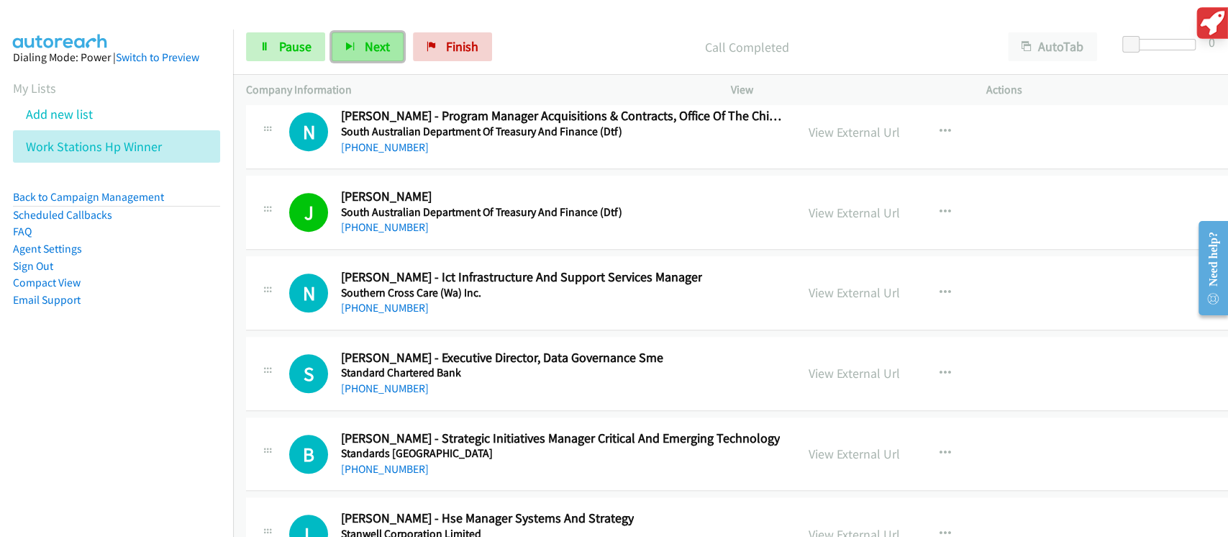
click at [367, 42] on span "Next" at bounding box center [377, 46] width 25 height 17
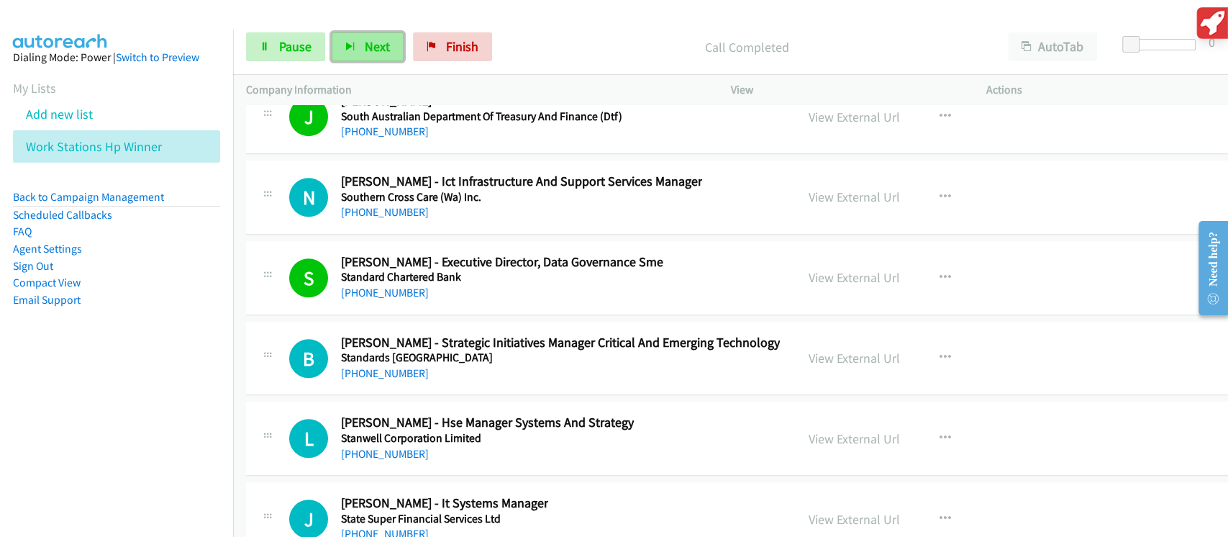
click at [391, 48] on button "Next" at bounding box center [368, 46] width 72 height 29
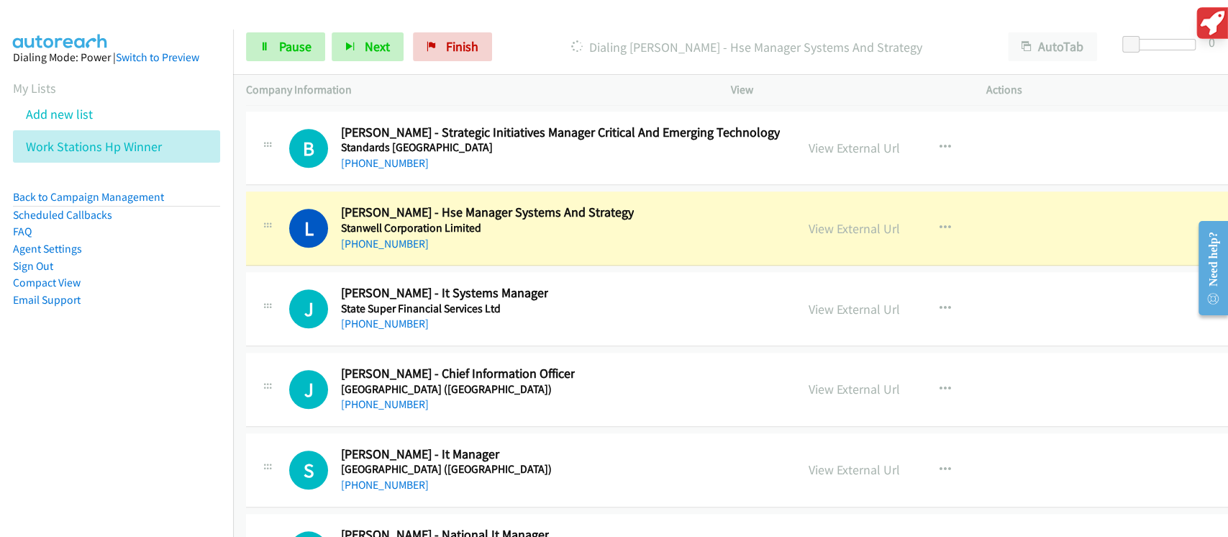
scroll to position [26563, 0]
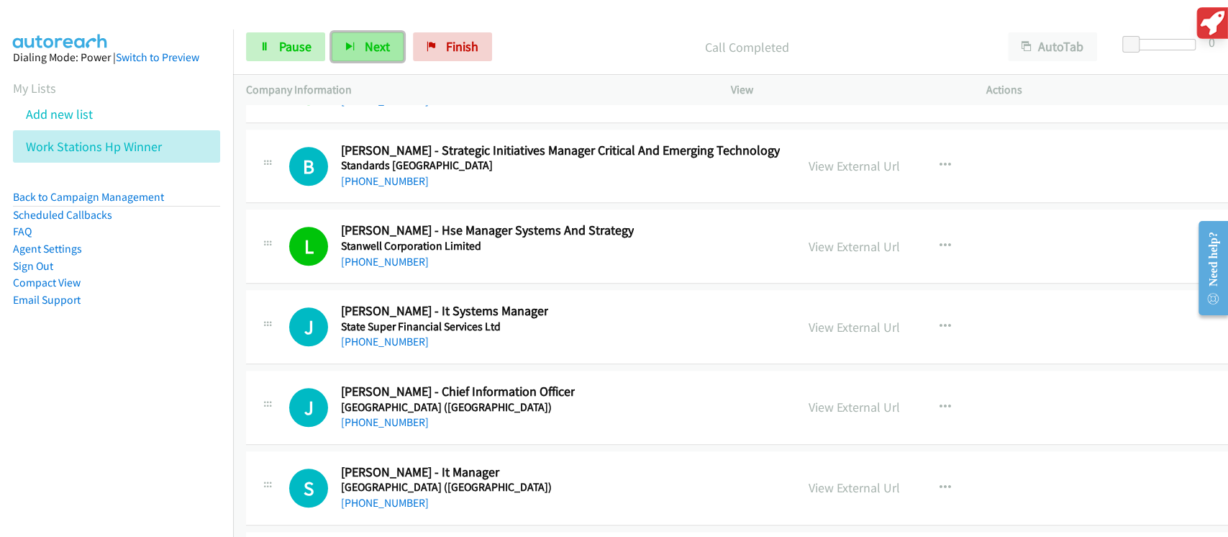
click at [375, 44] on span "Next" at bounding box center [377, 46] width 25 height 17
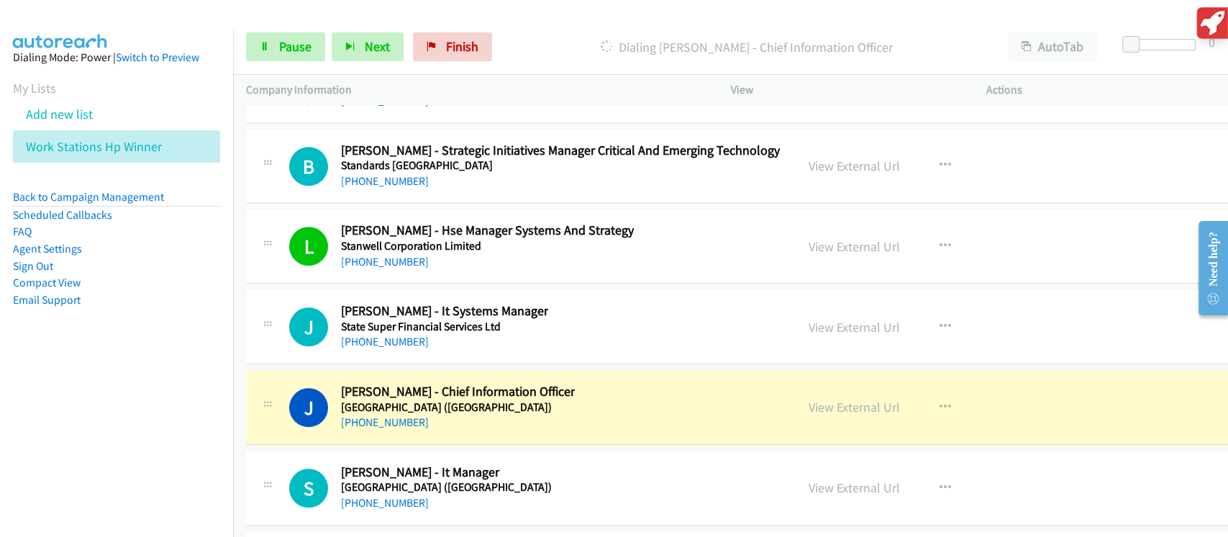
scroll to position [26755, 0]
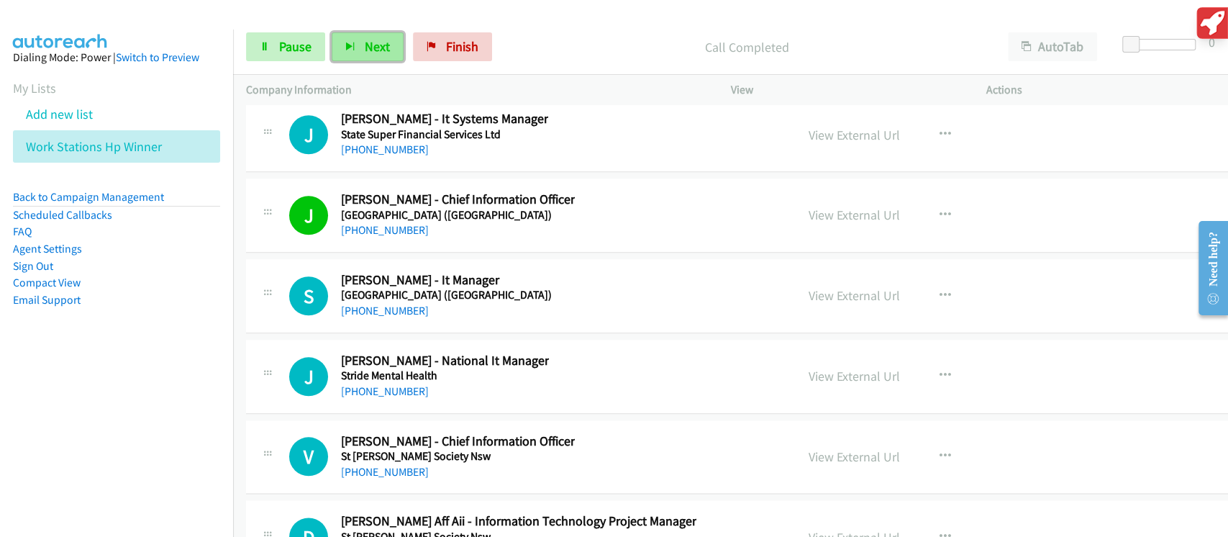
click at [379, 45] on span "Next" at bounding box center [377, 46] width 25 height 17
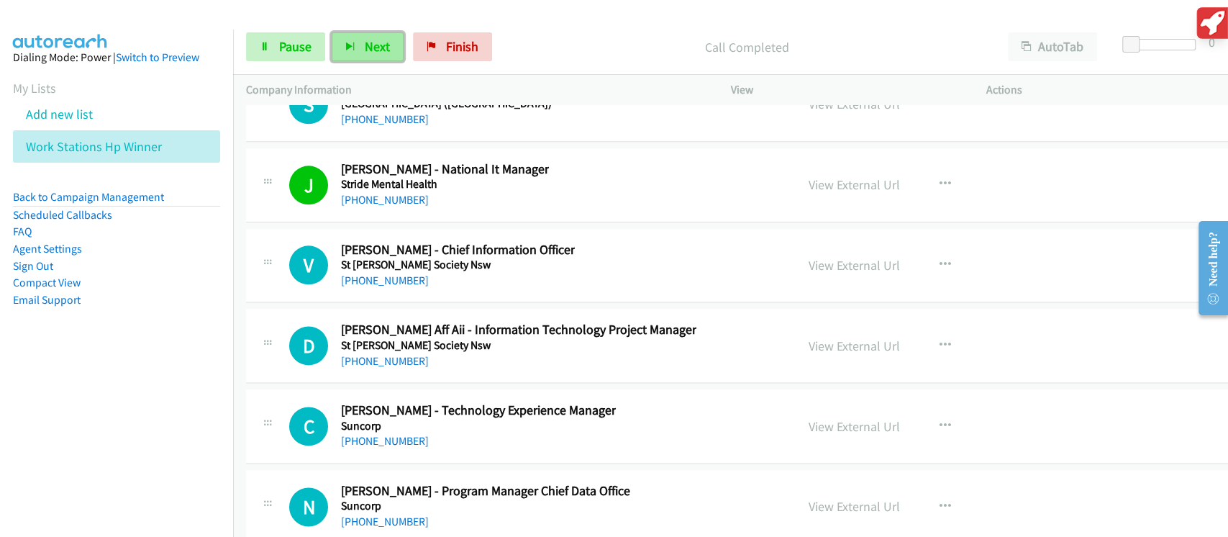
click at [365, 40] on span "Next" at bounding box center [377, 46] width 25 height 17
click at [365, 51] on span "Next" at bounding box center [377, 46] width 25 height 17
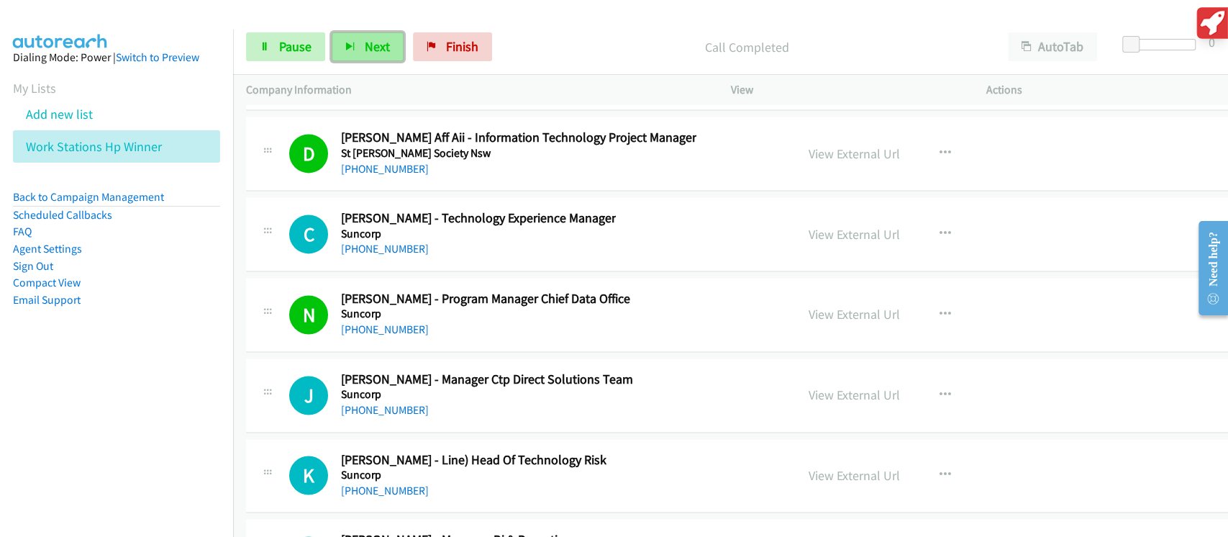
click at [358, 40] on button "Next" at bounding box center [368, 46] width 72 height 29
click at [390, 49] on button "Next" at bounding box center [368, 46] width 72 height 29
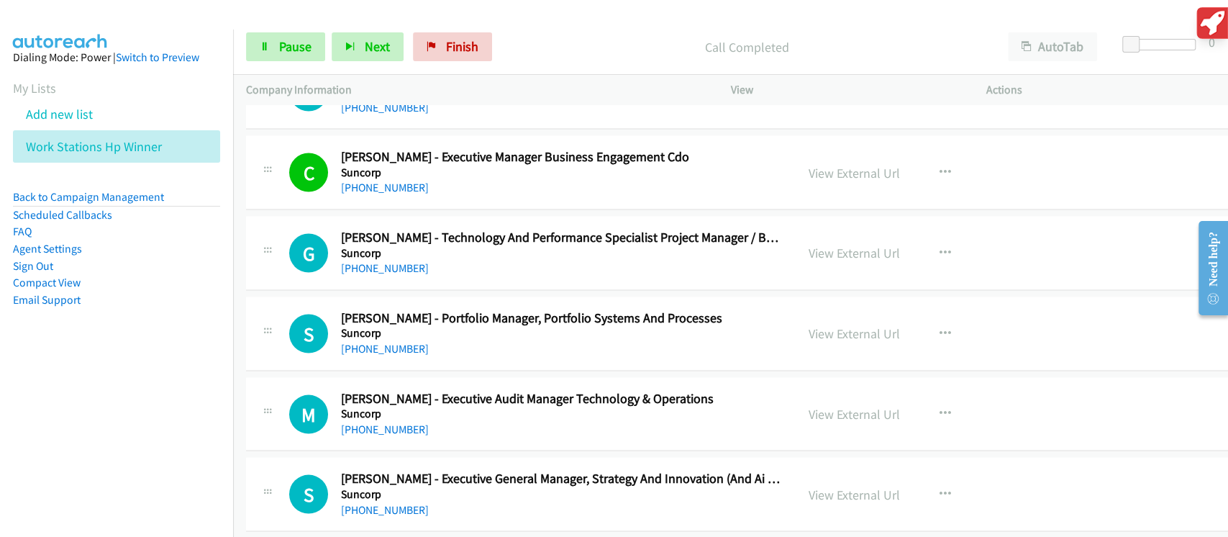
scroll to position [27618, 0]
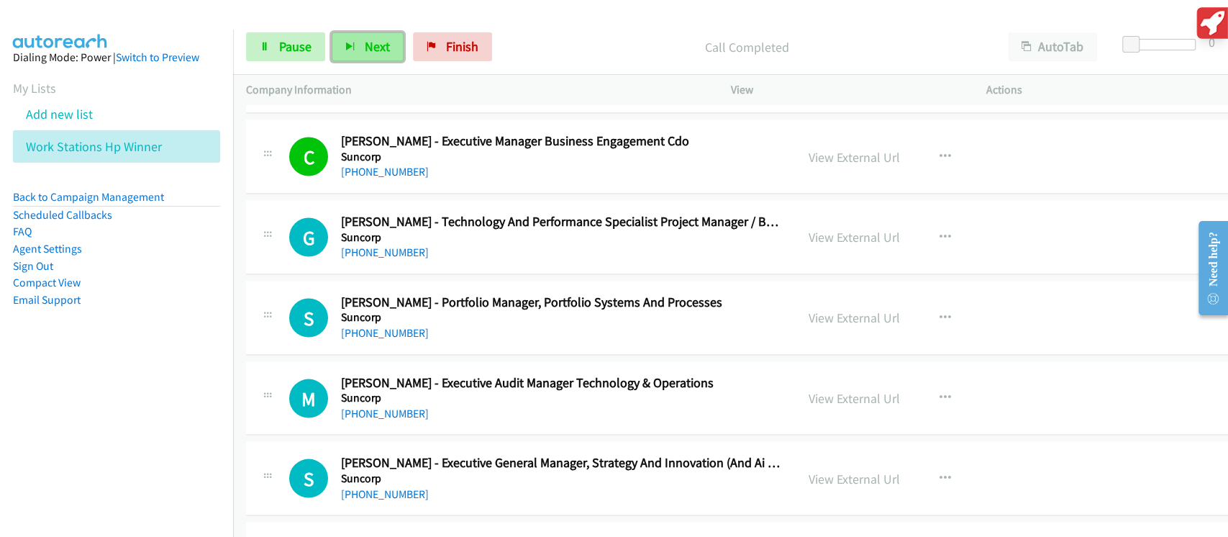
click at [384, 47] on span "Next" at bounding box center [377, 46] width 25 height 17
click at [374, 50] on span "Next" at bounding box center [377, 46] width 25 height 17
click at [349, 43] on icon "button" at bounding box center [350, 47] width 10 height 10
click at [368, 42] on span "Next" at bounding box center [377, 46] width 25 height 17
click at [361, 43] on button "Next" at bounding box center [368, 46] width 72 height 29
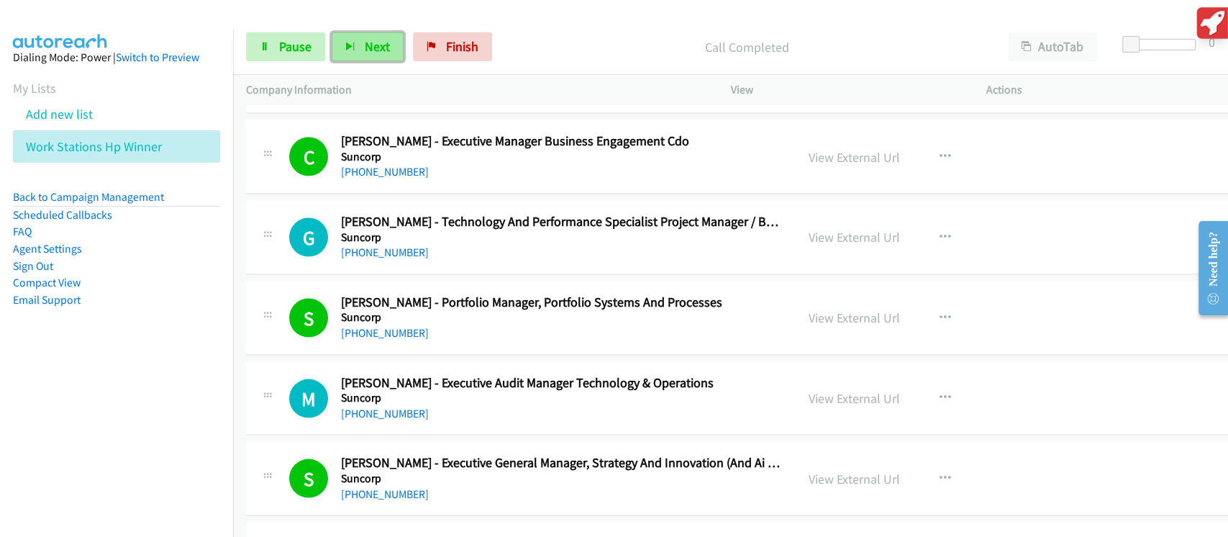
click at [365, 49] on span "Next" at bounding box center [377, 46] width 25 height 17
click at [381, 40] on span "Next" at bounding box center [377, 46] width 25 height 17
click at [354, 43] on button "Next" at bounding box center [368, 46] width 72 height 29
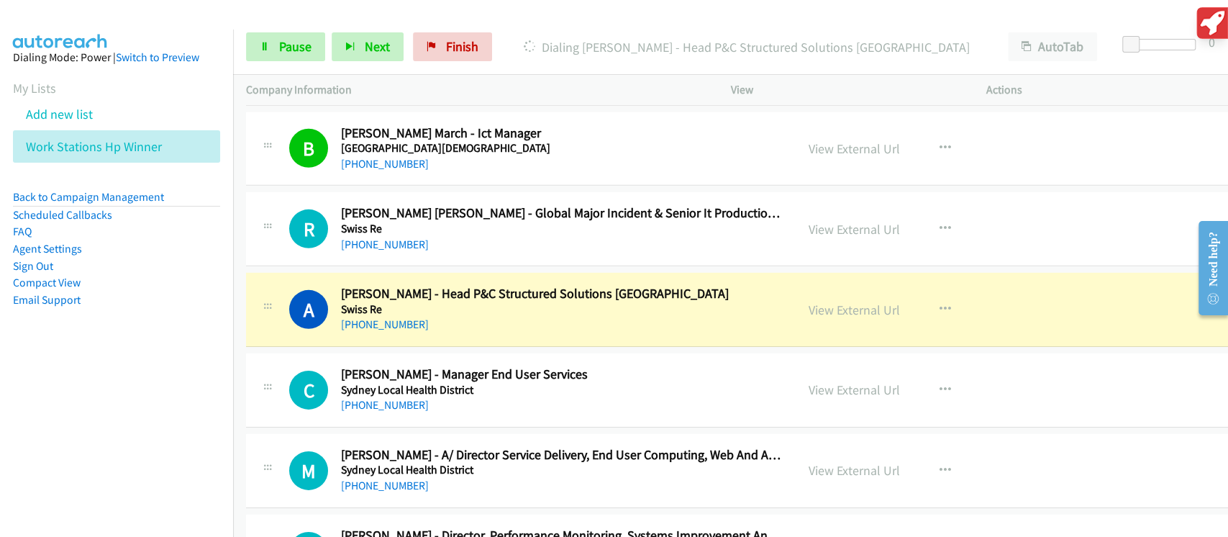
scroll to position [28865, 0]
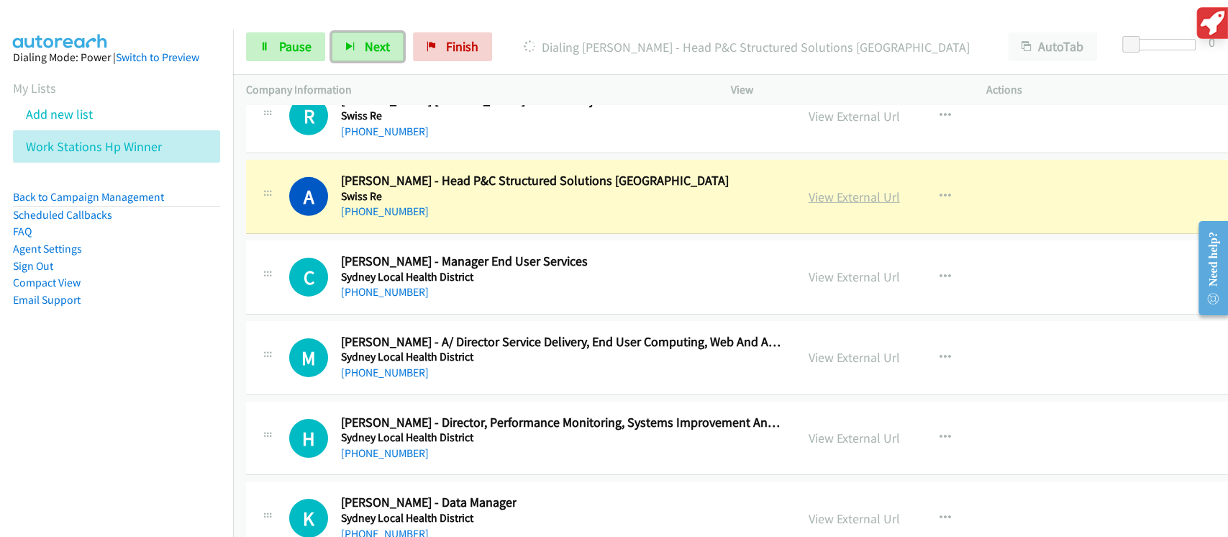
click at [811, 188] on link "View External Url" at bounding box center [853, 196] width 91 height 17
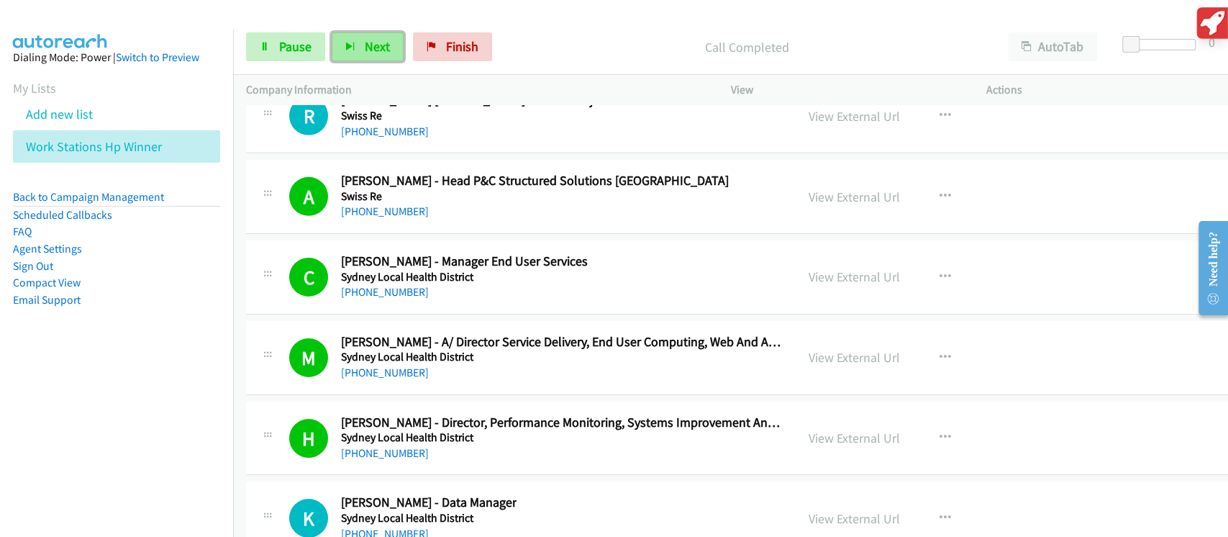
click at [372, 40] on span "Next" at bounding box center [377, 46] width 25 height 17
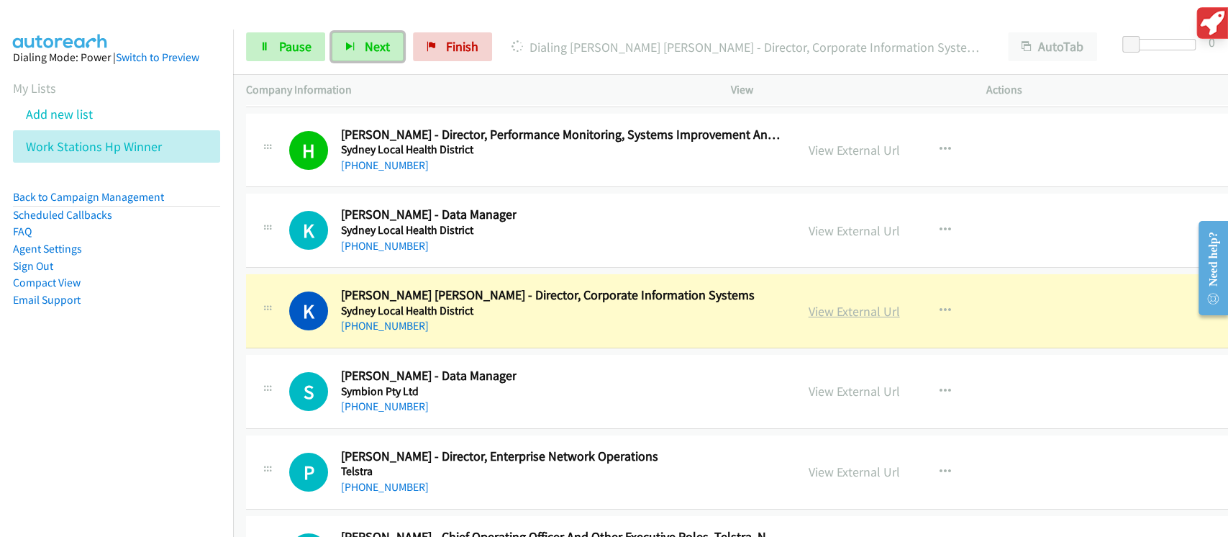
click at [838, 303] on link "View External Url" at bounding box center [853, 311] width 91 height 17
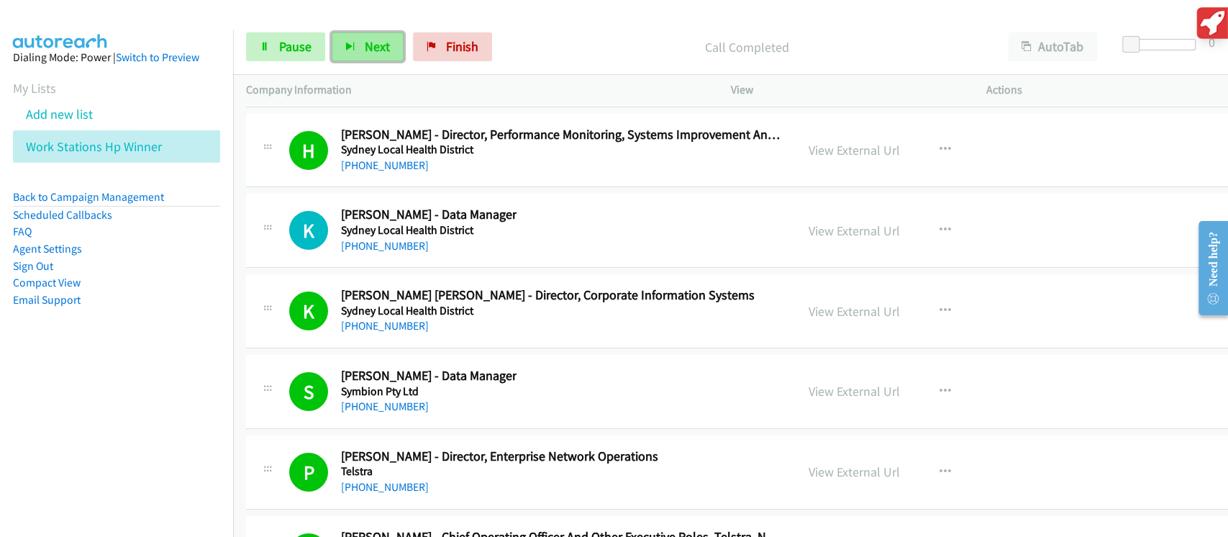
click at [385, 36] on button "Next" at bounding box center [368, 46] width 72 height 29
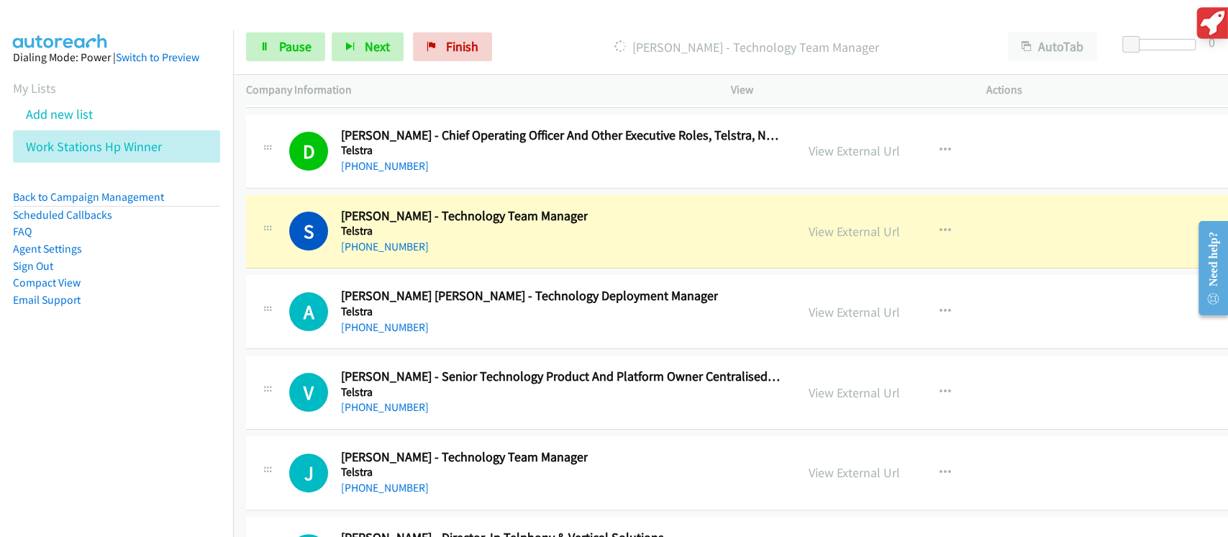
scroll to position [29536, 0]
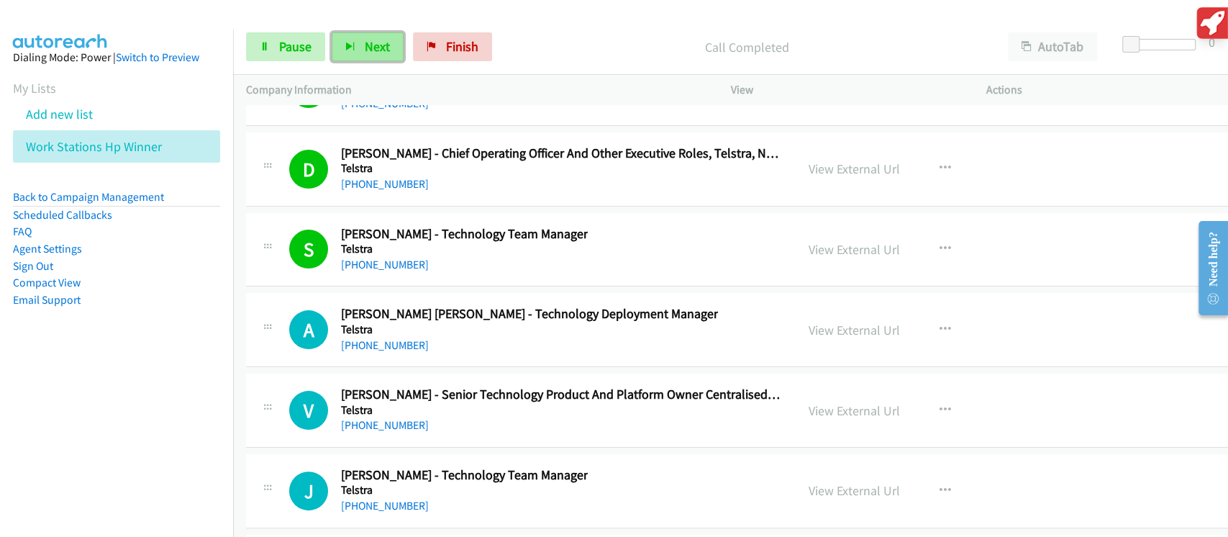
click at [360, 50] on button "Next" at bounding box center [368, 46] width 72 height 29
click at [376, 35] on button "Next" at bounding box center [368, 46] width 72 height 29
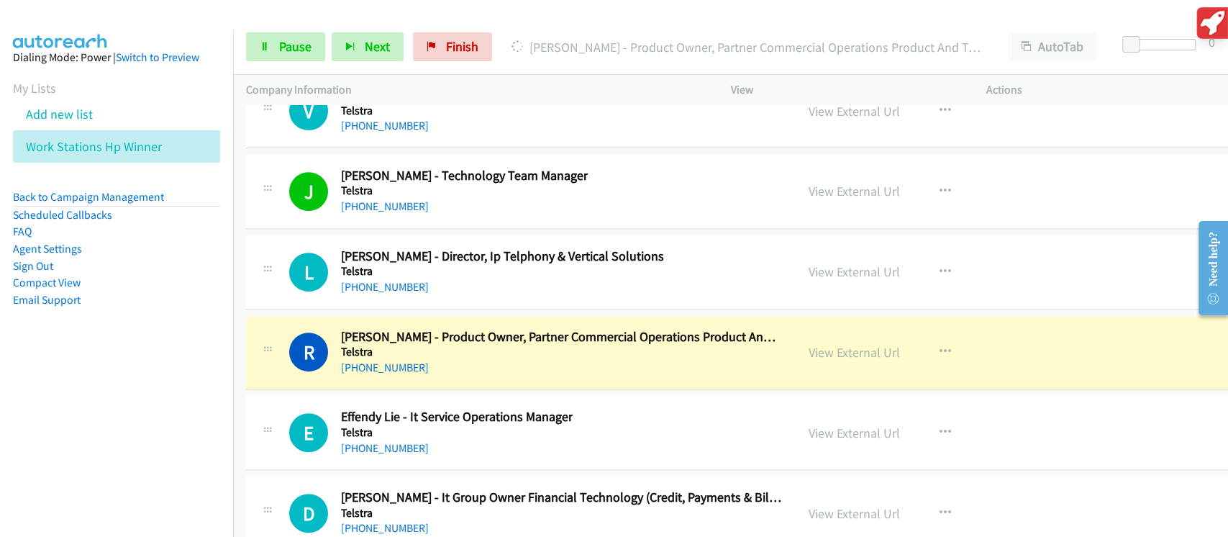
scroll to position [30015, 0]
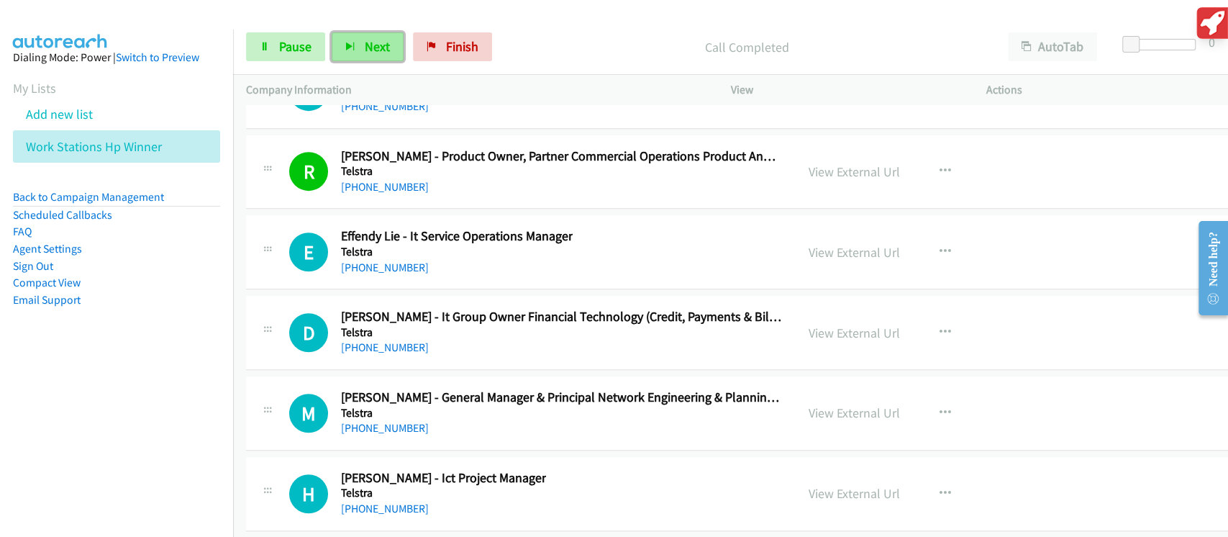
click at [362, 55] on button "Next" at bounding box center [368, 46] width 72 height 29
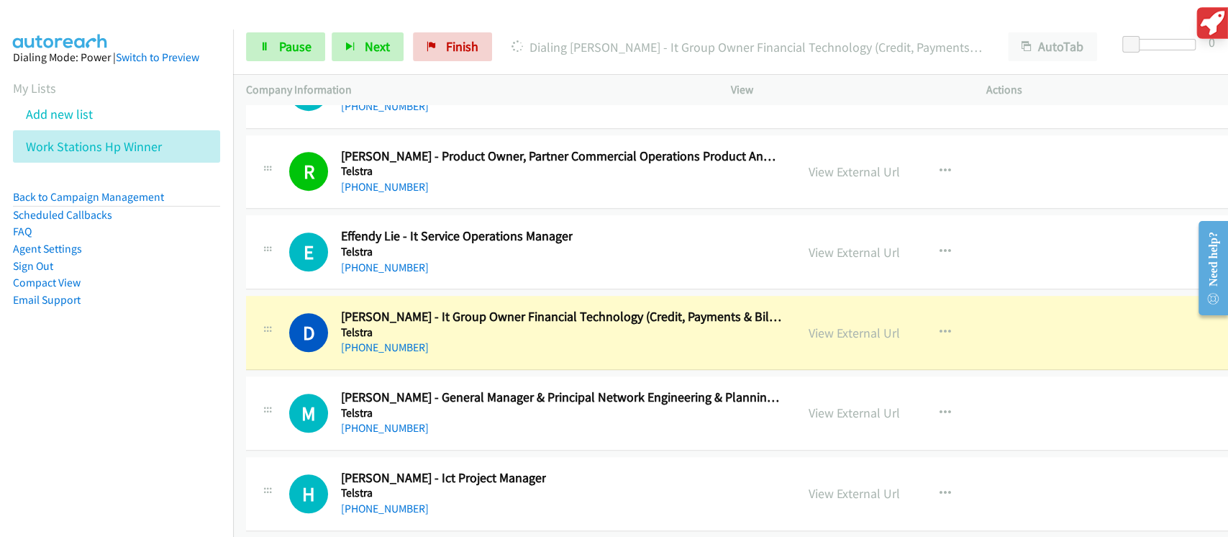
scroll to position [30111, 0]
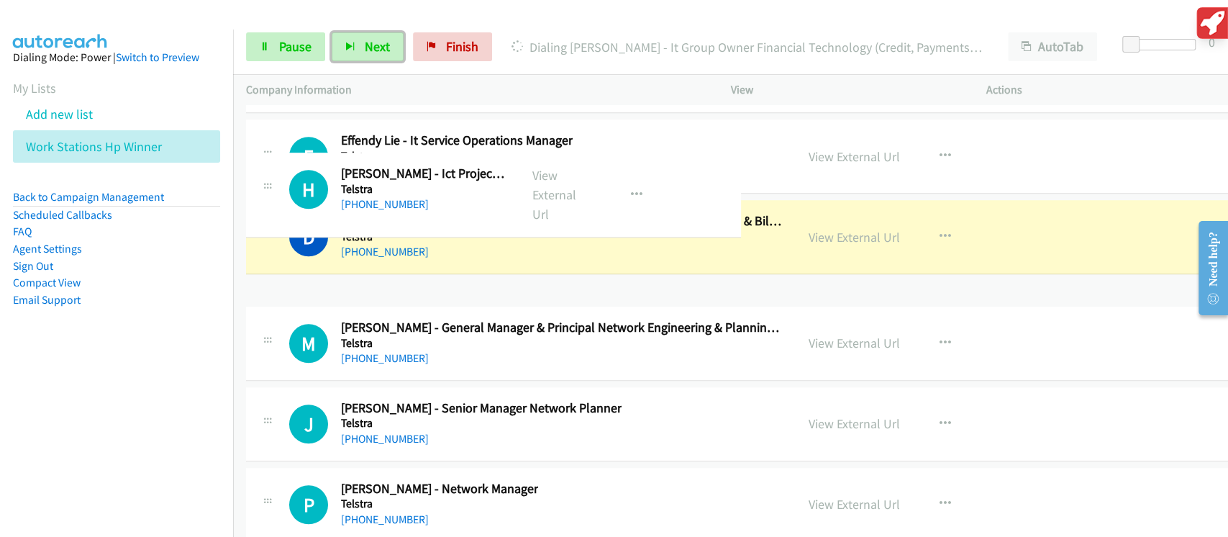
drag, startPoint x: 513, startPoint y: 384, endPoint x: 547, endPoint y: 371, distance: 36.2
click at [528, 237] on div "H Callback Scheduled [PERSON_NAME] - Ict Project Manager Telstra [GEOGRAPHIC_DA…" at bounding box center [493, 194] width 495 height 85
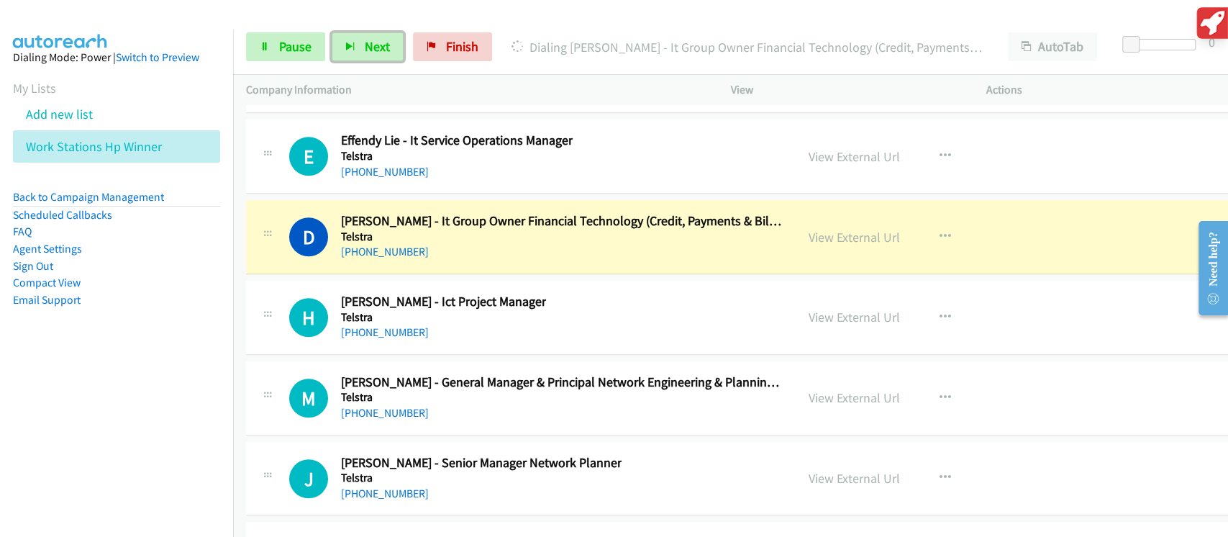
click at [533, 395] on div "M Callback Scheduled [PERSON_NAME] - General Manager & Principal Network Engine…" at bounding box center [769, 398] width 1046 height 74
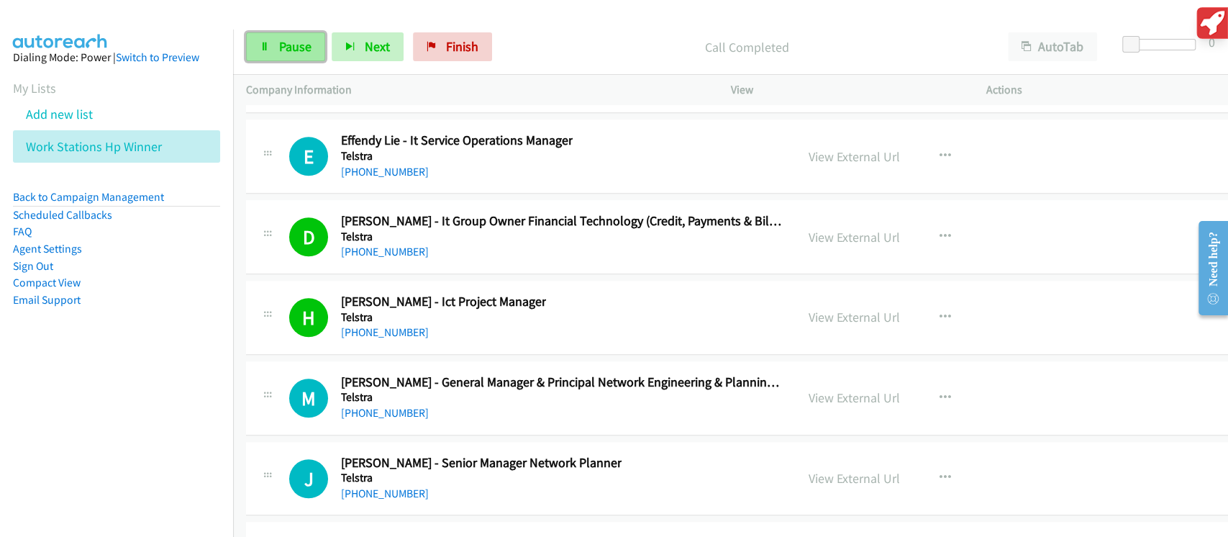
click at [288, 49] on span "Pause" at bounding box center [295, 46] width 32 height 17
